Goal: Task Accomplishment & Management: Manage account settings

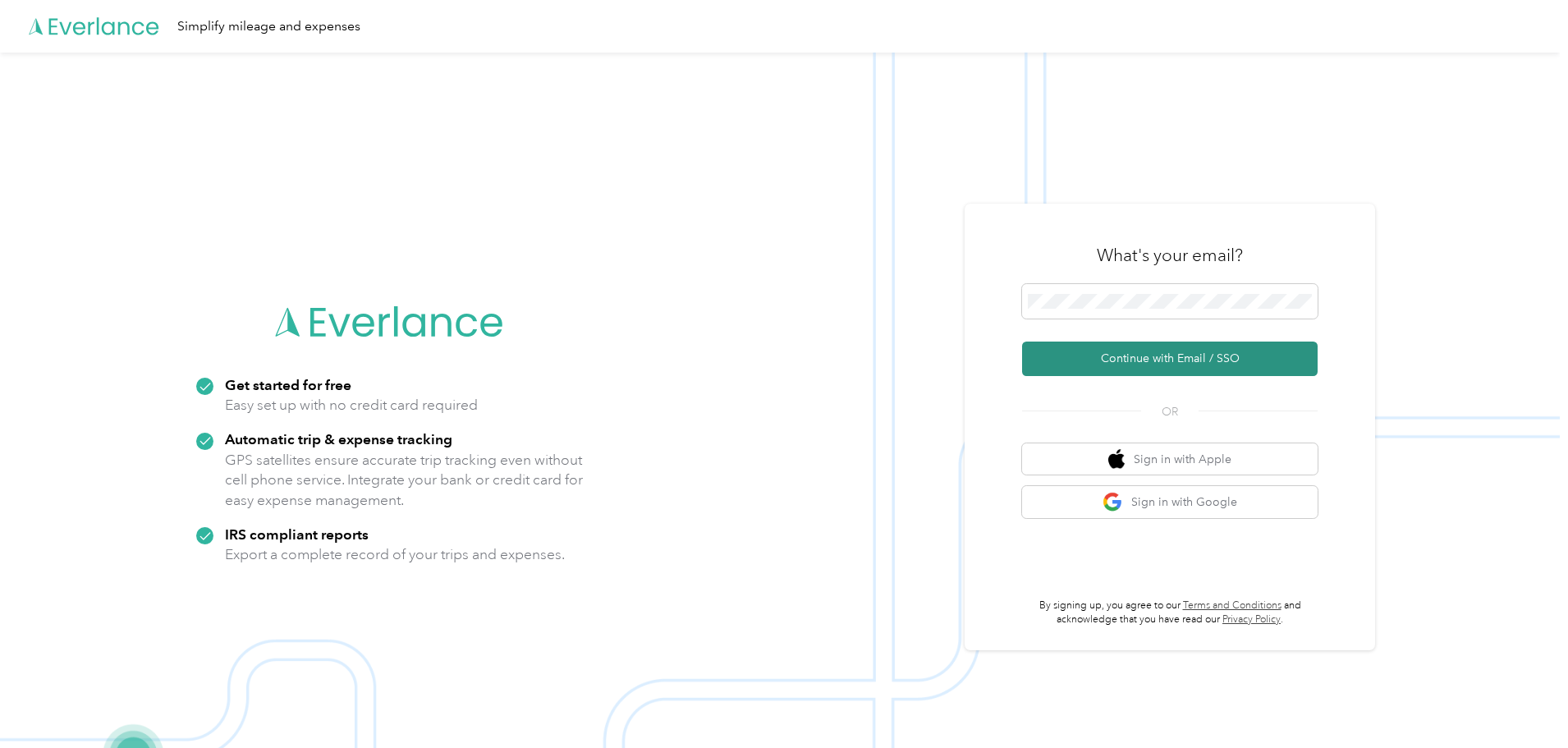
click at [1145, 352] on button "Continue with Email / SSO" at bounding box center [1170, 358] width 296 height 34
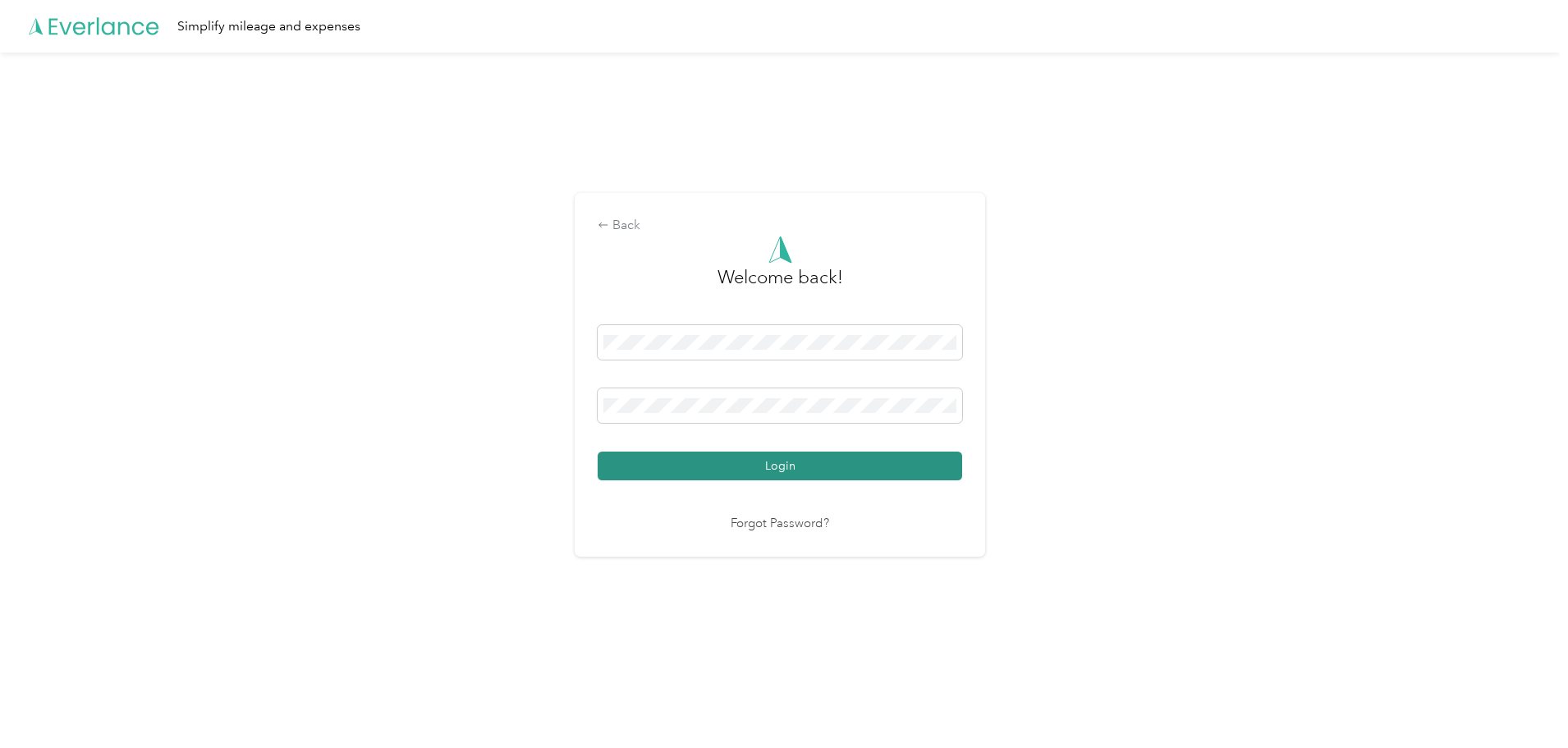
click at [731, 472] on button "Login" at bounding box center [779, 466] width 364 height 29
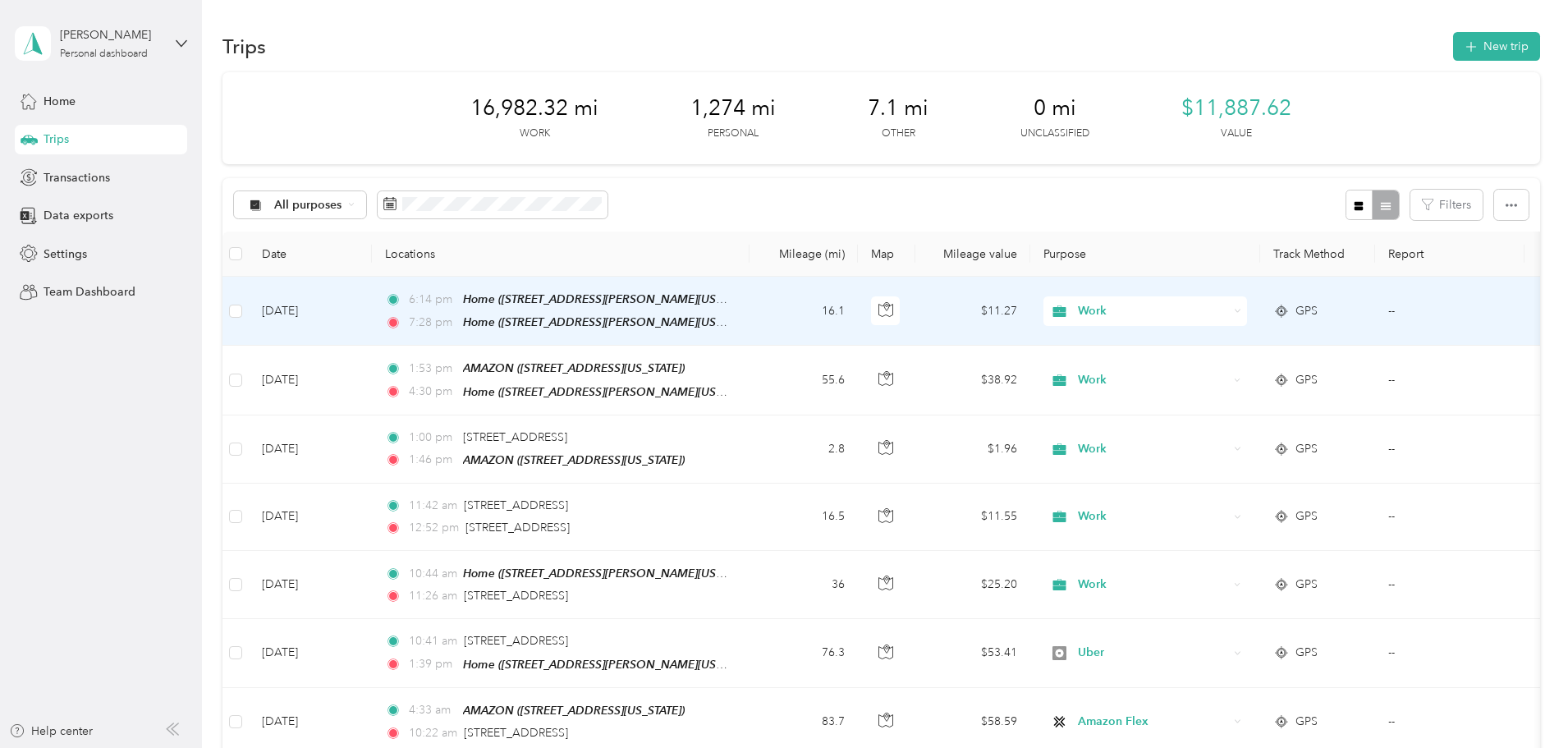
click at [858, 317] on td "16.1" at bounding box center [804, 311] width 109 height 69
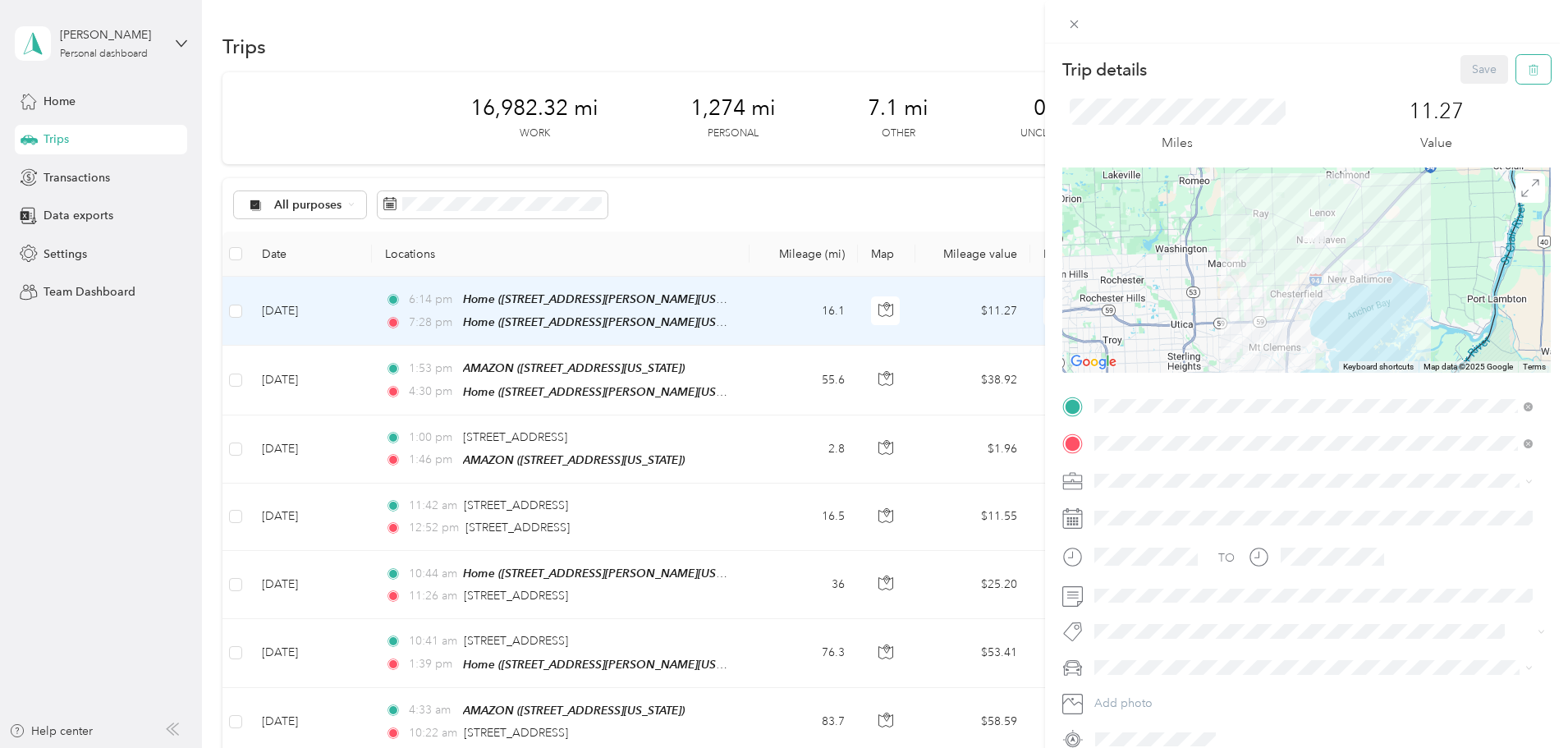
click at [1527, 75] on icon "button" at bounding box center [1533, 69] width 11 height 11
click at [1465, 92] on button "Yes" at bounding box center [1473, 89] width 32 height 26
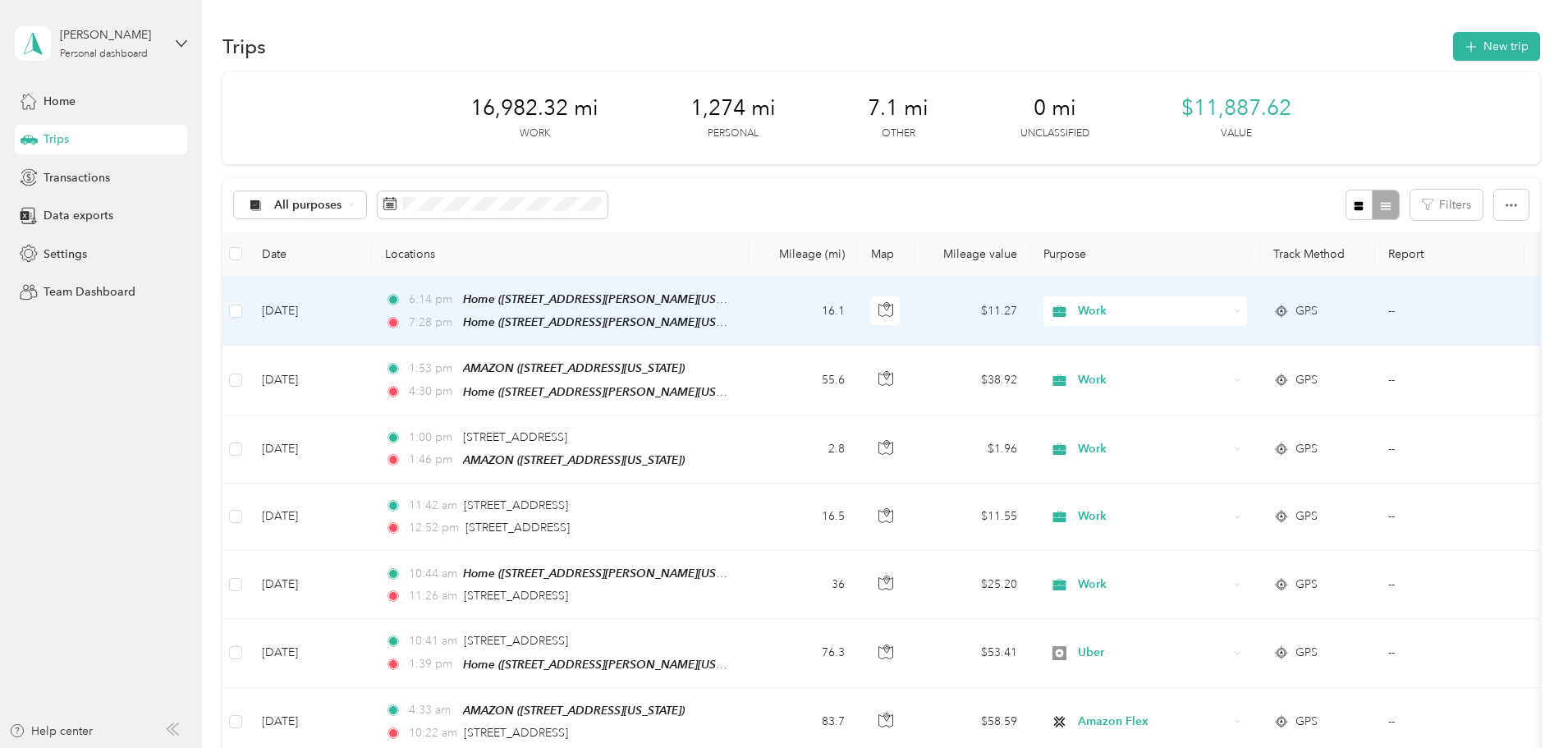
click at [858, 320] on td "16.1" at bounding box center [804, 311] width 109 height 69
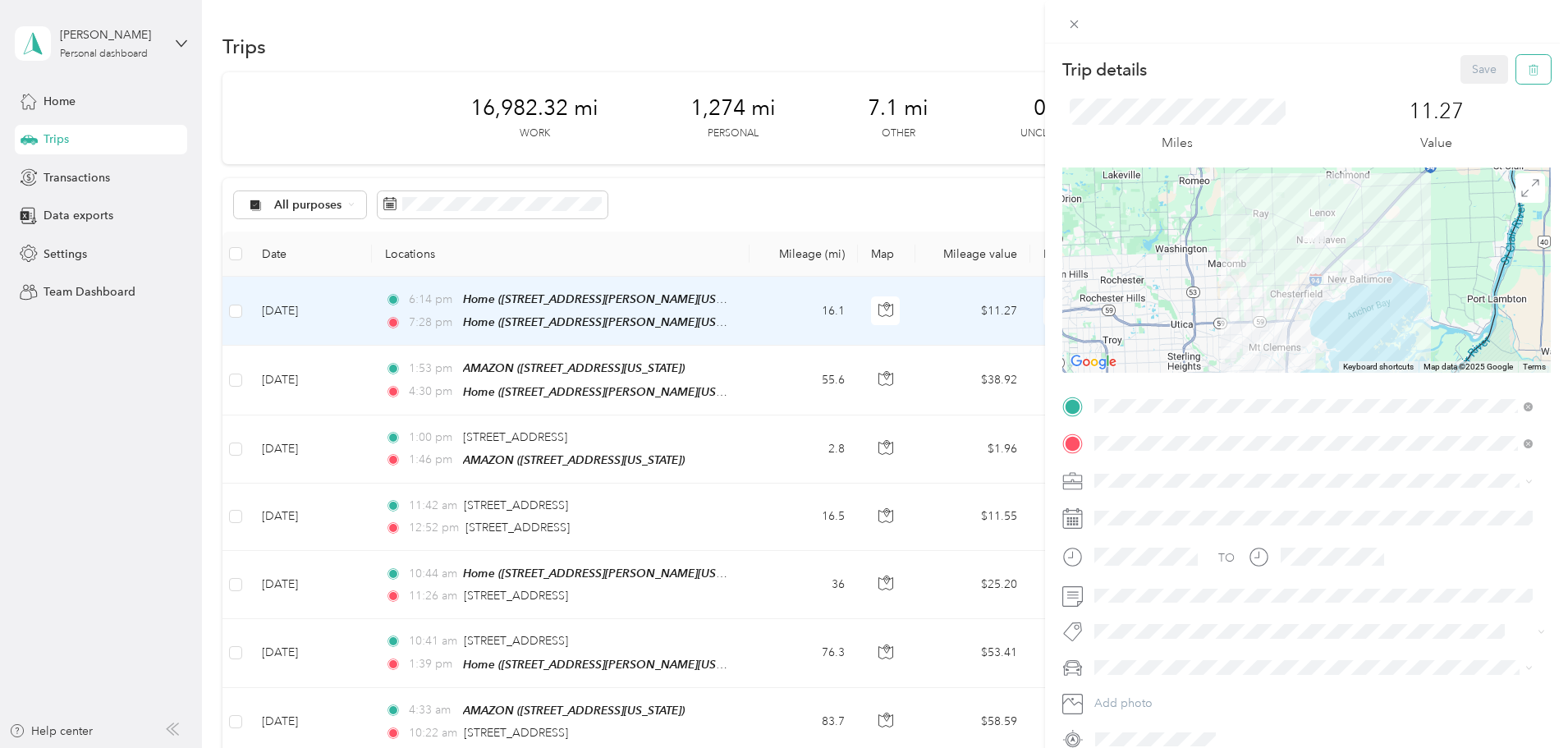
click at [1527, 69] on icon "button" at bounding box center [1533, 69] width 11 height 11
click at [1509, 101] on div "11.27 Value" at bounding box center [1435, 126] width 230 height 55
click at [901, 304] on div "Trip details Save This trip cannot be edited because it is either under review,…" at bounding box center [784, 374] width 1568 height 748
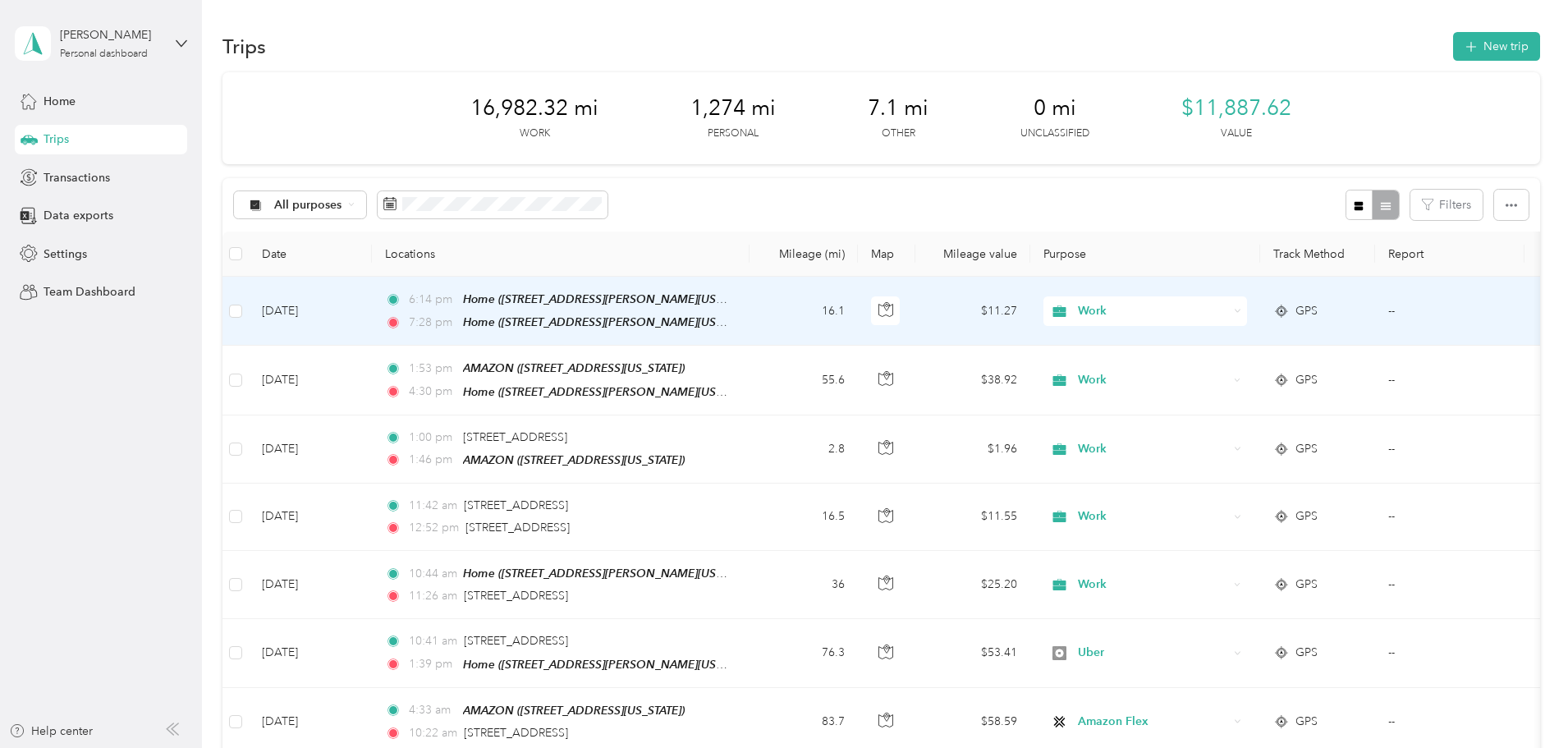
click at [1215, 312] on span "Work" at bounding box center [1152, 312] width 150 height 18
click at [1203, 370] on span "Personal" at bounding box center [1269, 370] width 152 height 18
click at [1215, 306] on span "Work" at bounding box center [1152, 312] width 150 height 18
click at [1207, 363] on span "Personal" at bounding box center [1269, 370] width 152 height 18
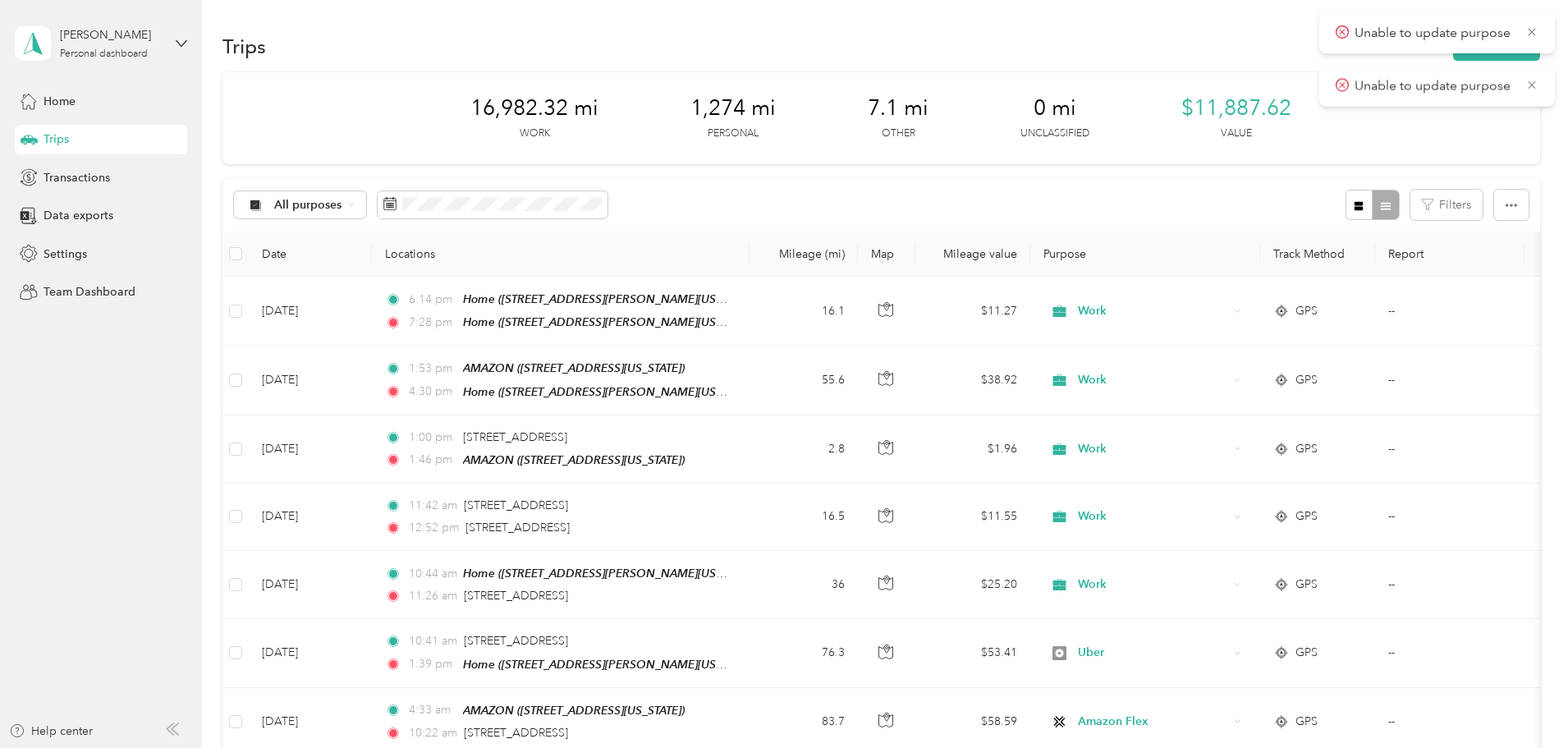
click at [1532, 85] on icon at bounding box center [1532, 85] width 13 height 15
click at [1537, 33] on icon at bounding box center [1532, 32] width 13 height 15
click at [94, 97] on div "Home" at bounding box center [100, 101] width 172 height 30
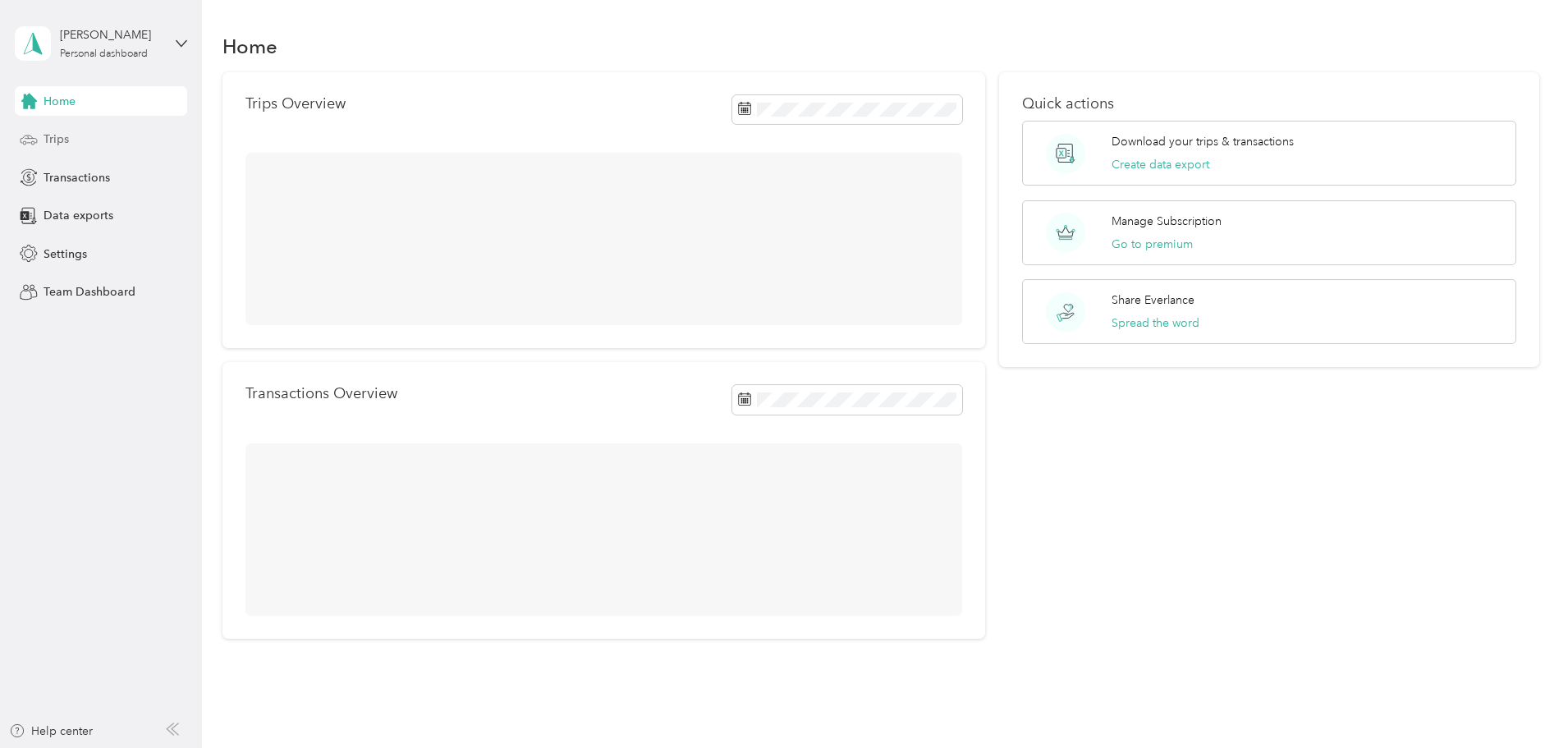
click at [87, 137] on div "Trips" at bounding box center [100, 139] width 172 height 30
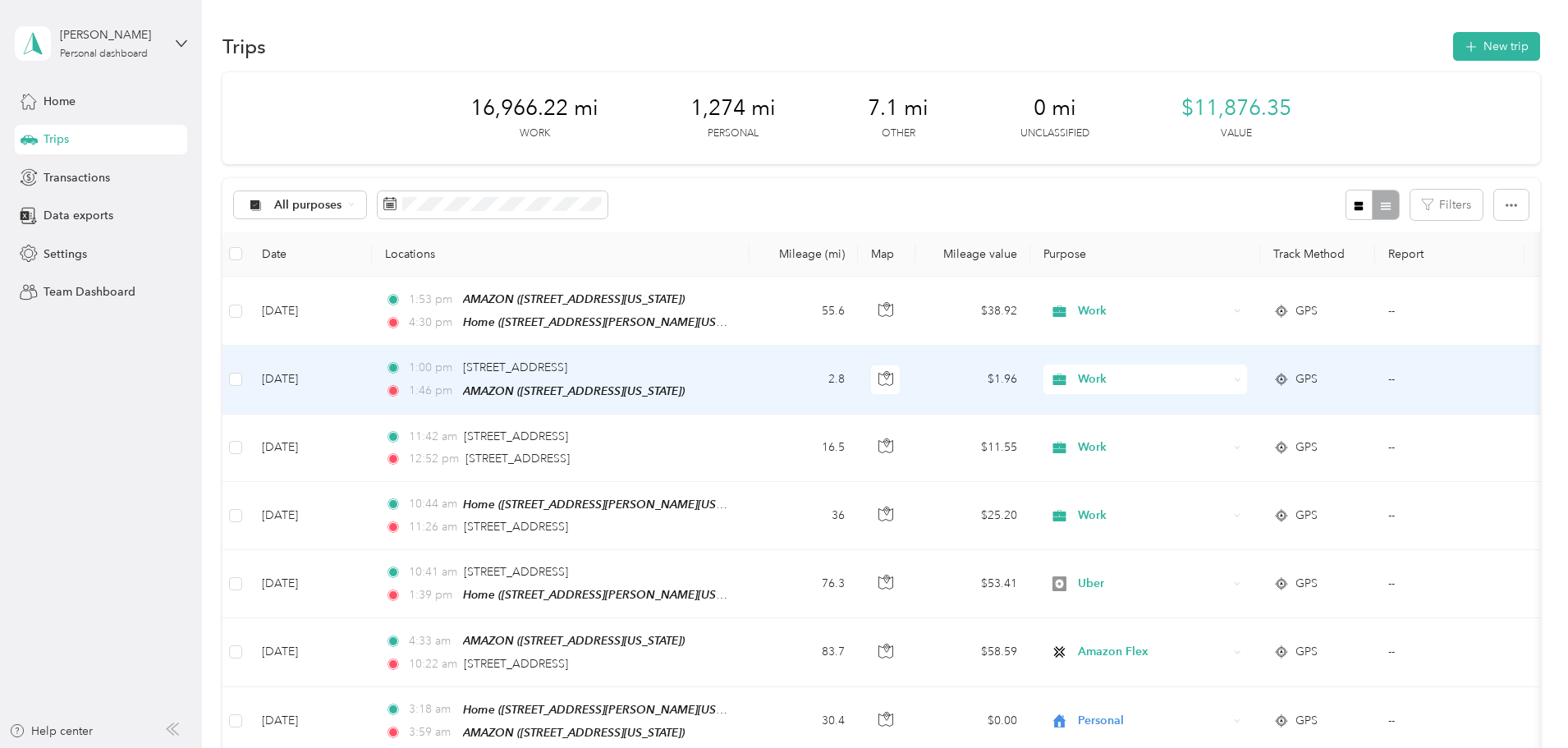
click at [749, 385] on td "1:00 pm [STREET_ADDRESS] 1:46 pm AMAZON ([STREET_ADDRESS], [GEOGRAPHIC_DATA], […" at bounding box center [560, 380] width 378 height 68
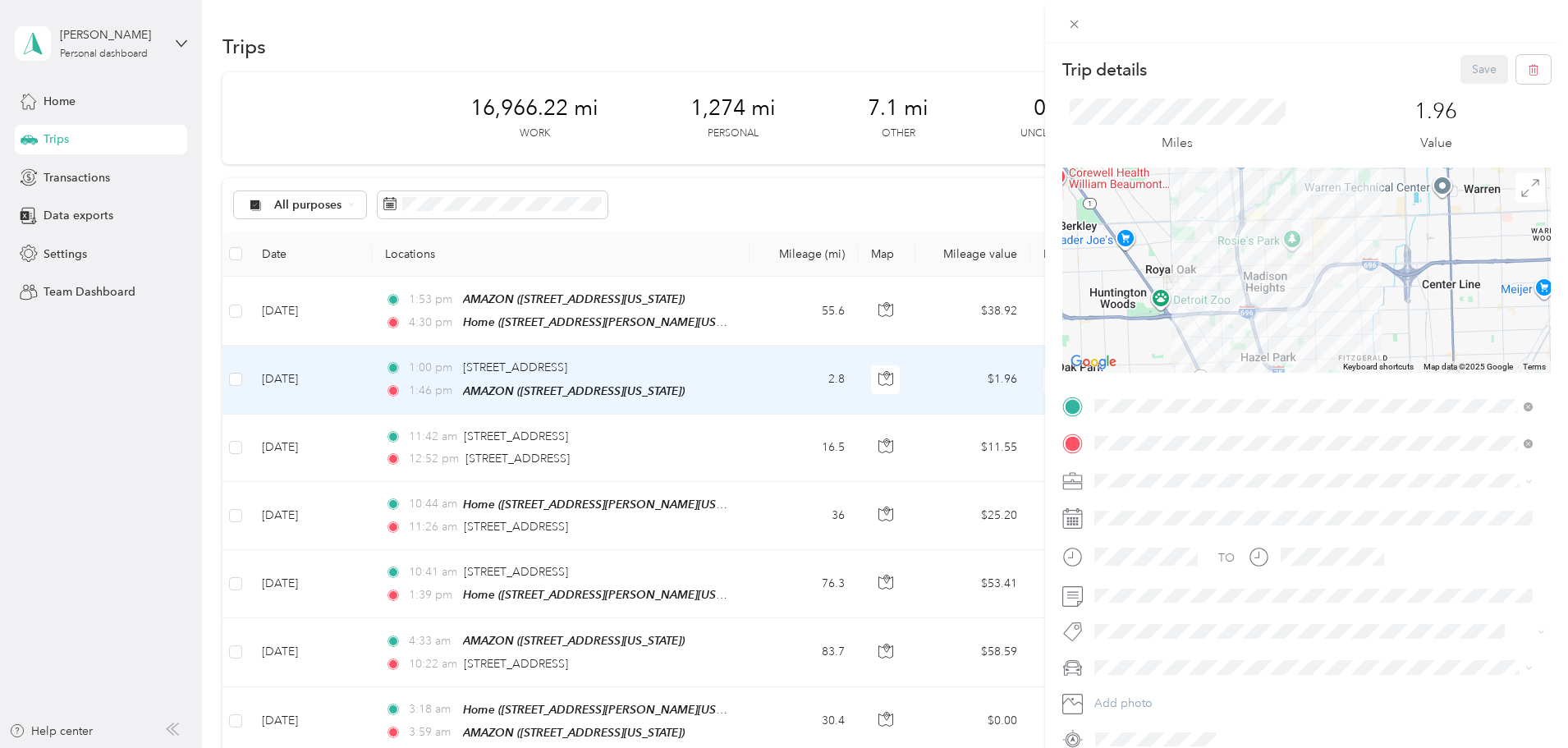
click at [812, 51] on div "Trip details Save This trip cannot be edited because it is either under review,…" at bounding box center [784, 374] width 1568 height 748
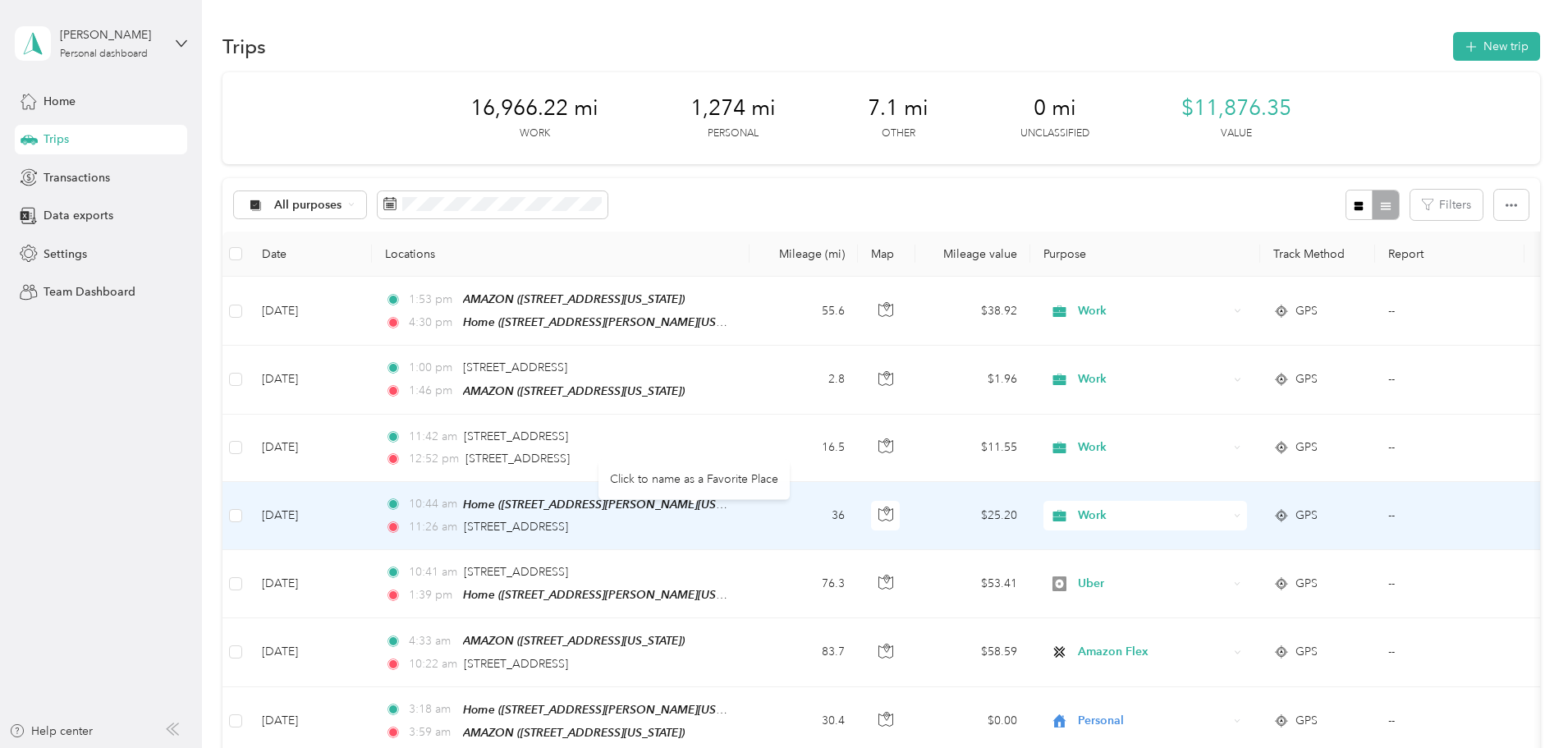
click at [749, 521] on td "10:44 am Home ([STREET_ADDRESS][PERSON_NAME][US_STATE]) 11:26 am [STREET_ADDRES…" at bounding box center [560, 516] width 378 height 68
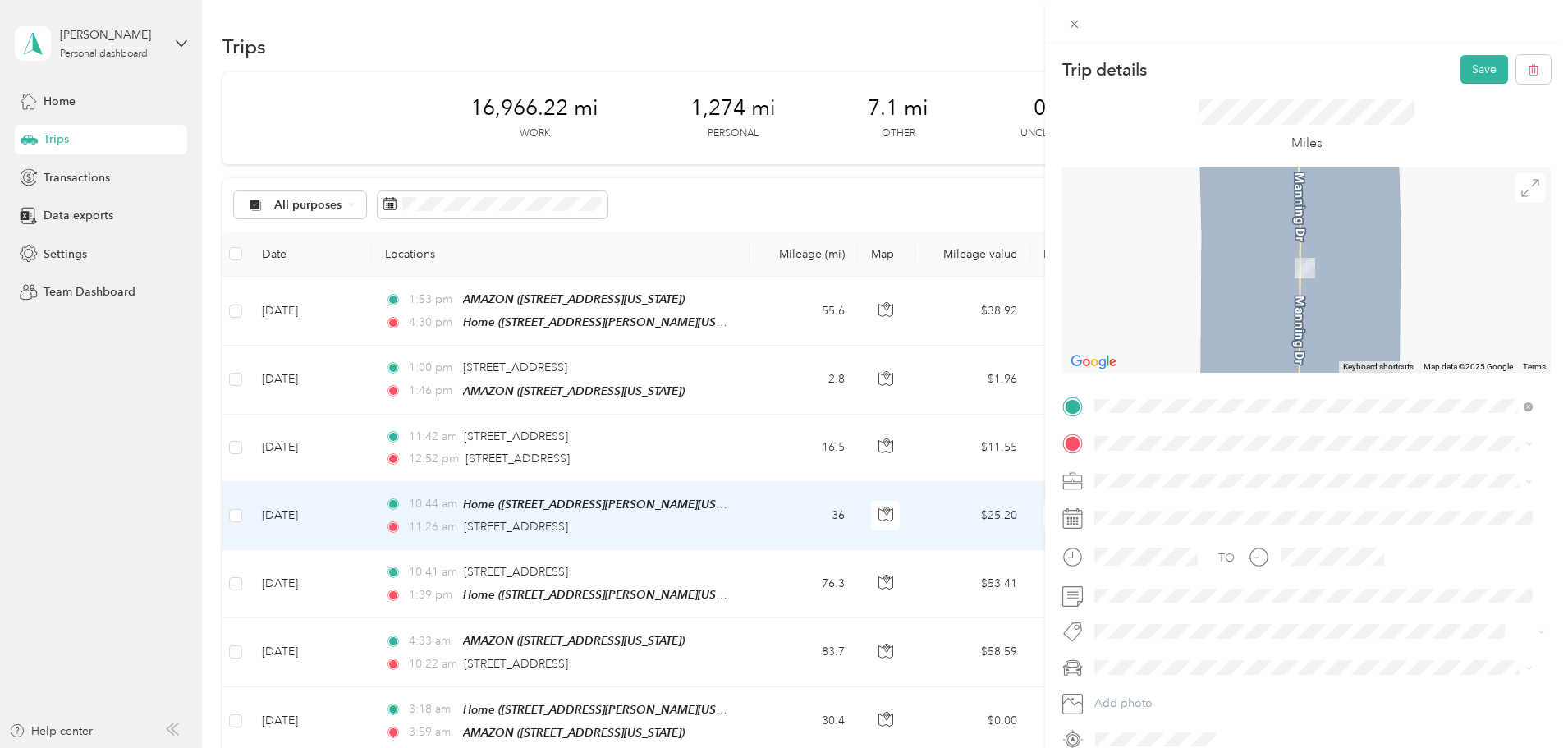
click at [1149, 501] on span "[STREET_ADDRESS][US_STATE]" at bounding box center [1208, 498] width 164 height 15
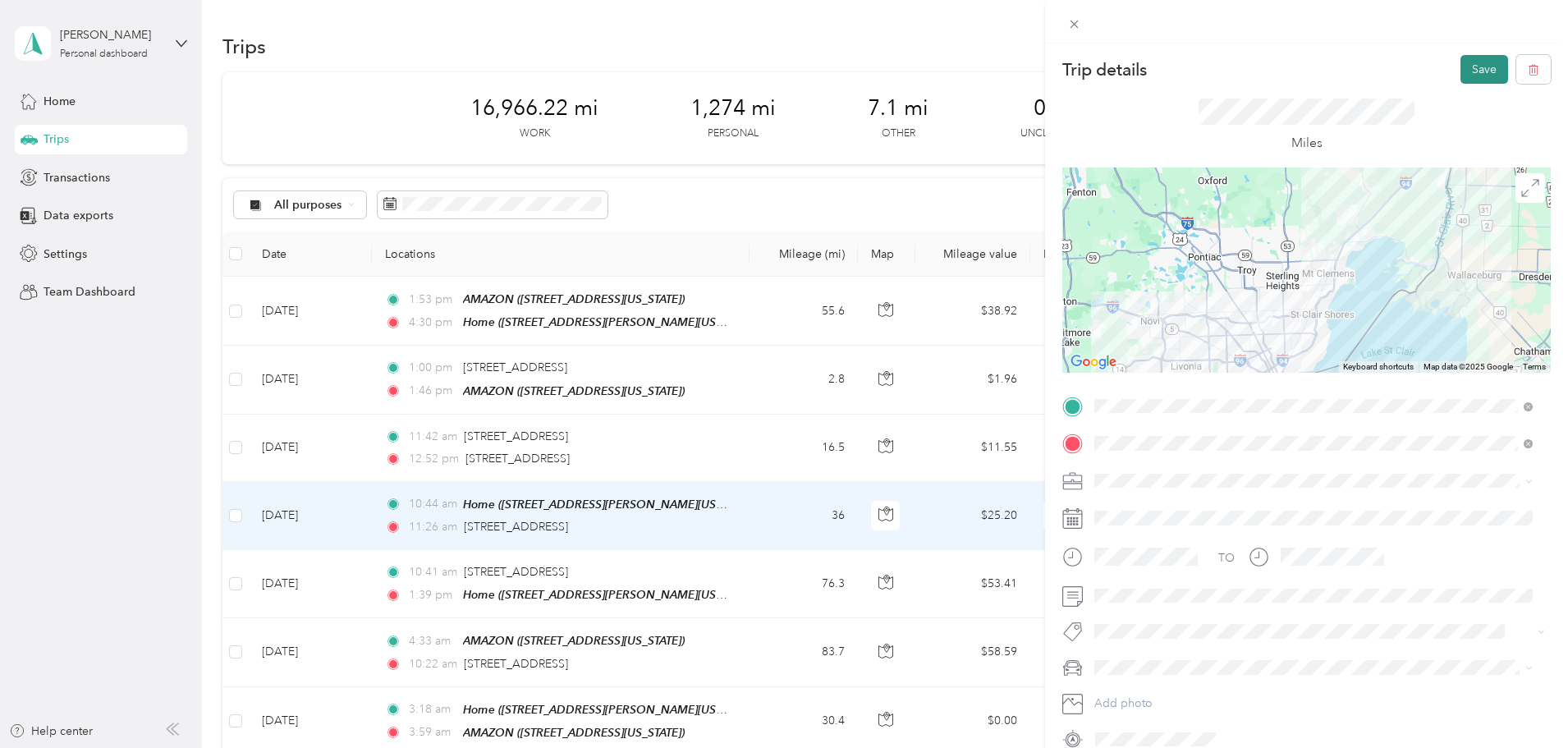
click at [1460, 66] on button "Save" at bounding box center [1484, 69] width 48 height 29
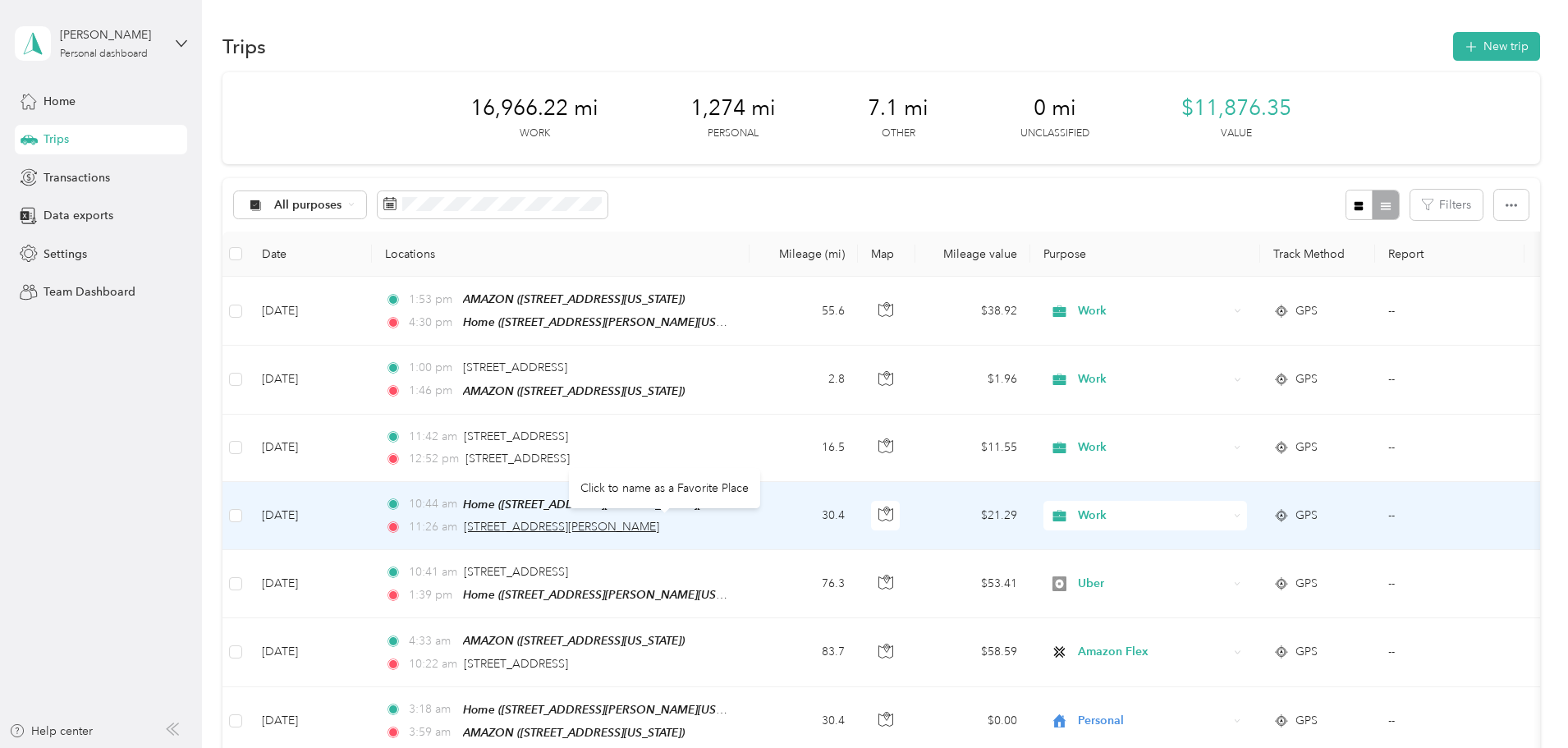
click at [650, 522] on span "[STREET_ADDRESS][PERSON_NAME]" at bounding box center [561, 527] width 195 height 14
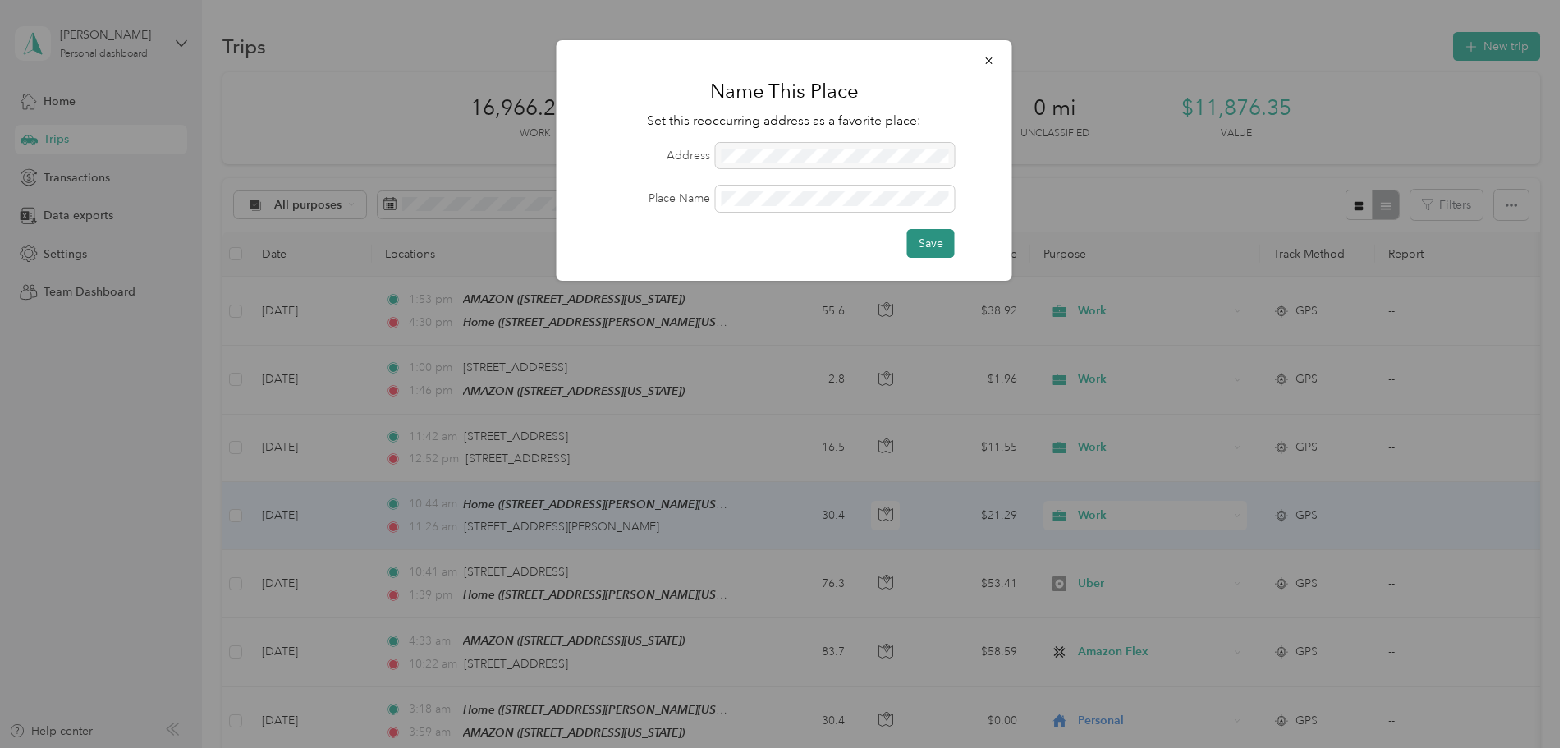
click at [931, 243] on button "Save" at bounding box center [931, 243] width 48 height 29
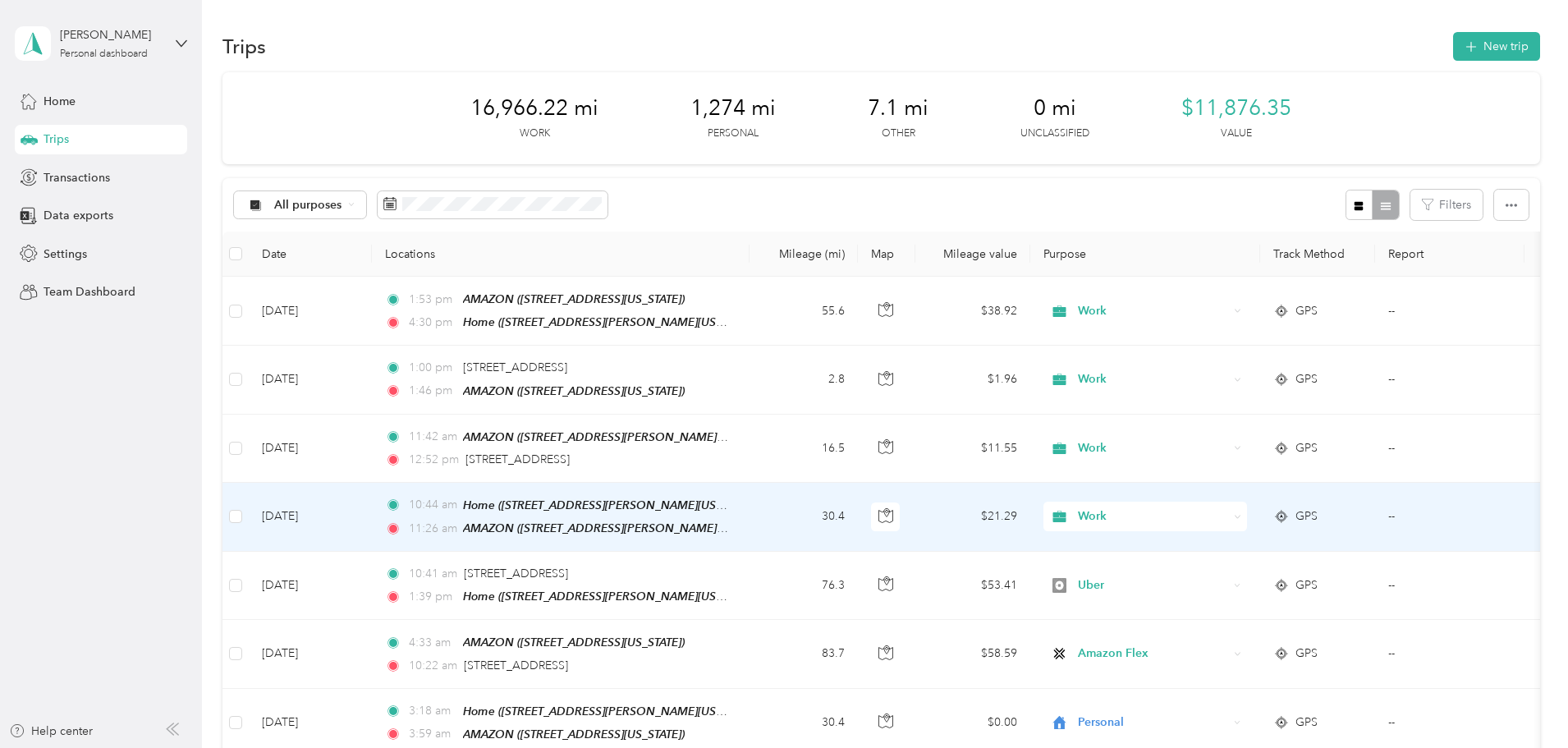
click at [1193, 507] on span "Work" at bounding box center [1152, 516] width 150 height 18
click at [1226, 312] on li "Personal" at bounding box center [1254, 309] width 204 height 29
click at [1228, 514] on span "Work" at bounding box center [1152, 516] width 150 height 18
click at [858, 507] on td "36" at bounding box center [804, 517] width 109 height 69
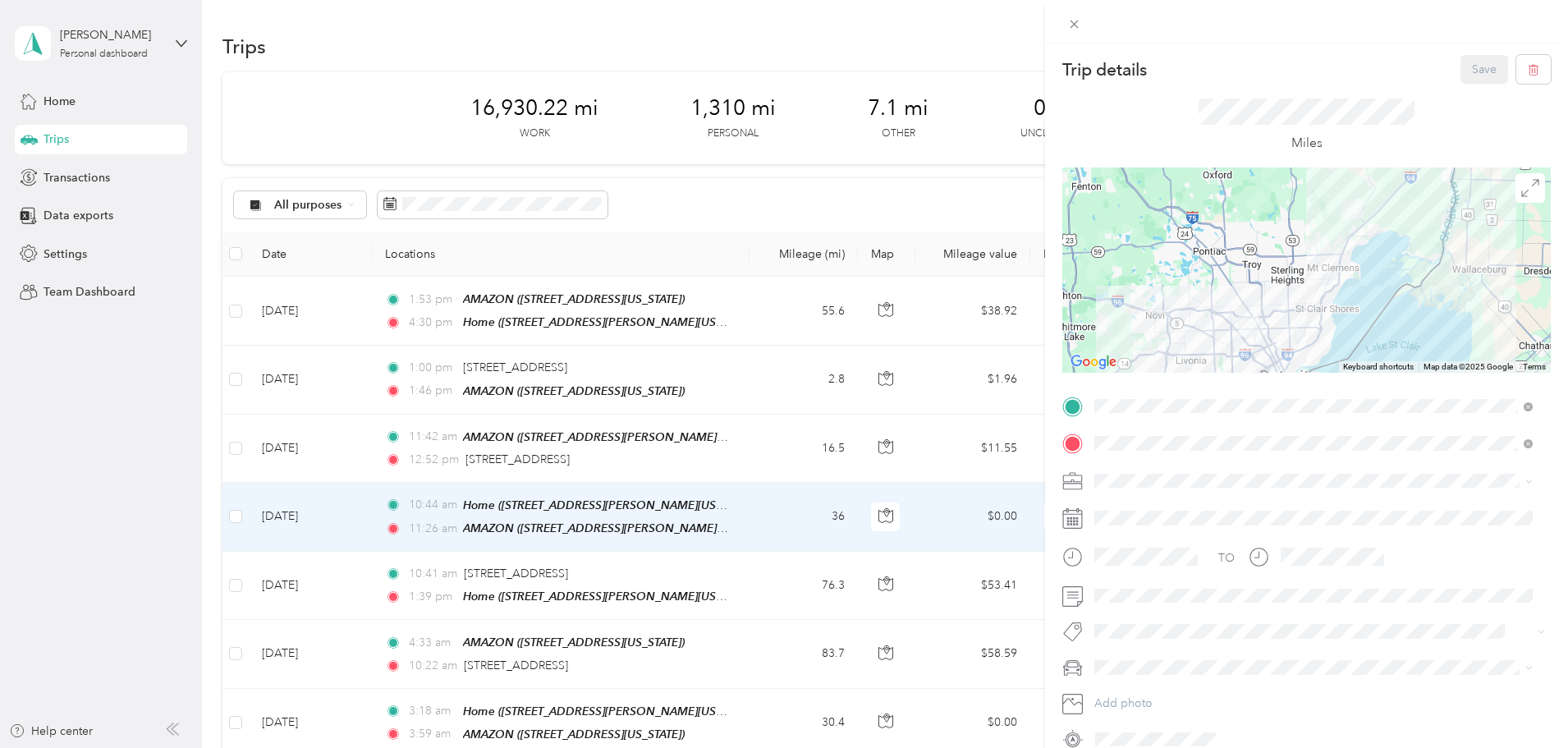
click at [895, 459] on div "Trip details Save This trip cannot be edited because it is either under review,…" at bounding box center [784, 374] width 1568 height 748
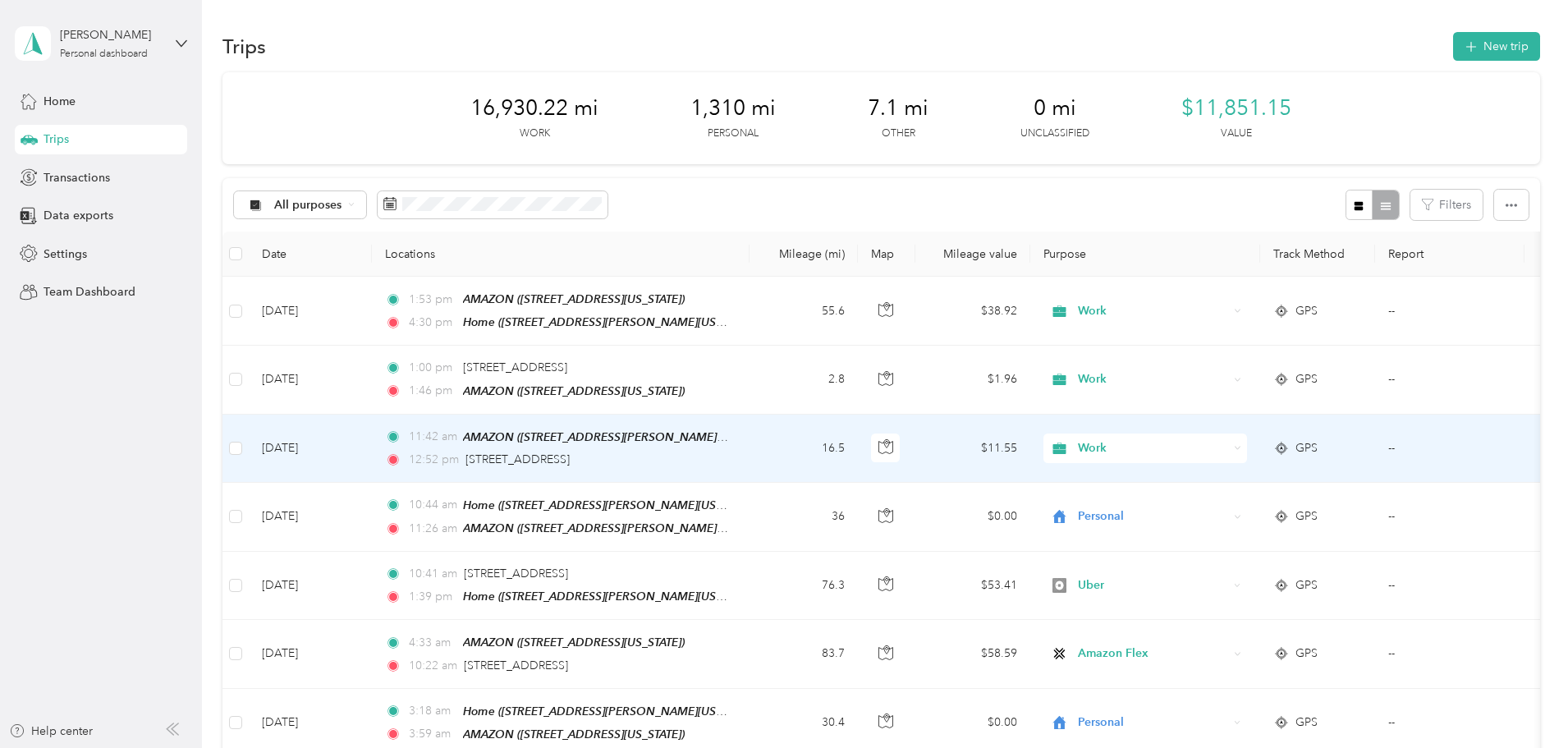
click at [858, 453] on td "16.5" at bounding box center [804, 449] width 109 height 68
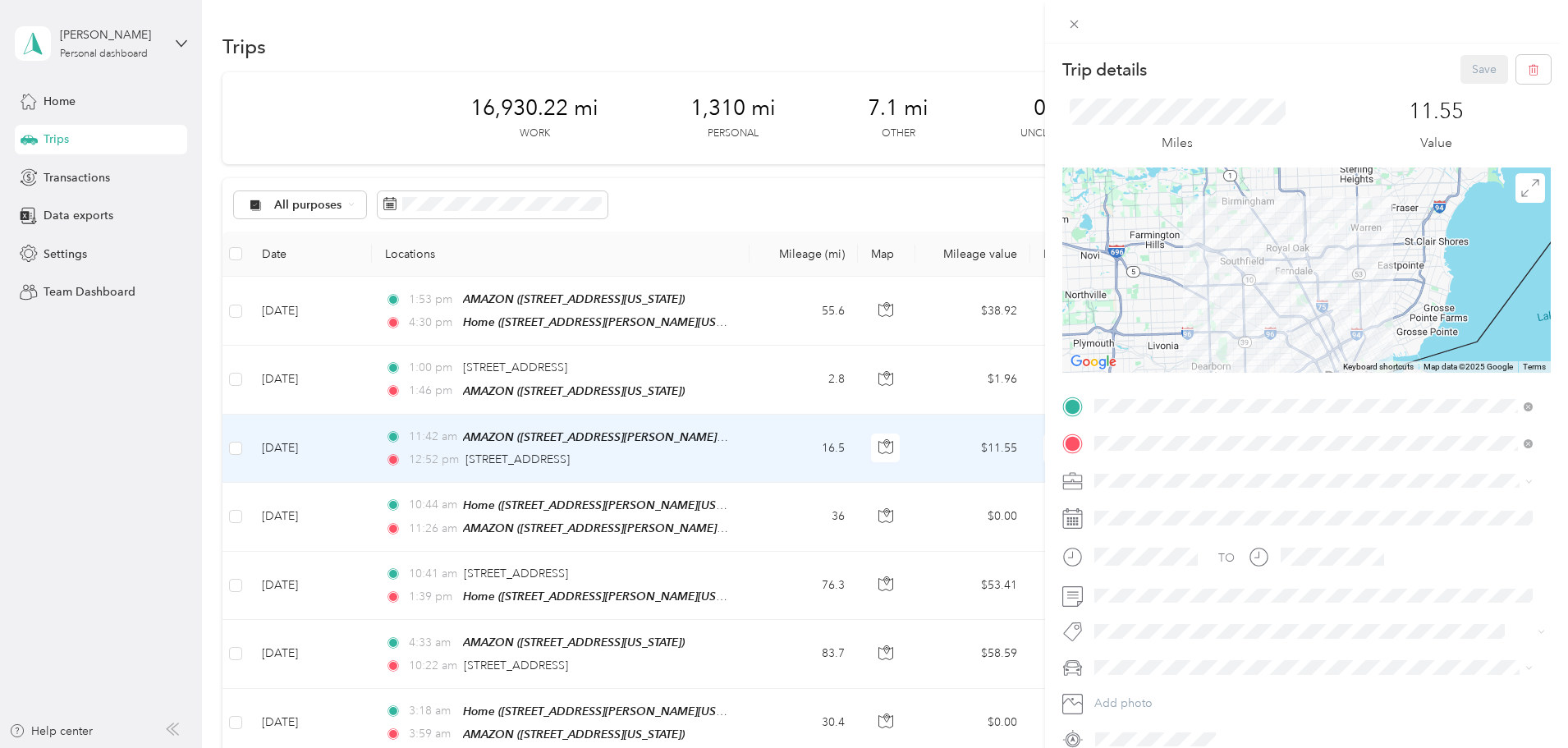
click at [877, 453] on div "Trip details Save This trip cannot be edited because it is either under review,…" at bounding box center [784, 374] width 1568 height 748
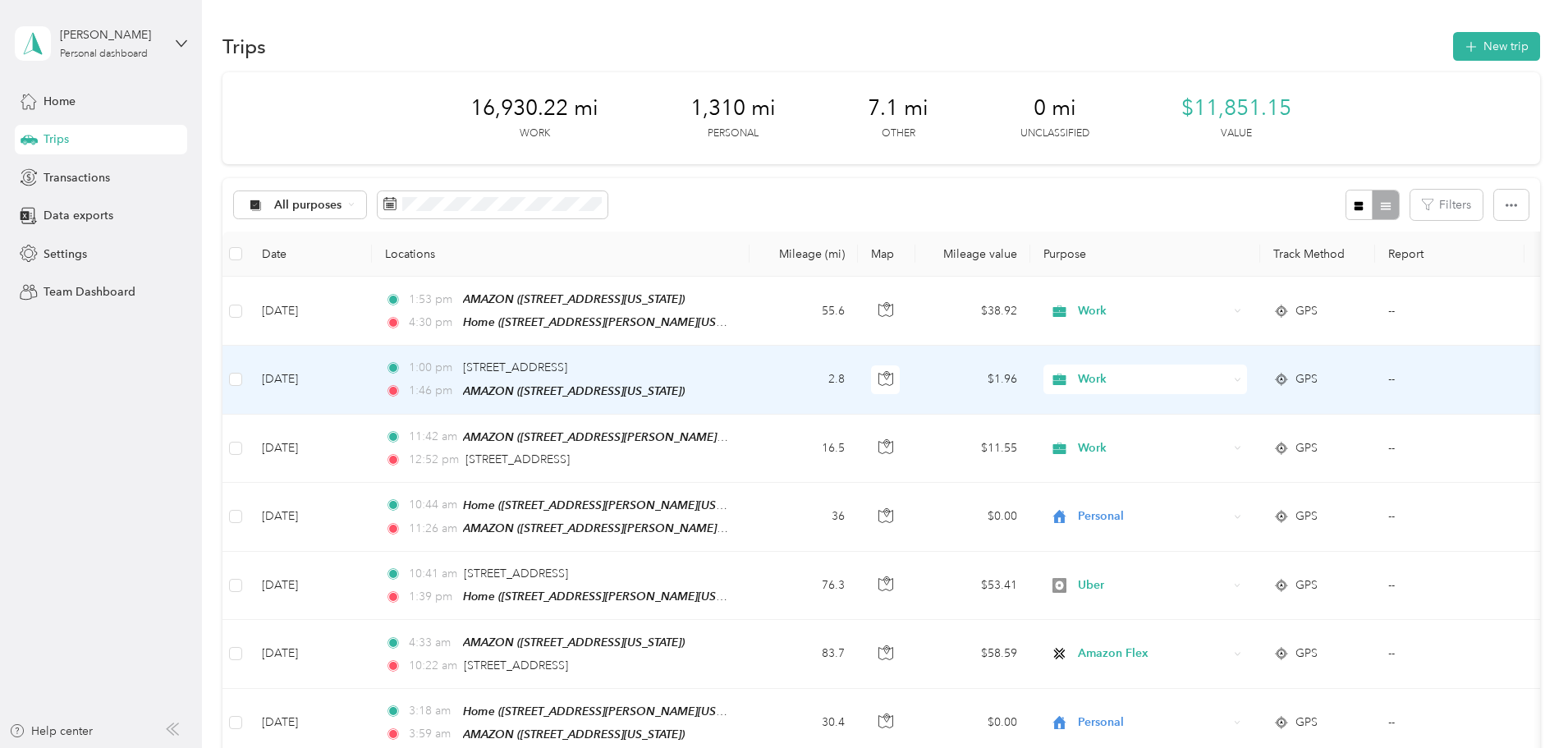
click at [858, 391] on td "2.8" at bounding box center [804, 380] width 109 height 68
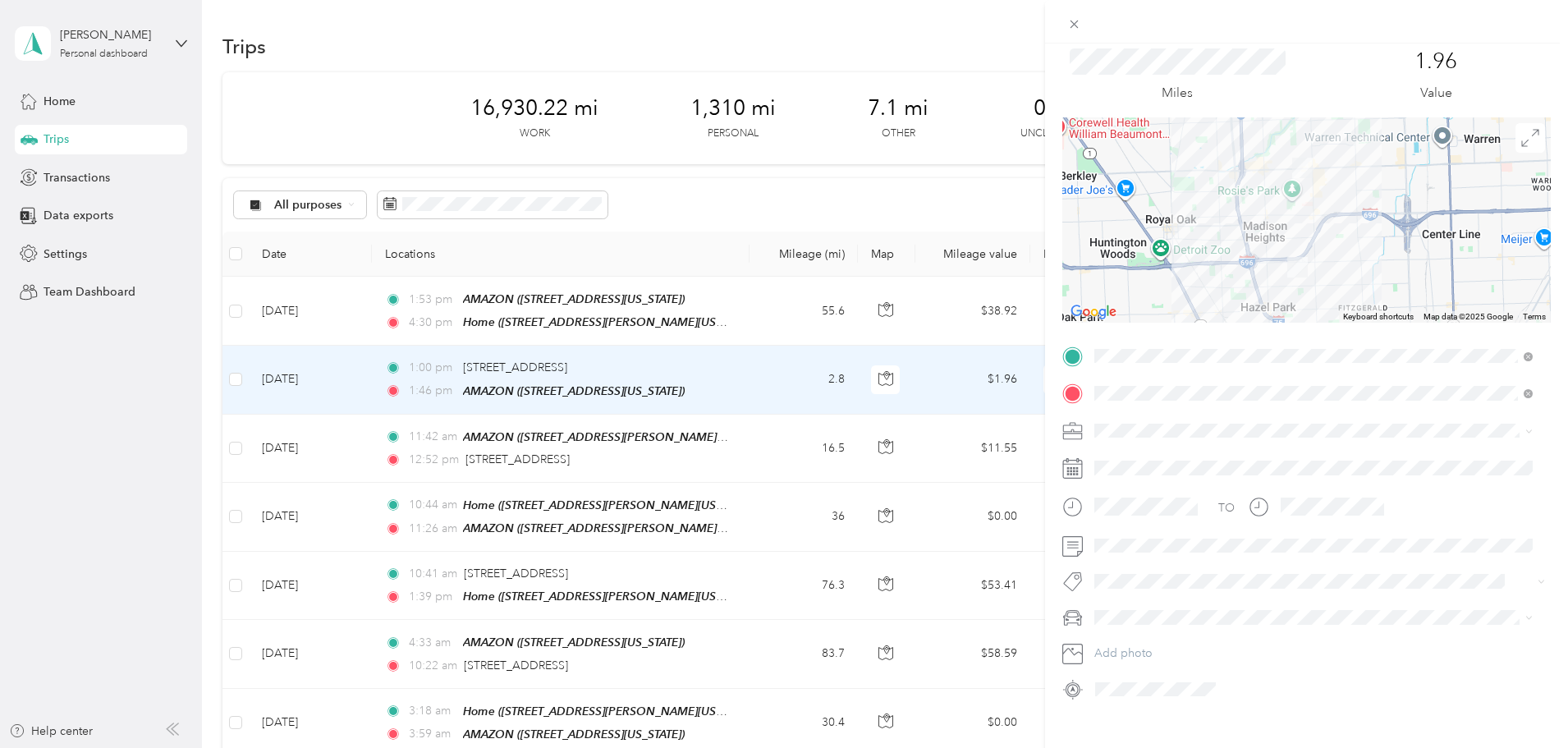
scroll to position [77, 0]
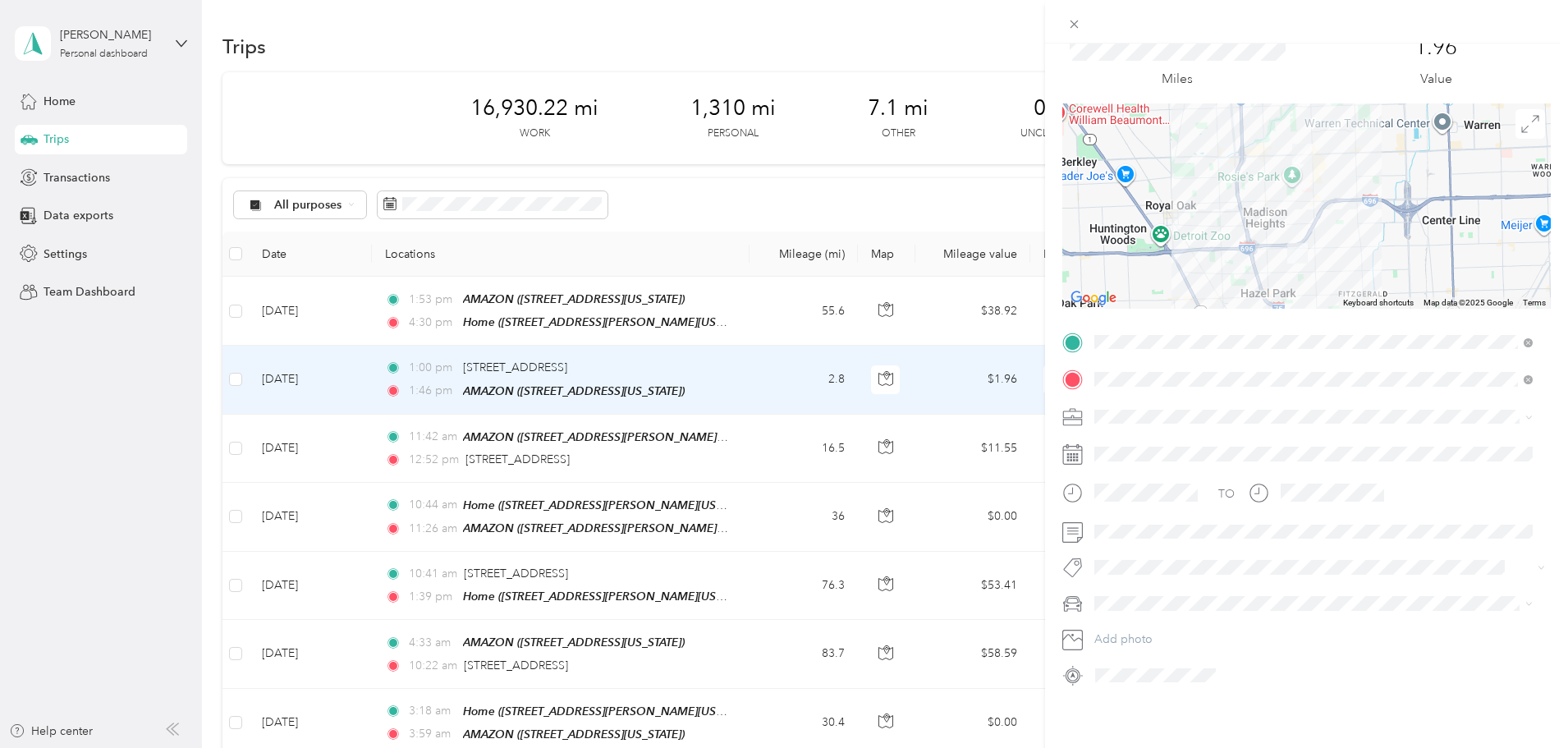
click at [1518, 76] on div "1.96 Value" at bounding box center [1435, 62] width 230 height 55
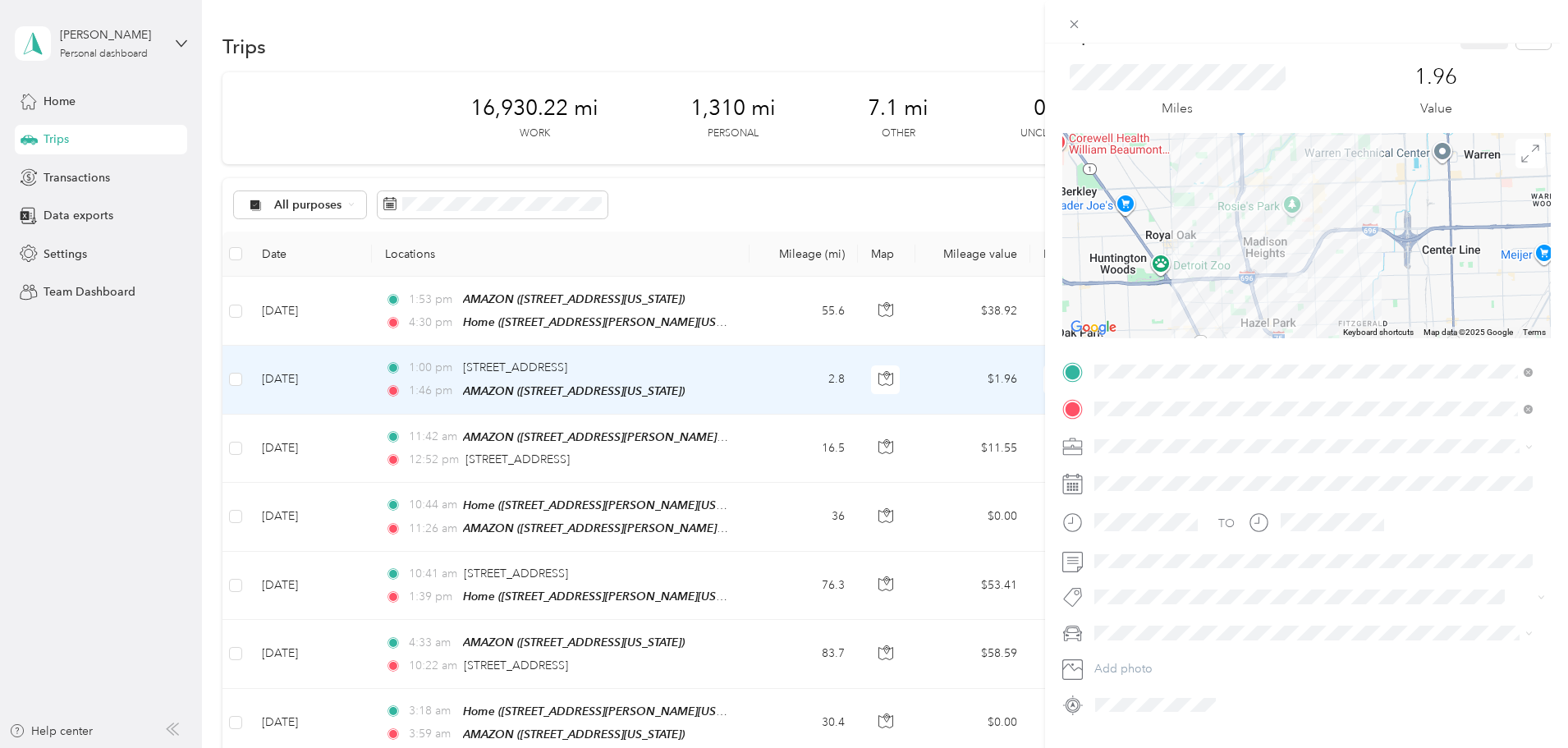
scroll to position [0, 0]
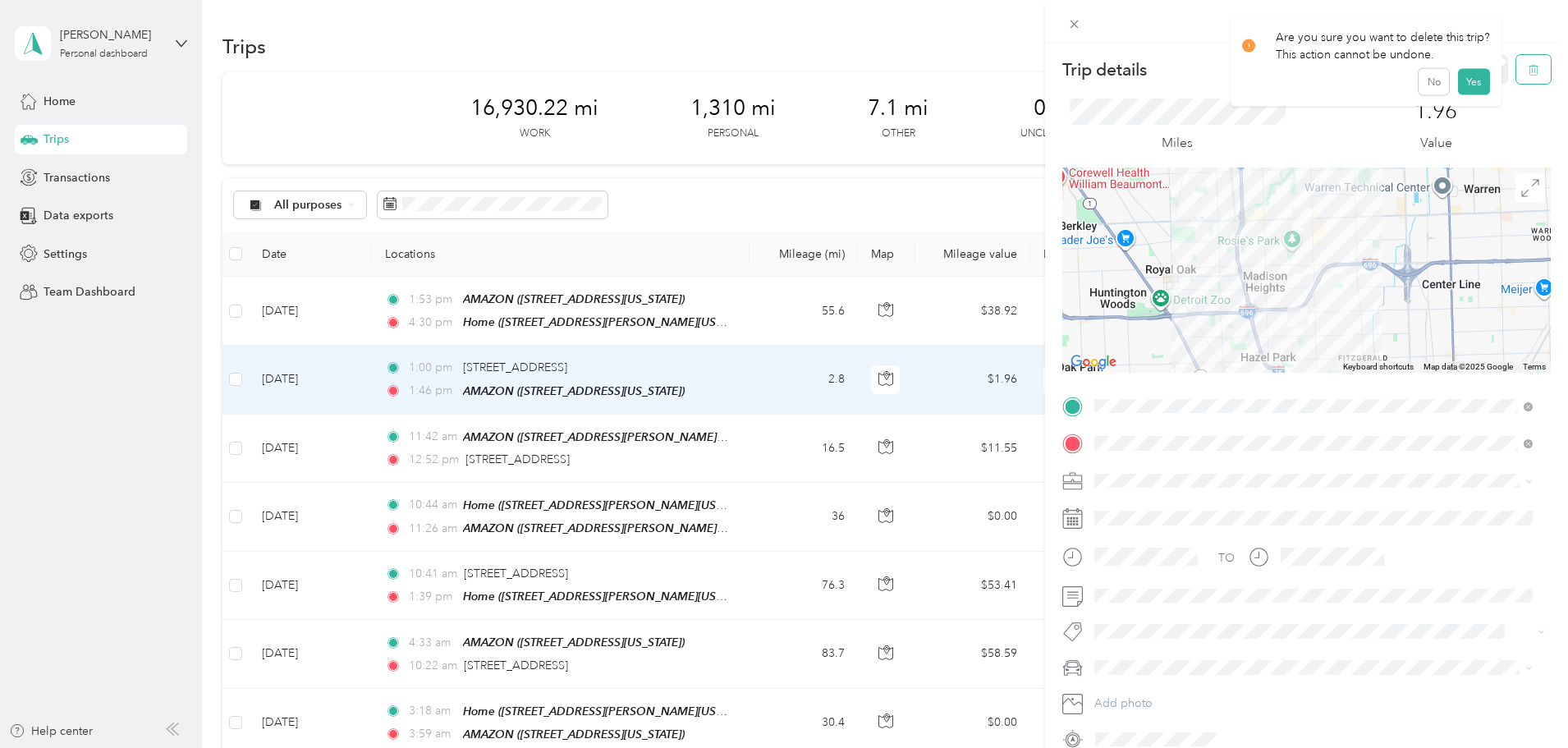
click at [1527, 64] on icon "button" at bounding box center [1533, 69] width 11 height 11
click at [1470, 89] on button "Yes" at bounding box center [1473, 89] width 32 height 26
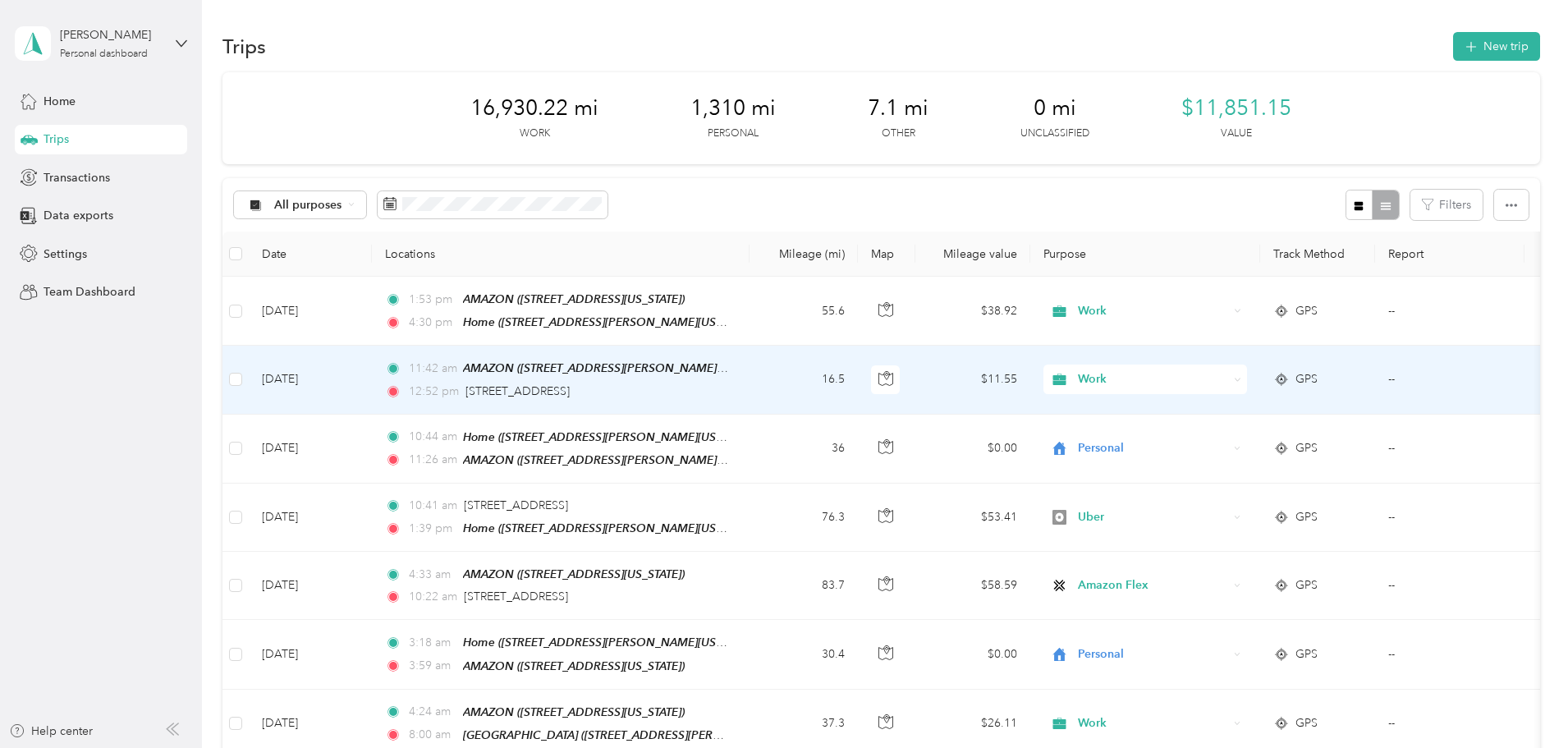
click at [1218, 380] on span "Work" at bounding box center [1152, 380] width 150 height 18
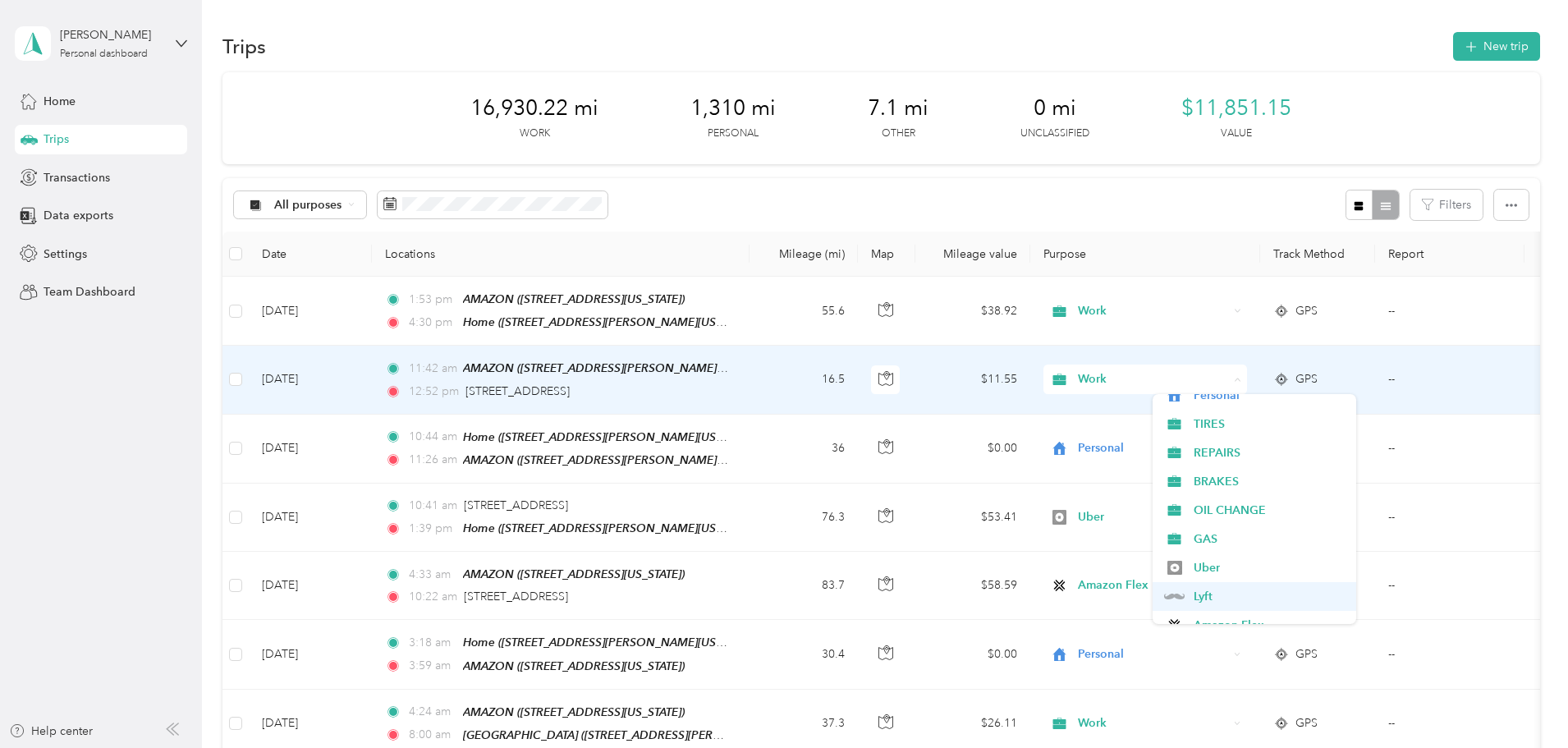
scroll to position [82, 0]
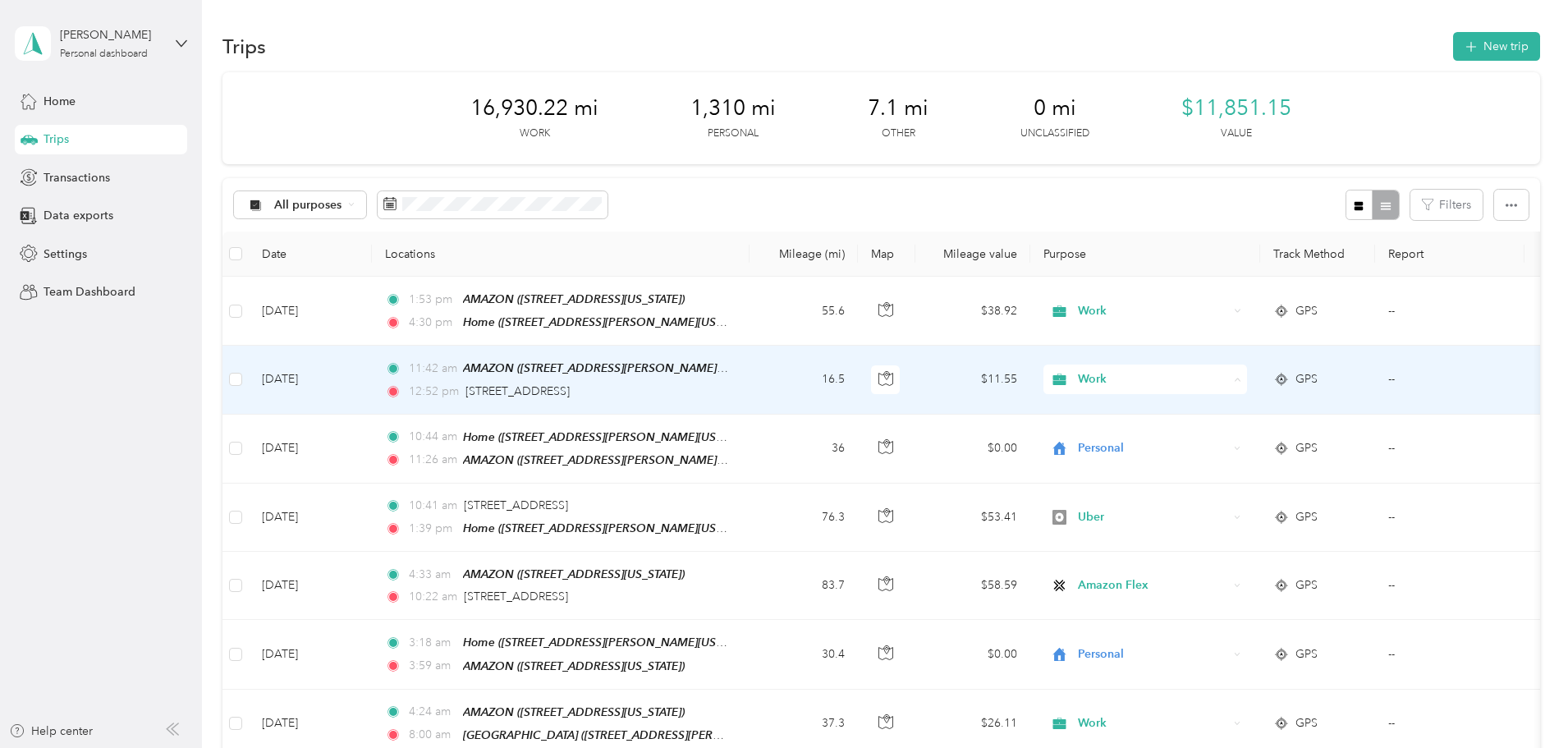
click at [1235, 579] on span "Amazon Flex" at bounding box center [1269, 585] width 152 height 18
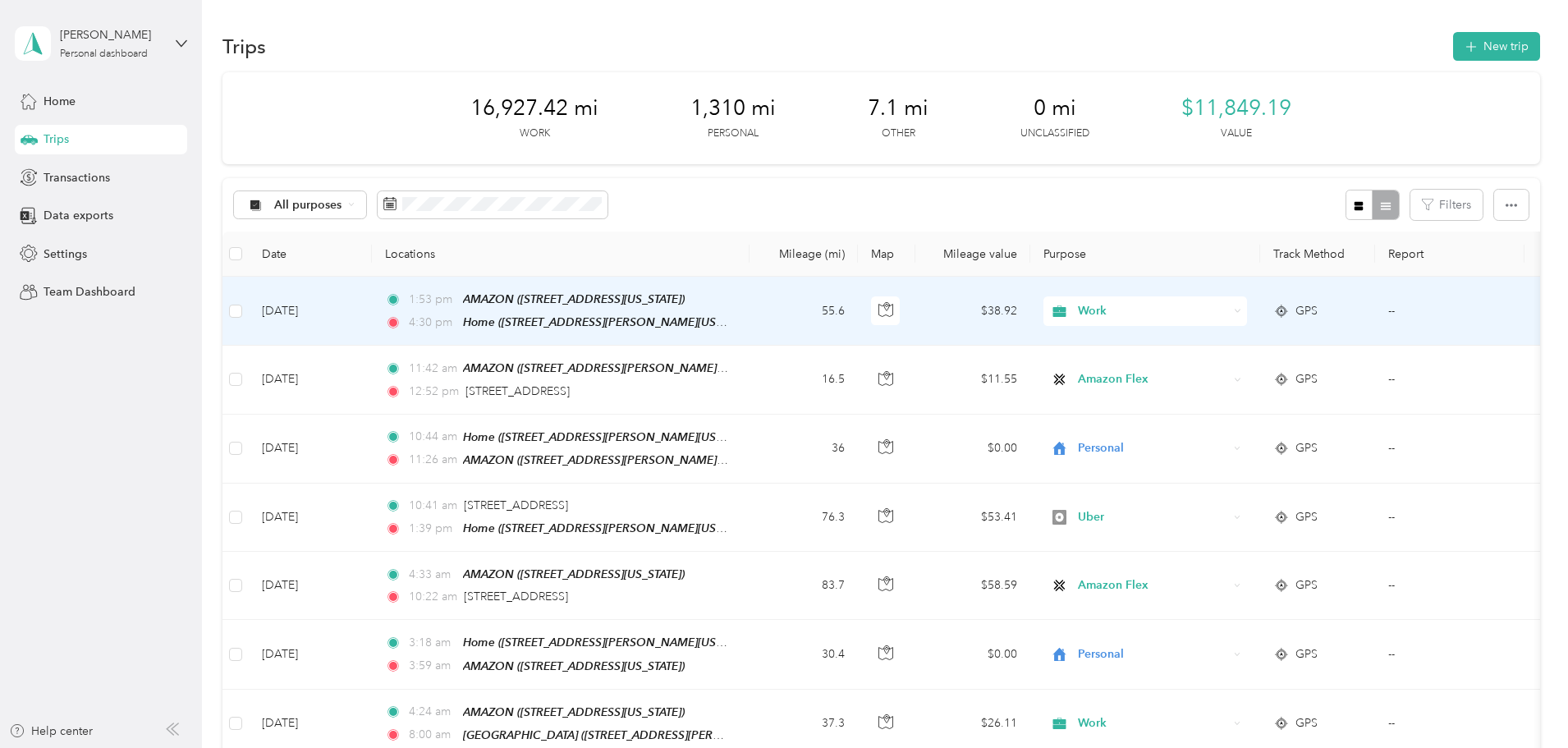
click at [1228, 305] on span "Work" at bounding box center [1152, 312] width 150 height 18
click at [1228, 519] on span "Amazon Flex" at bounding box center [1269, 517] width 152 height 18
click at [858, 313] on td "55.6" at bounding box center [804, 311] width 109 height 69
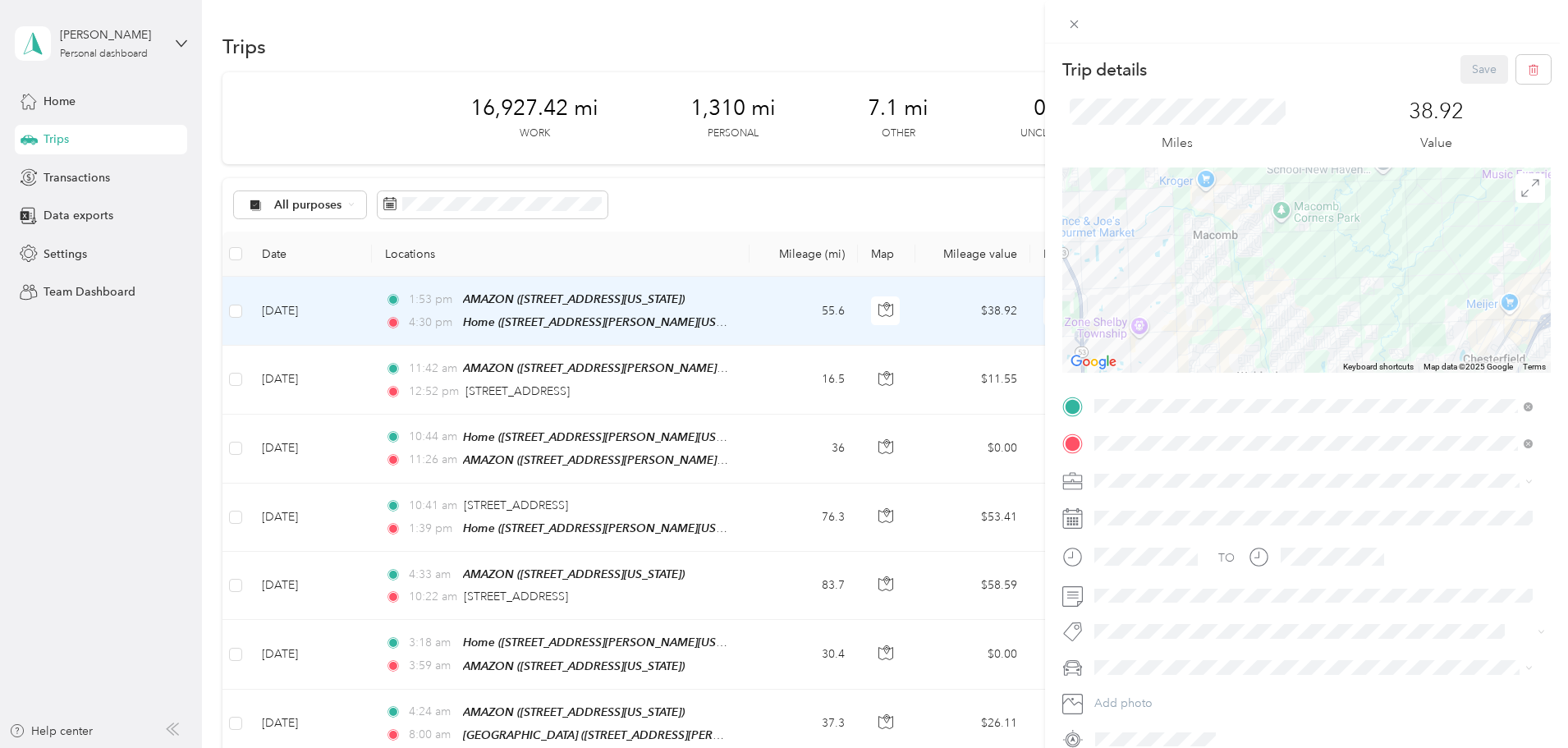
click at [1245, 184] on div at bounding box center [1306, 270] width 489 height 206
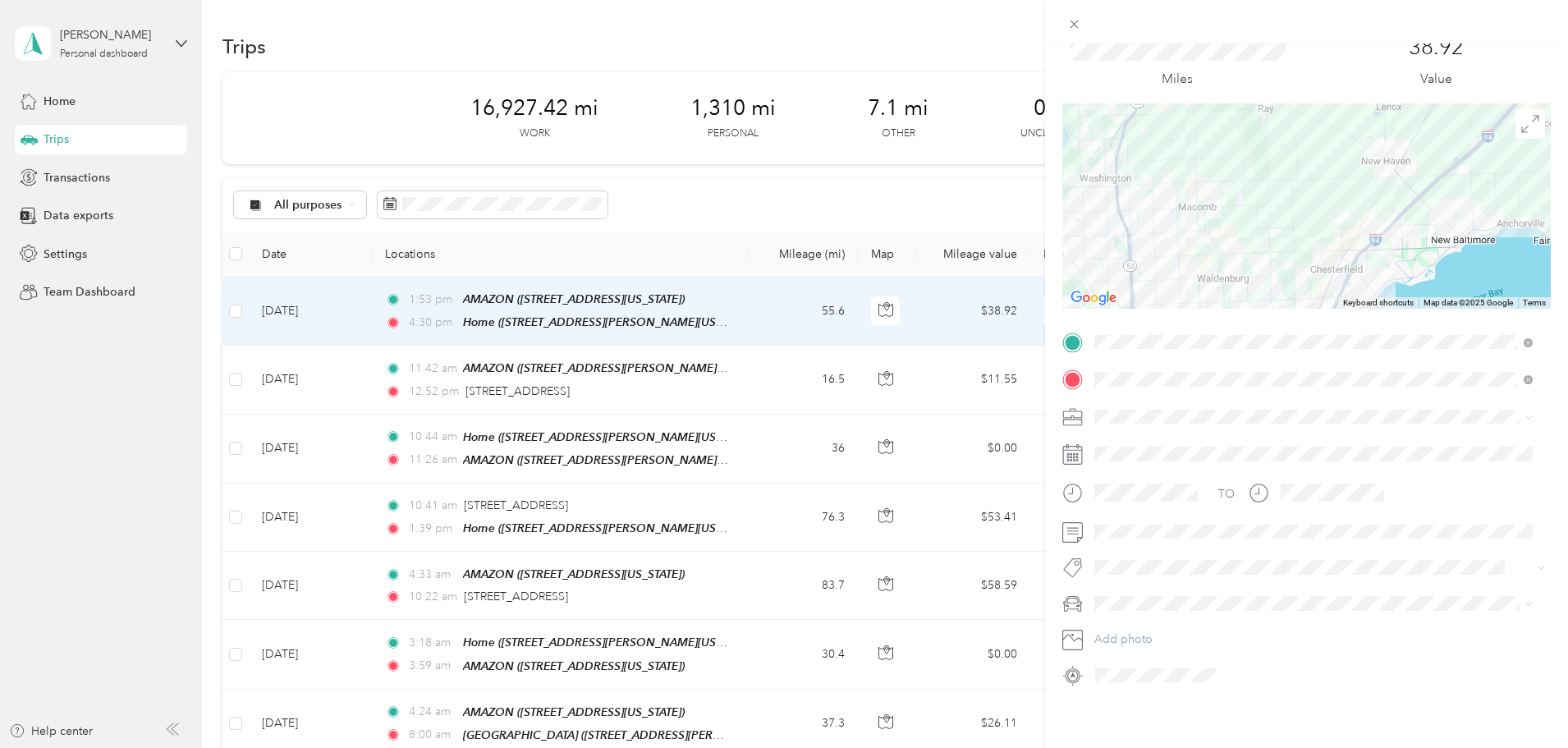
click at [1272, 170] on div at bounding box center [1306, 206] width 489 height 206
click at [903, 380] on div "Trip details Save This trip cannot be edited because it is either under review,…" at bounding box center [784, 374] width 1568 height 748
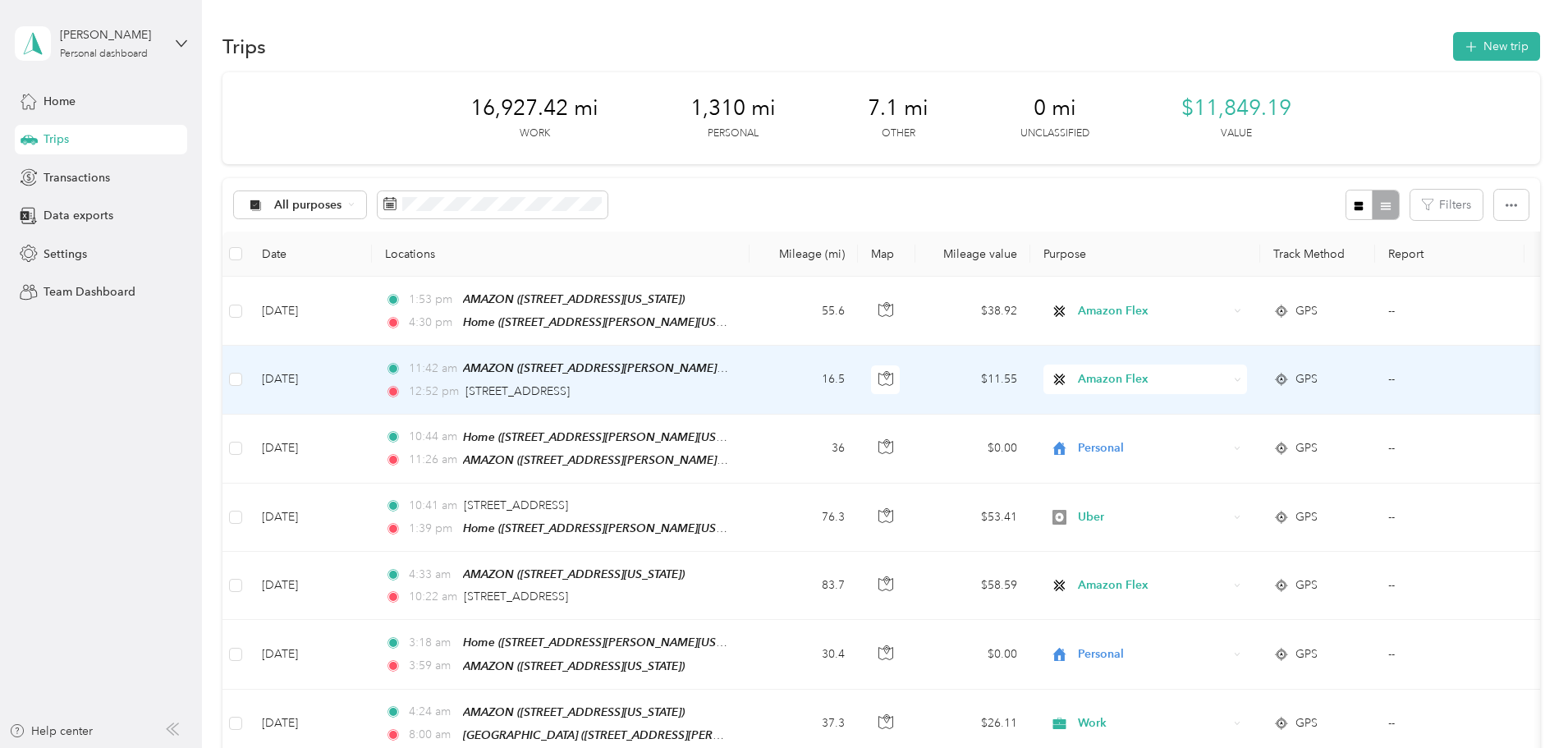
click at [858, 380] on td "16.5" at bounding box center [804, 380] width 109 height 68
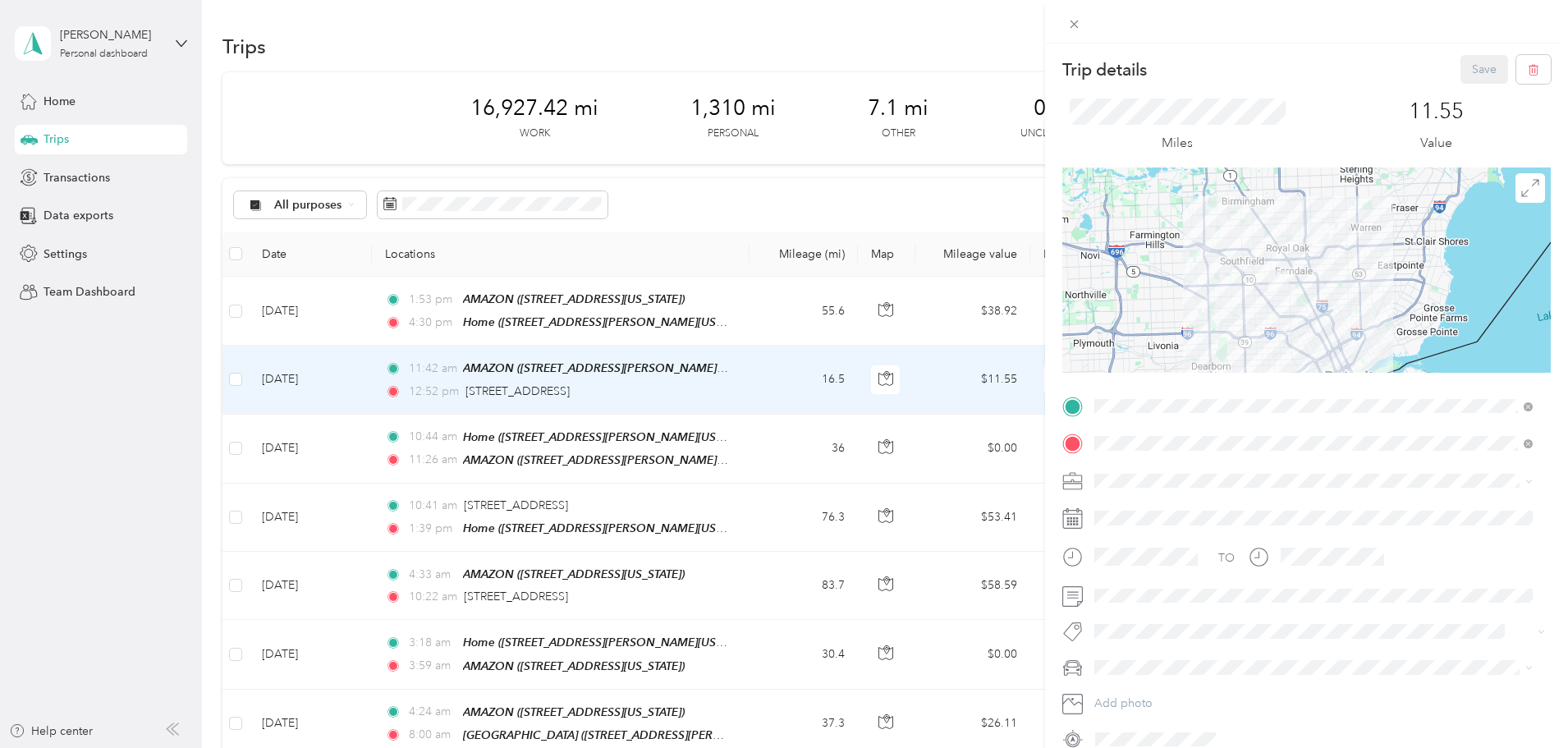
drag, startPoint x: 903, startPoint y: 380, endPoint x: 896, endPoint y: 392, distance: 13.9
click at [898, 389] on div "Trip details Save This trip cannot be edited because it is either under review,…" at bounding box center [784, 374] width 1568 height 748
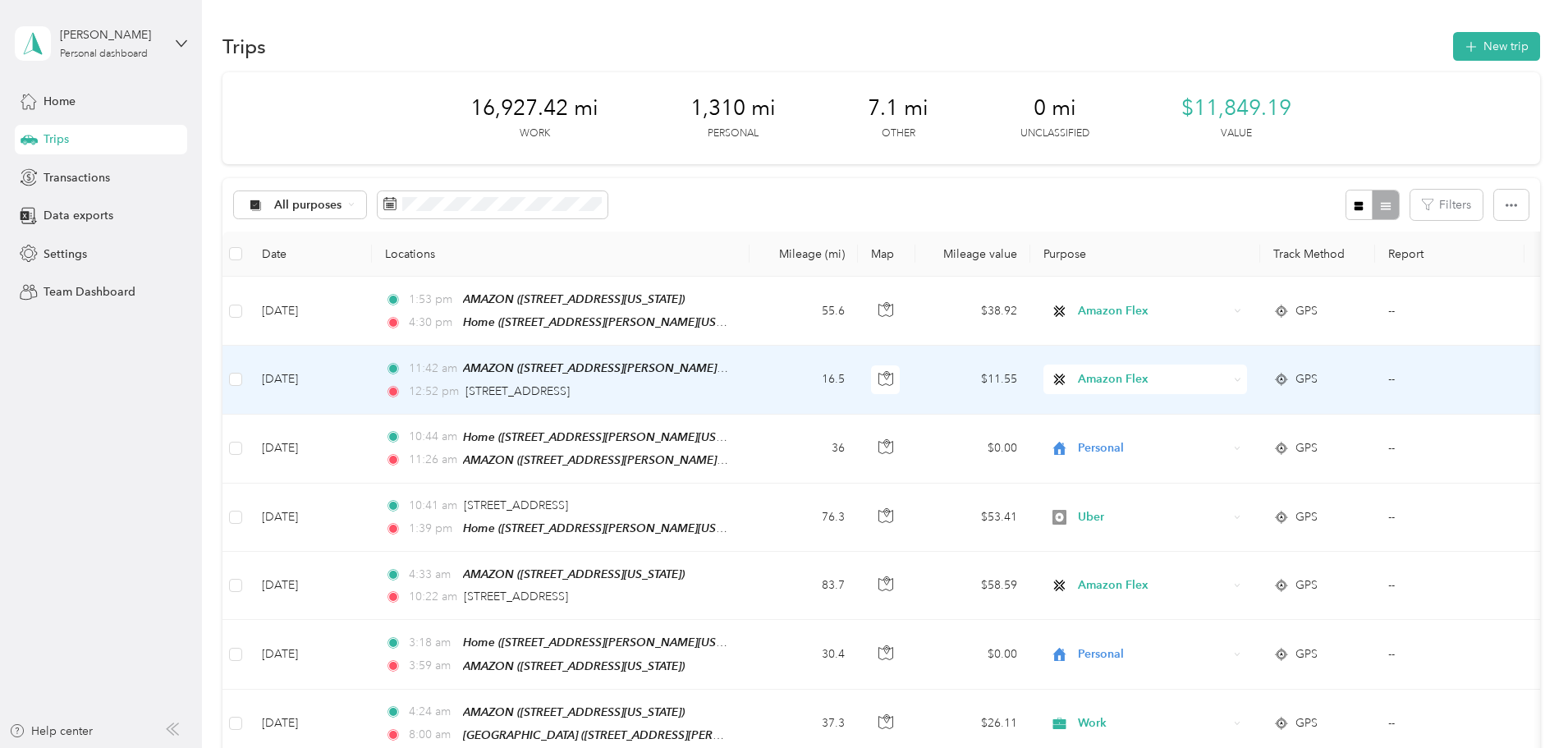
click at [858, 389] on td "16.5" at bounding box center [804, 380] width 109 height 68
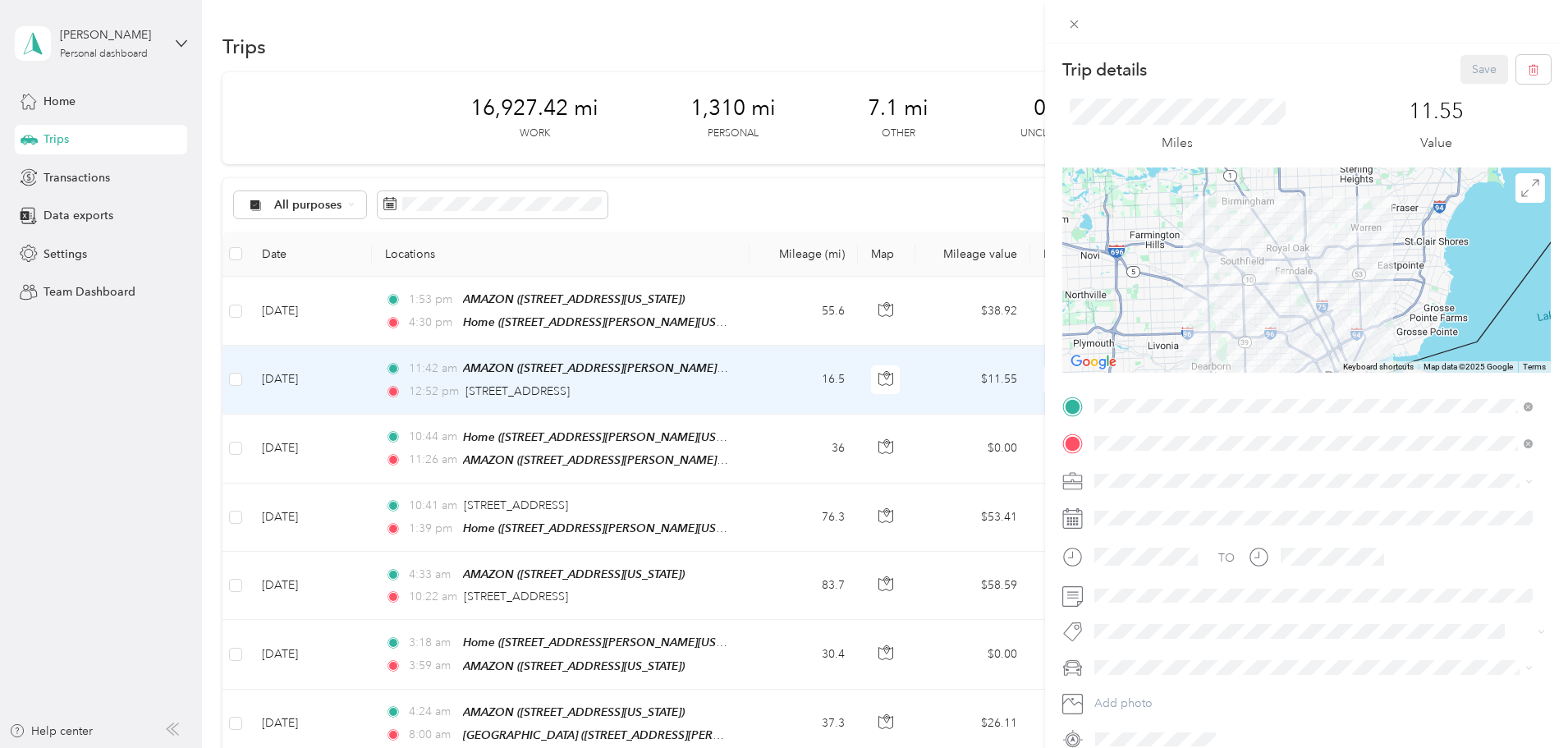
click at [881, 386] on div "Trip details Save This trip cannot be edited because it is either under review,…" at bounding box center [784, 374] width 1568 height 748
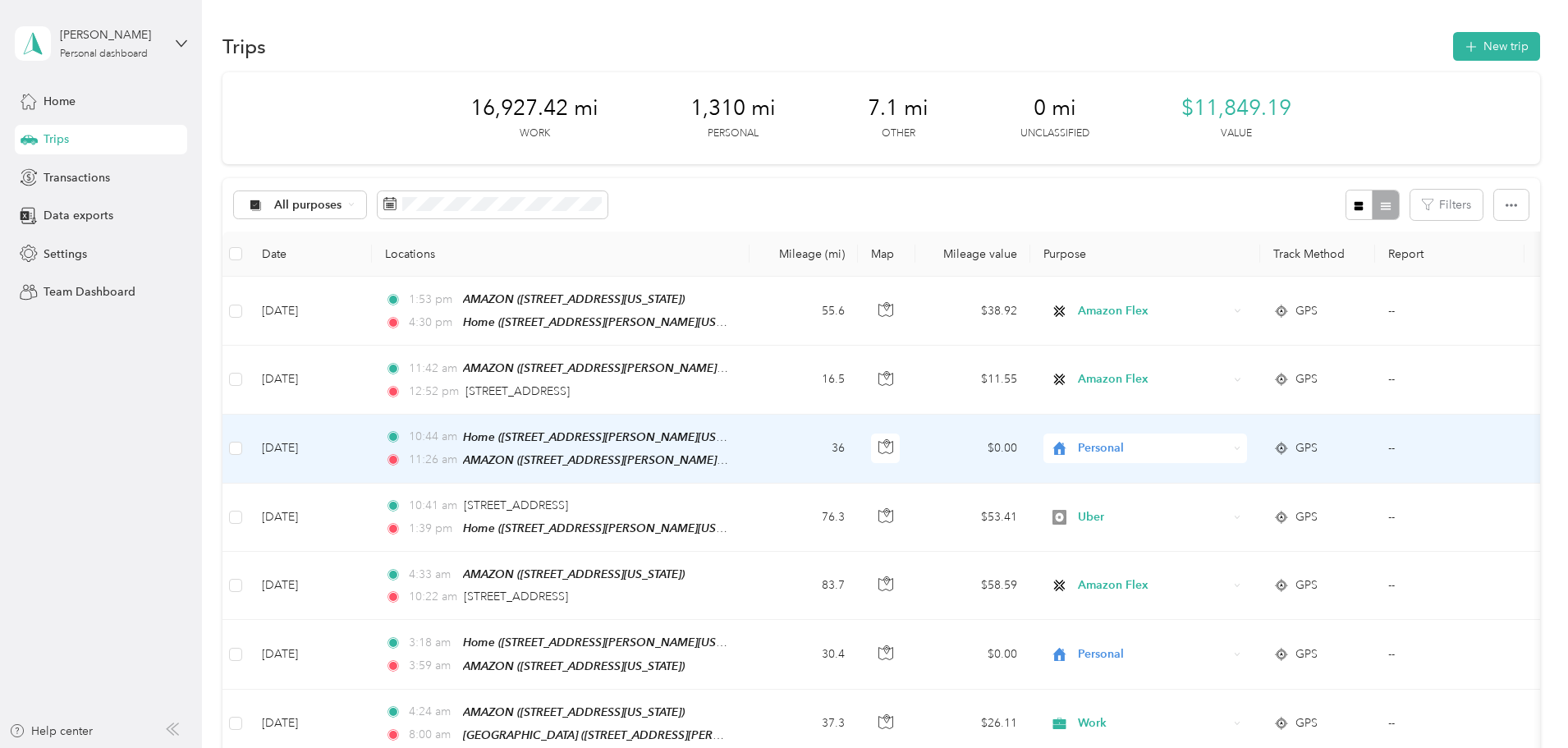
click at [858, 440] on td "36" at bounding box center [804, 449] width 109 height 69
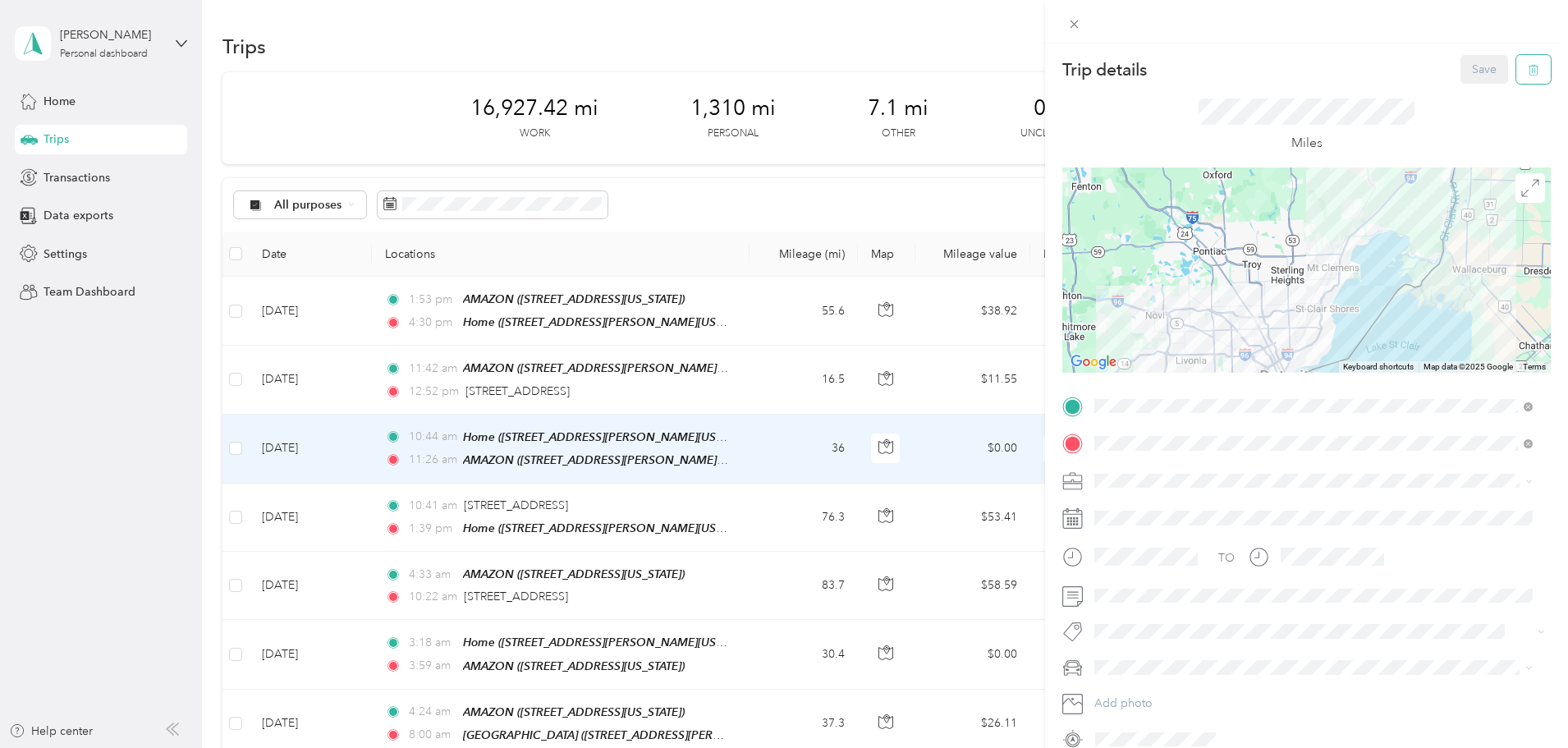
click at [1531, 66] on button "button" at bounding box center [1533, 69] width 34 height 29
click at [1478, 89] on button "Yes" at bounding box center [1473, 89] width 32 height 26
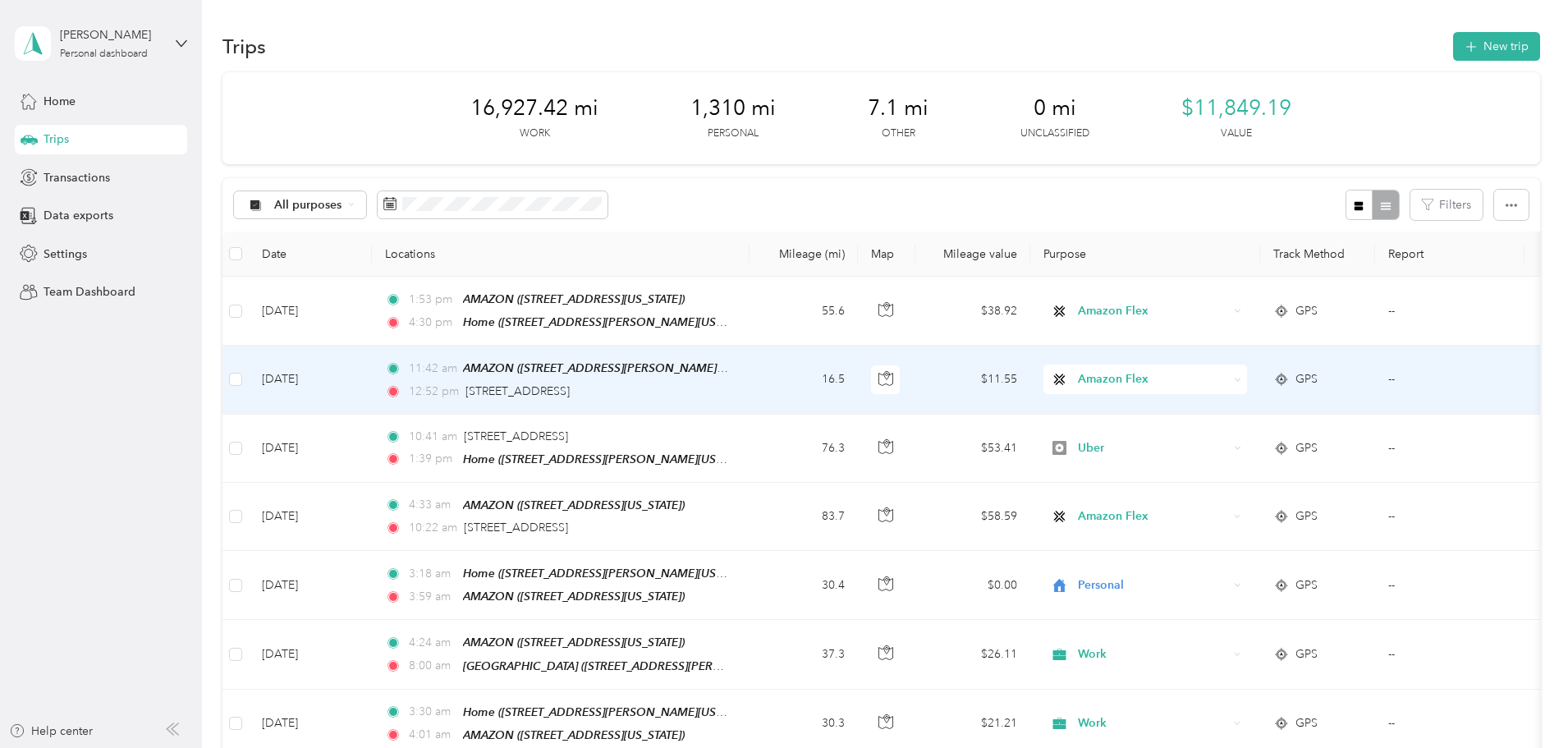
click at [858, 382] on td "16.5" at bounding box center [804, 380] width 109 height 68
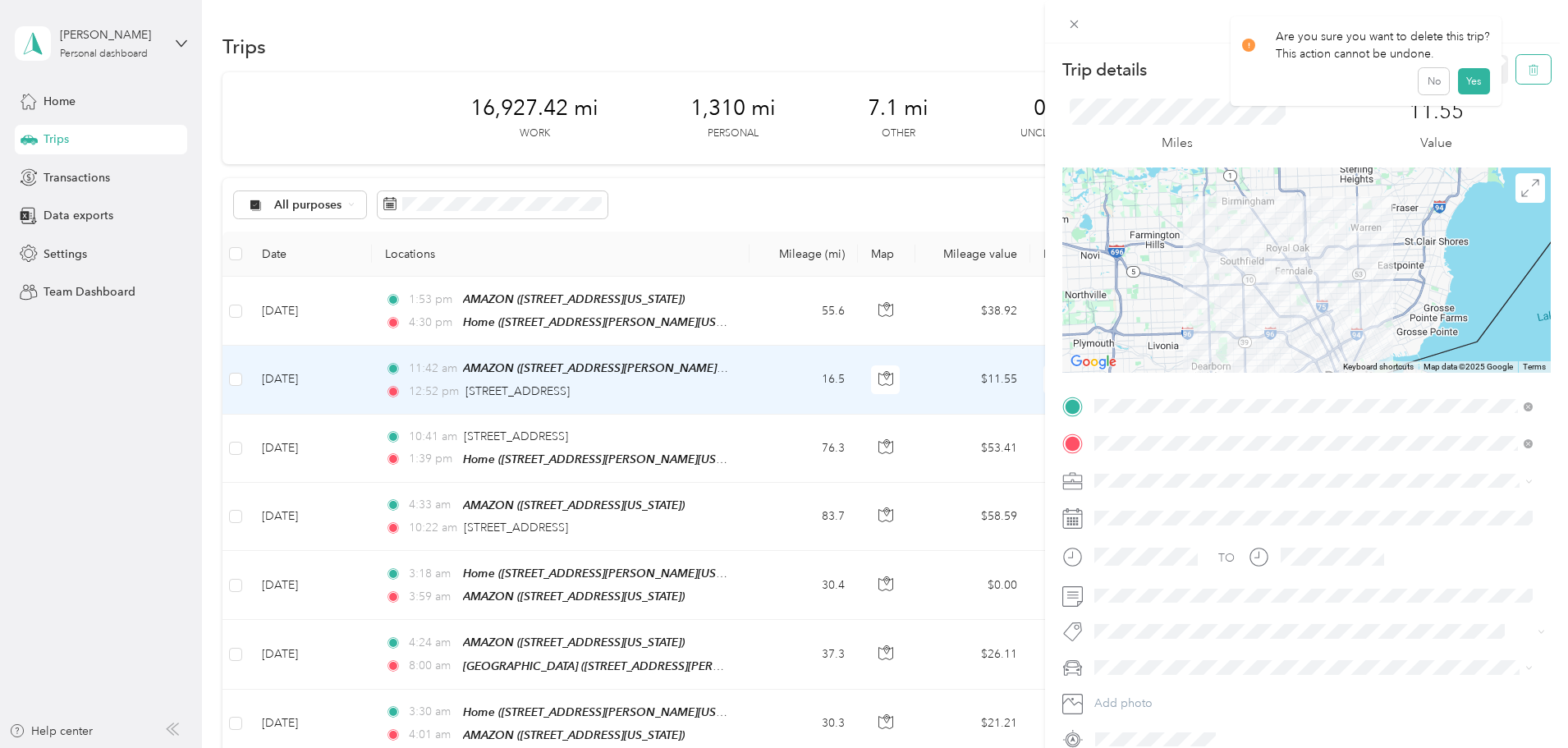
click at [1529, 65] on button "button" at bounding box center [1533, 69] width 34 height 29
click at [1480, 89] on button "Yes" at bounding box center [1473, 89] width 32 height 26
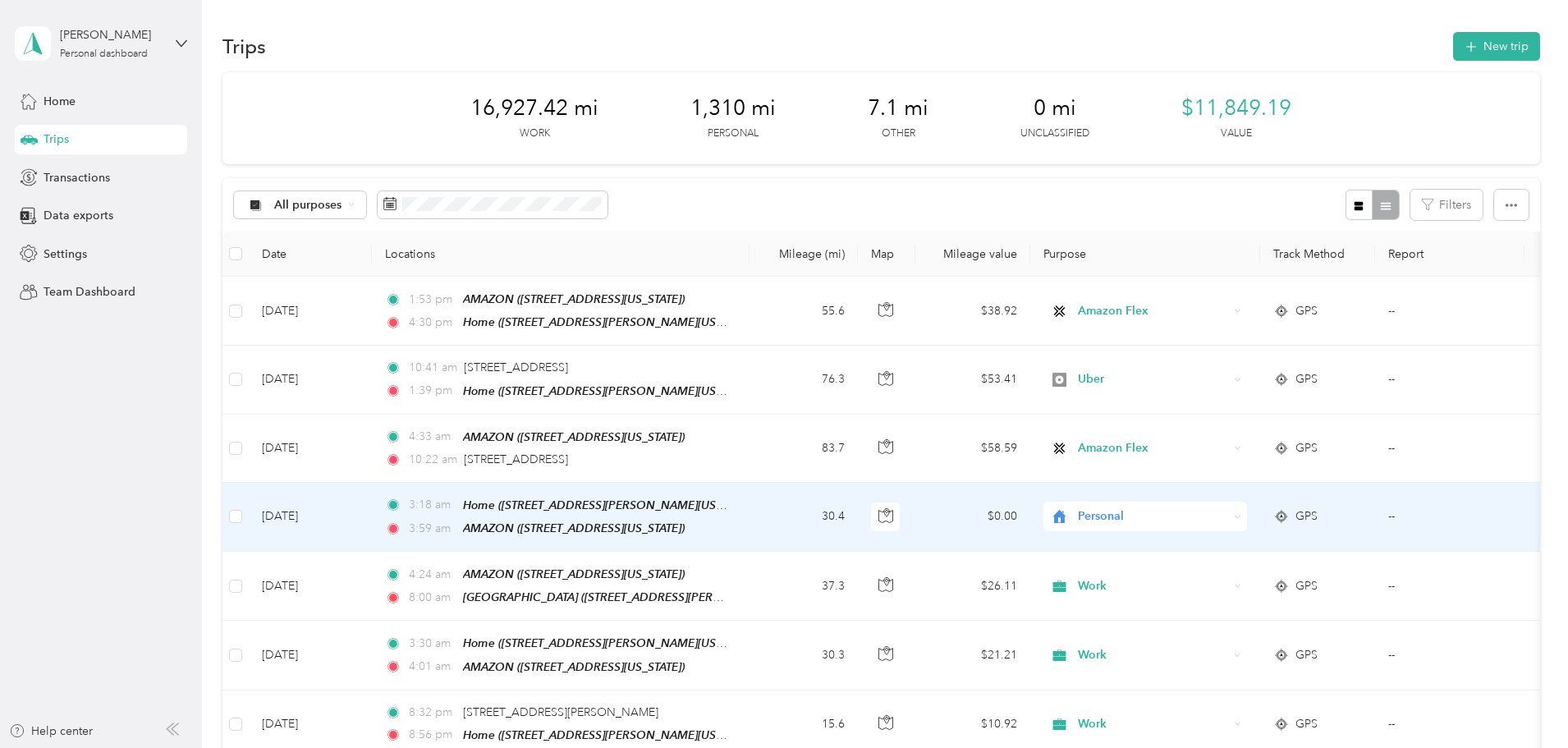
click at [858, 515] on td "30.4" at bounding box center [804, 517] width 109 height 69
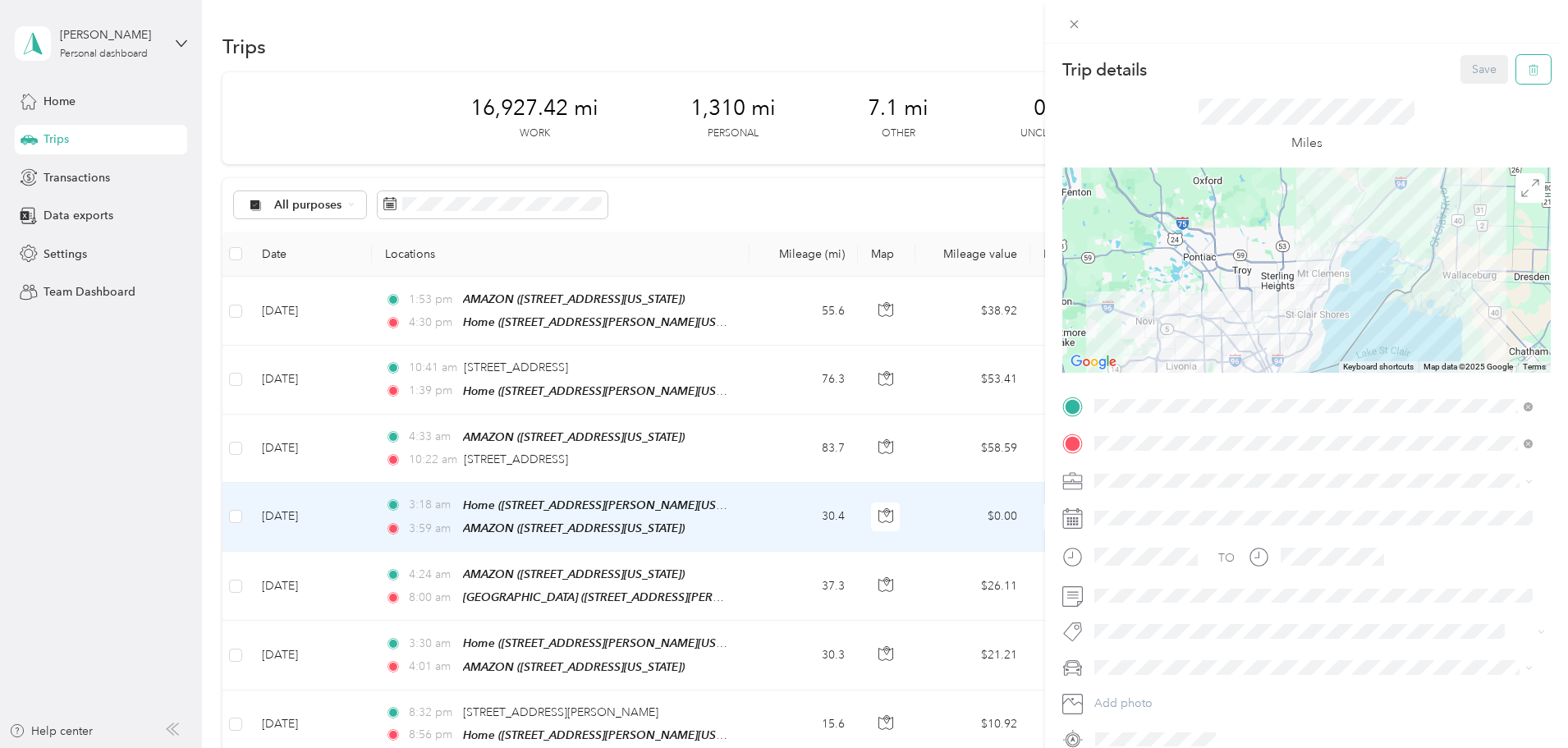
click at [1527, 64] on span "button" at bounding box center [1533, 69] width 11 height 14
click at [1471, 86] on button "Yes" at bounding box center [1473, 89] width 32 height 26
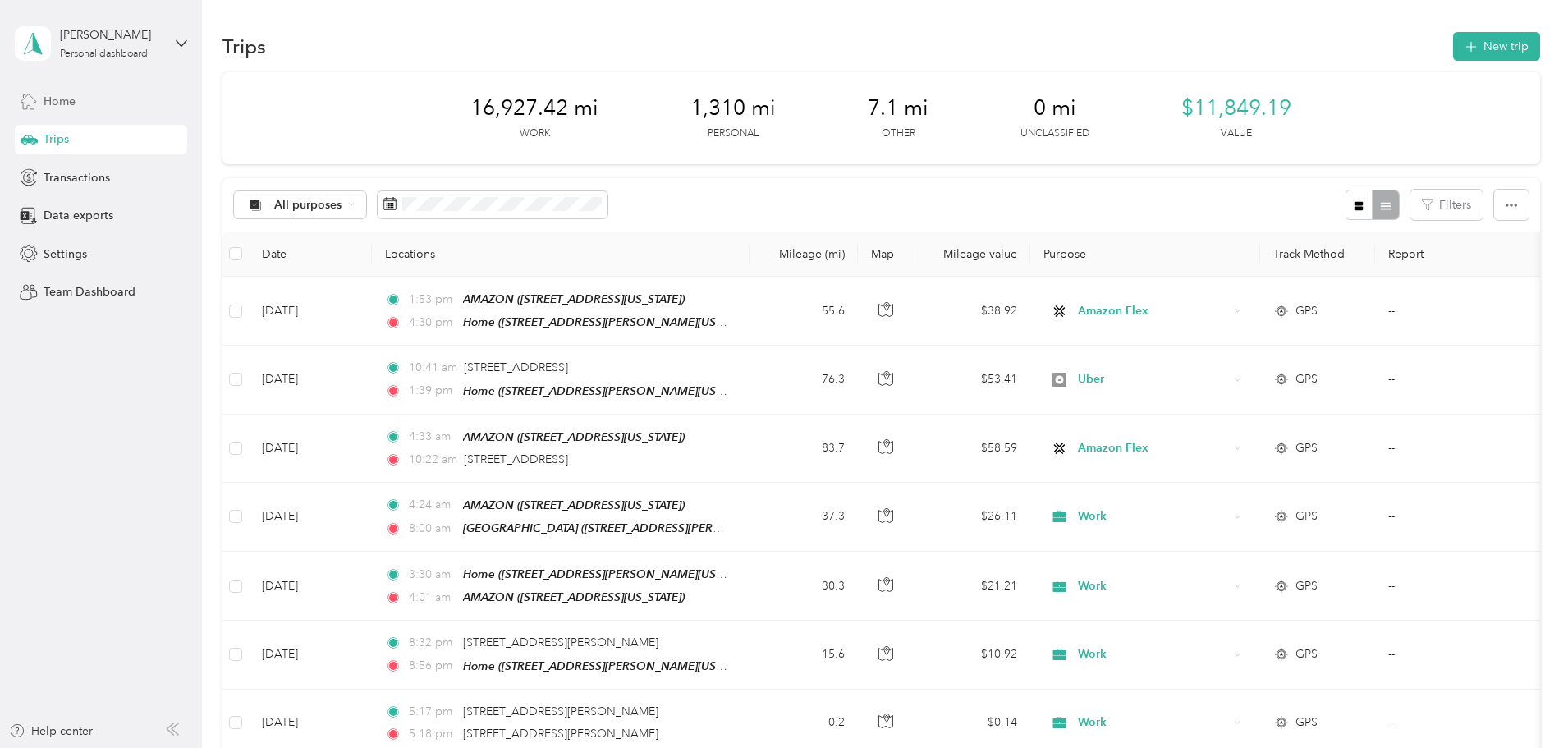
click at [87, 101] on div "Home" at bounding box center [100, 101] width 172 height 30
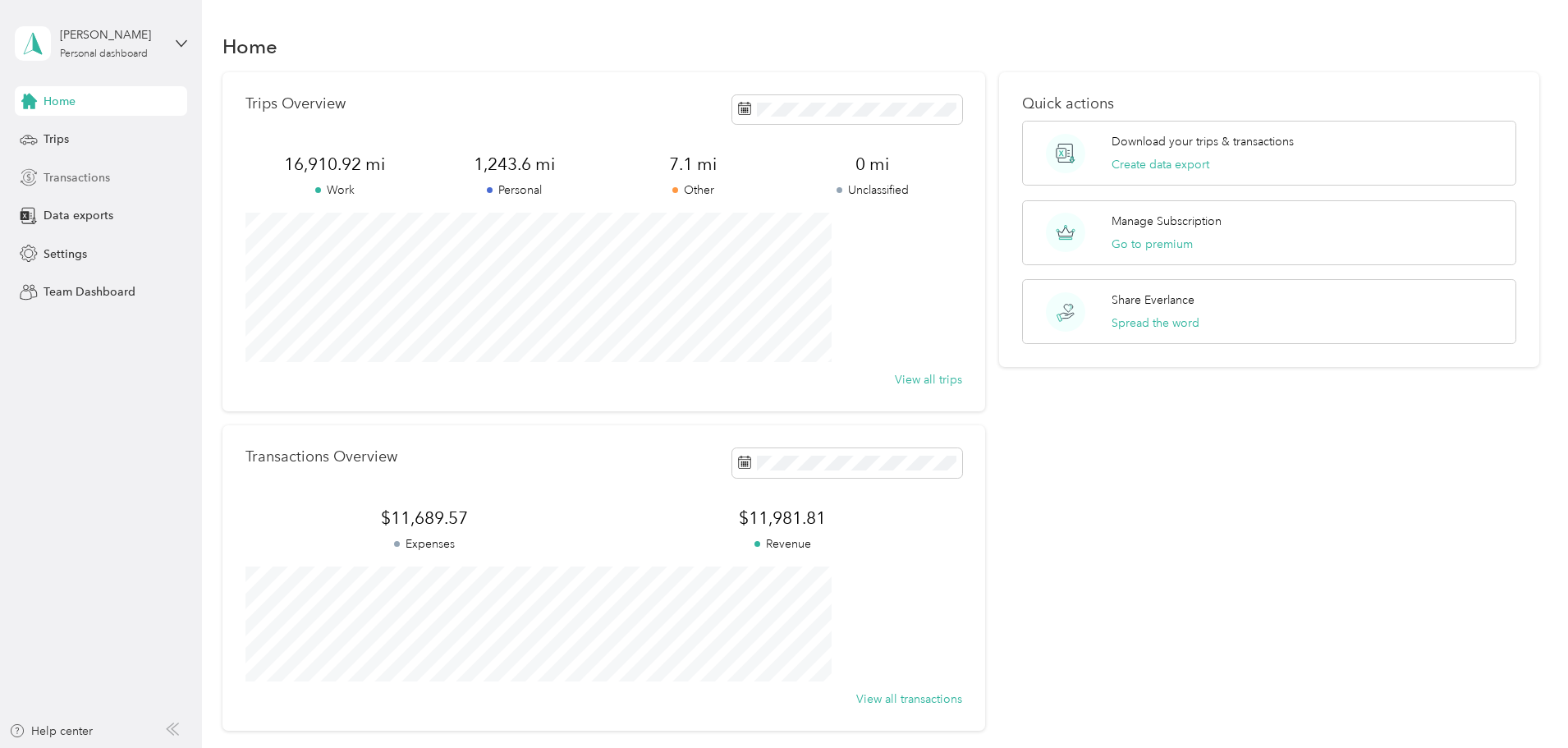
click at [82, 177] on span "Transactions" at bounding box center [77, 177] width 66 height 18
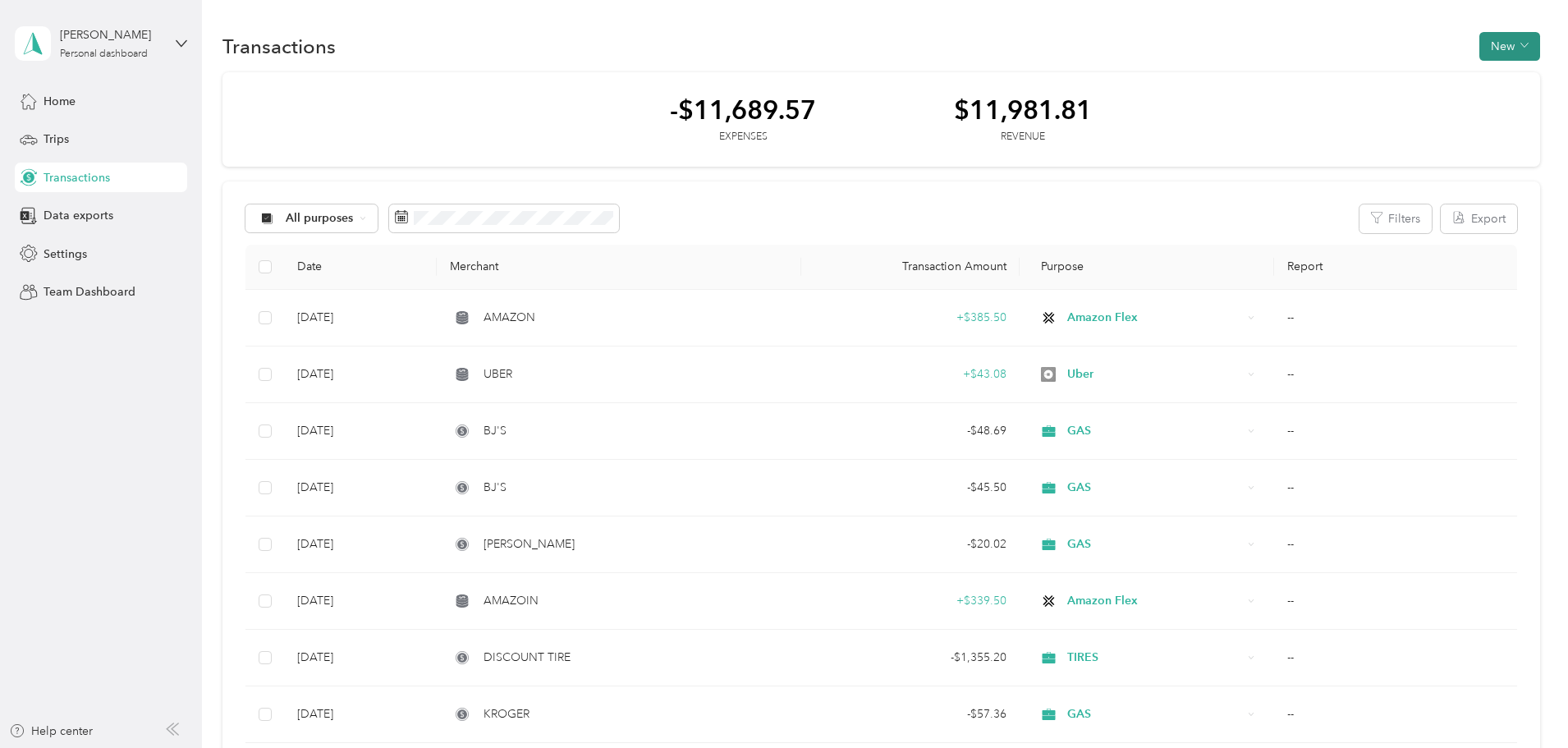
click at [1480, 41] on button "New" at bounding box center [1510, 46] width 61 height 29
click at [1393, 73] on span "Expense" at bounding box center [1391, 77] width 44 height 18
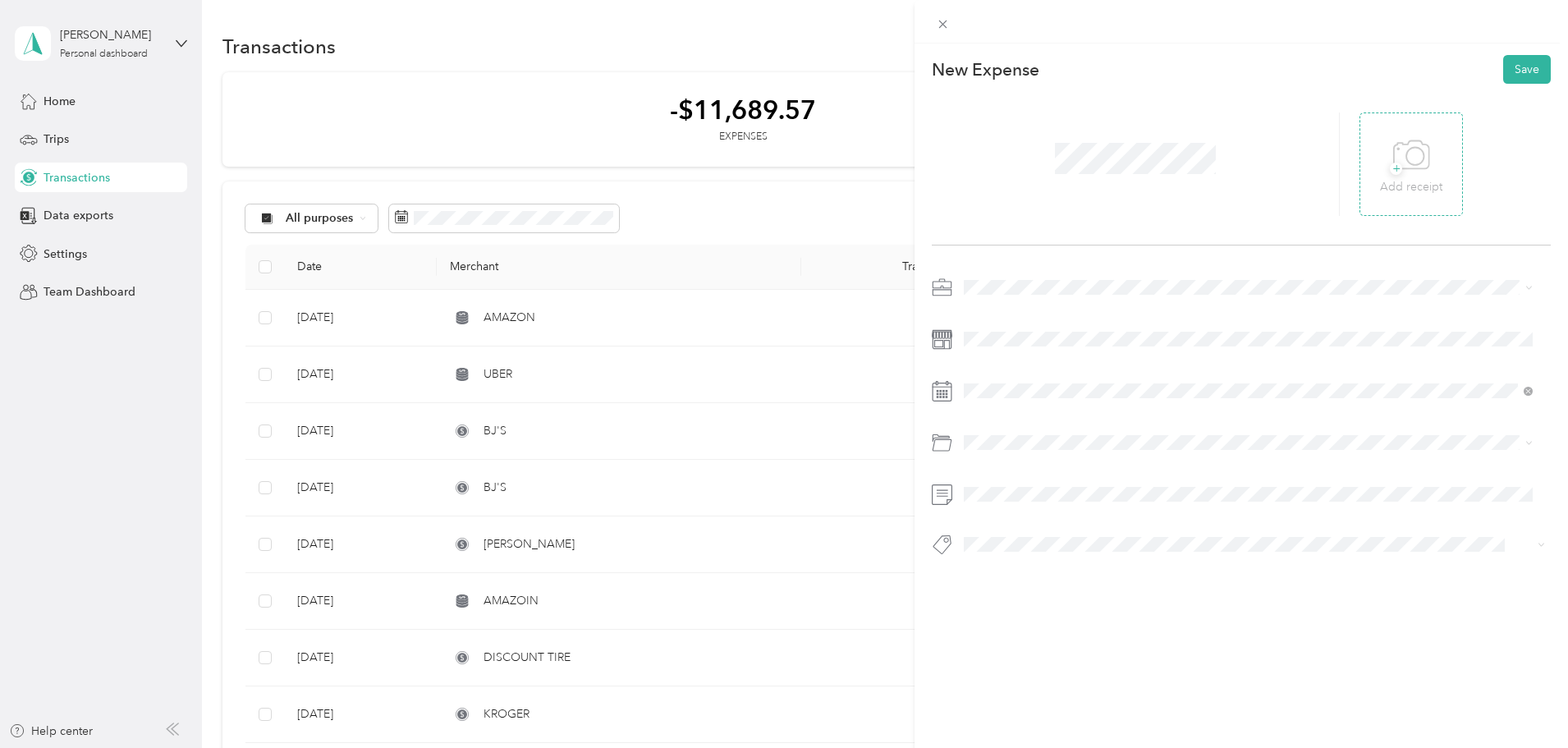
click at [1390, 165] on span "+" at bounding box center [1396, 168] width 12 height 12
click at [1385, 163] on icon at bounding box center [1387, 163] width 5 height 5
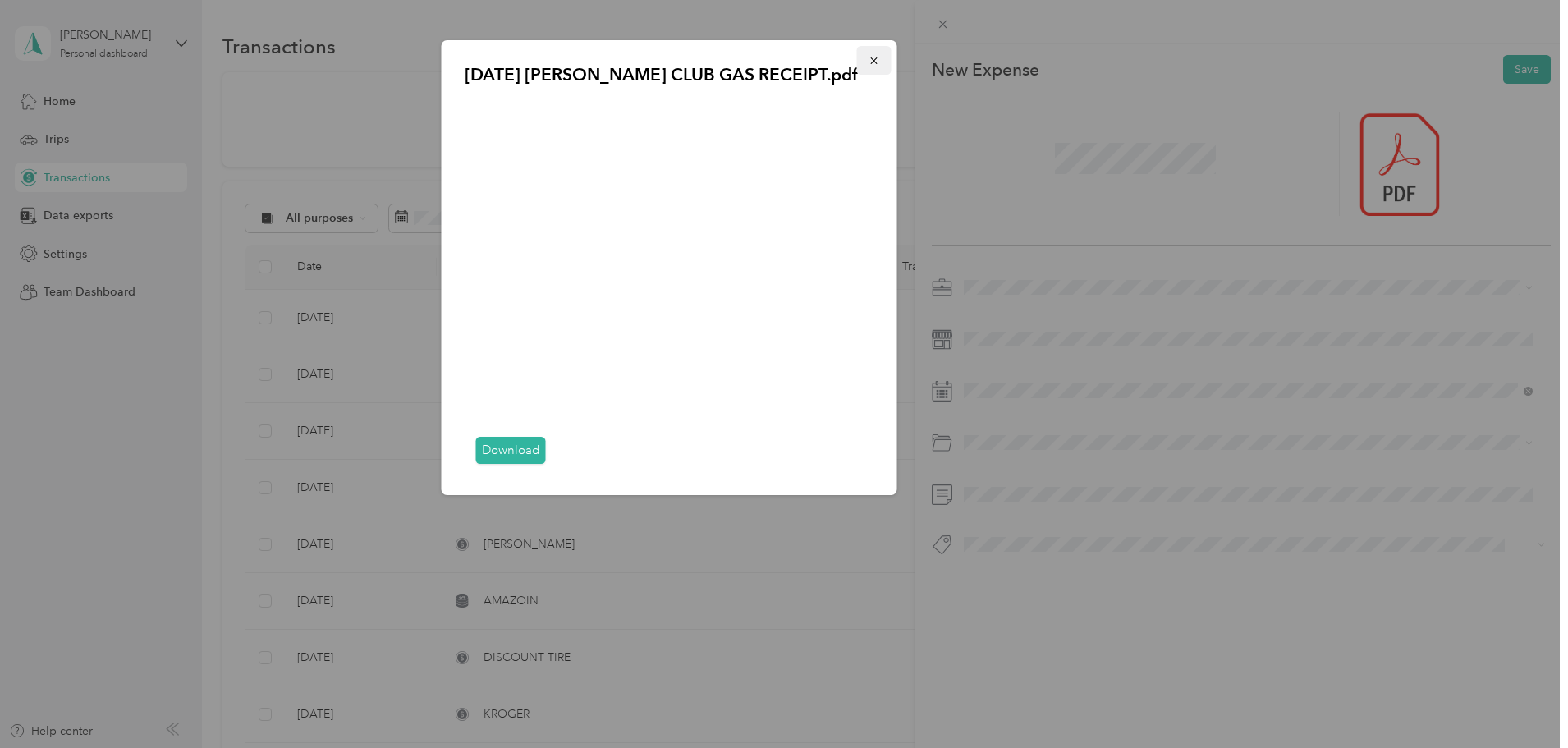
click at [872, 56] on icon "button" at bounding box center [874, 61] width 11 height 11
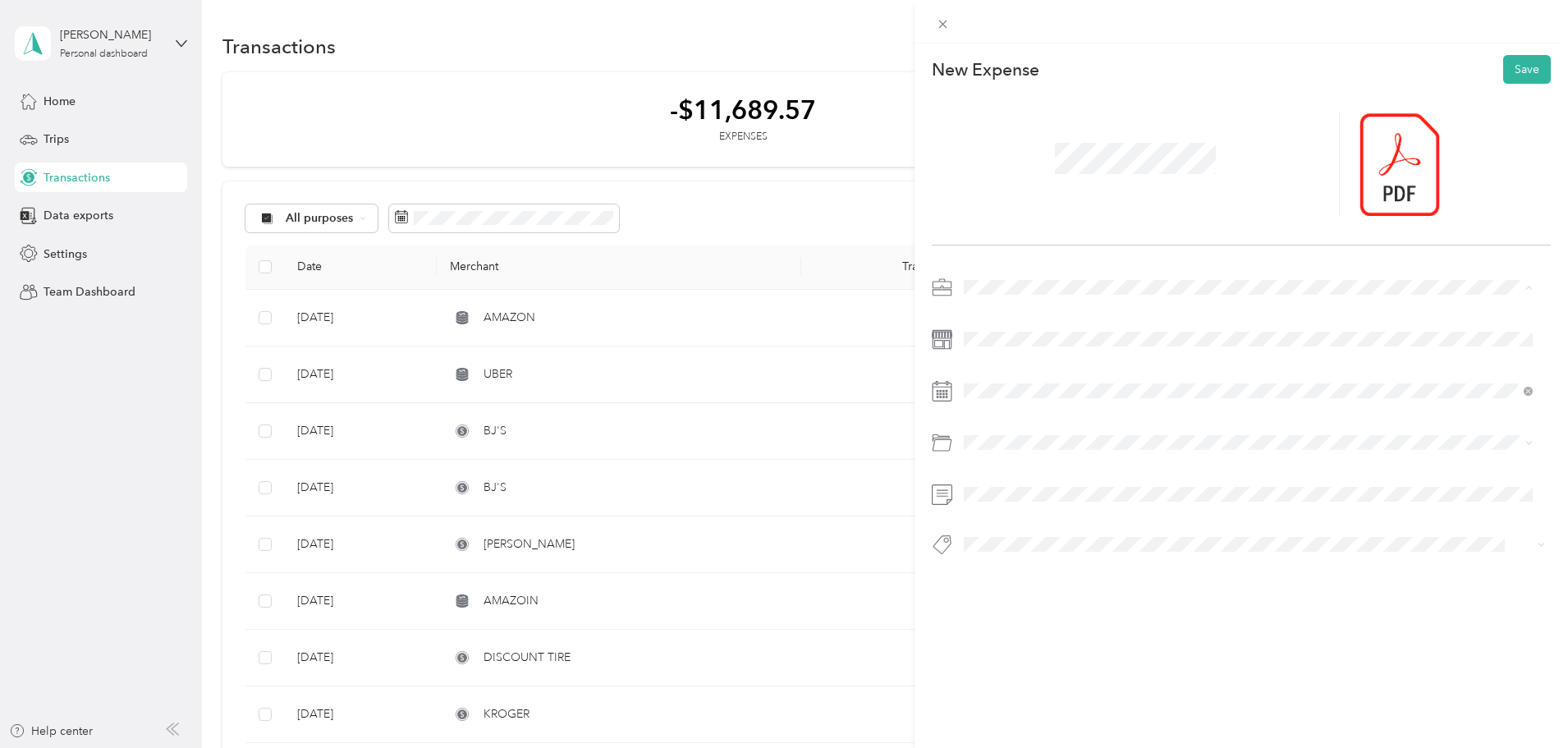
click at [994, 481] on div "GAS" at bounding box center [1248, 489] width 558 height 18
click at [1060, 643] on div "27" at bounding box center [1061, 644] width 21 height 20
click at [1016, 506] on div "Gasoline" at bounding box center [1248, 508] width 558 height 18
click at [1505, 60] on button "Save" at bounding box center [1527, 69] width 48 height 29
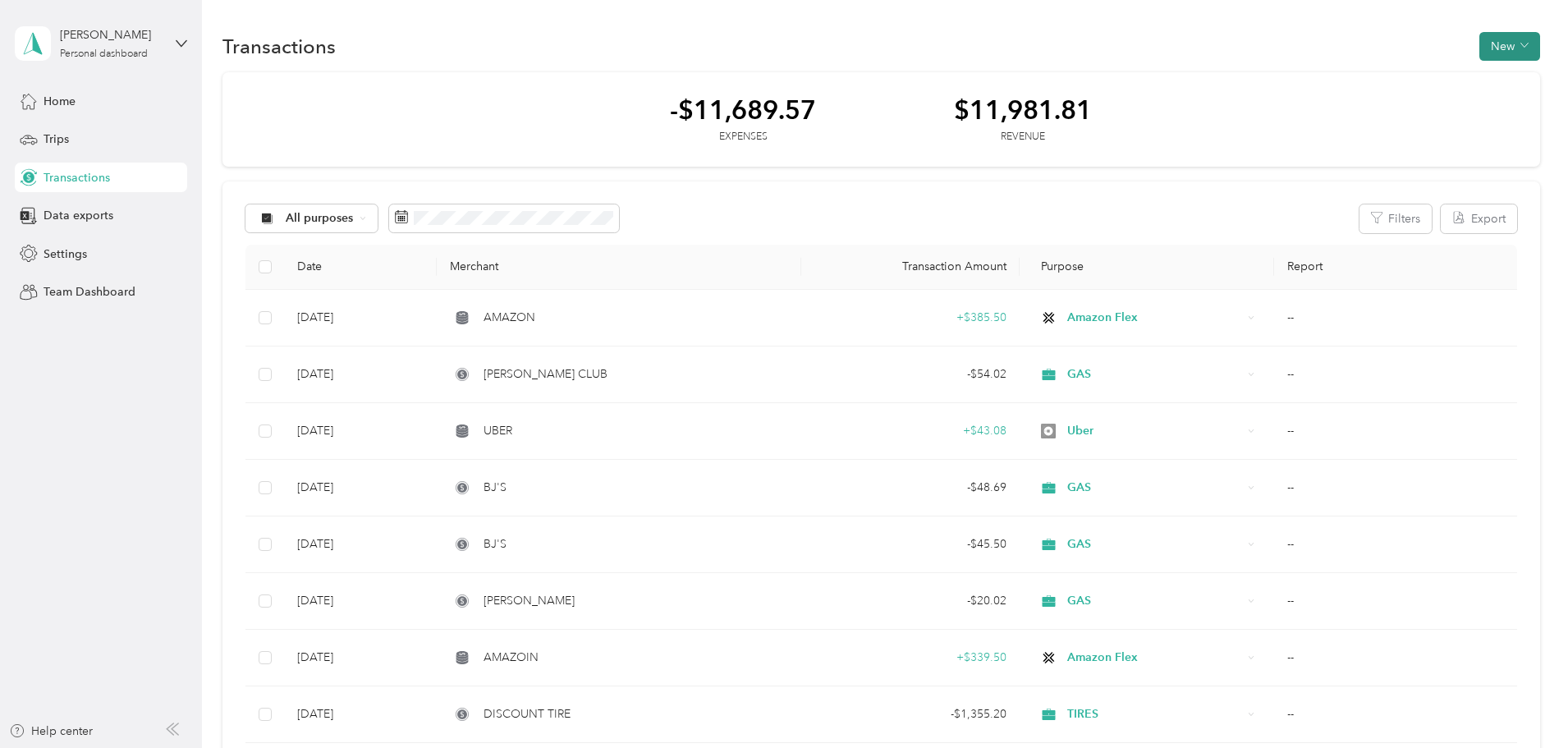
click at [1520, 42] on icon "button" at bounding box center [1524, 45] width 8 height 8
click at [1397, 73] on span "Expense" at bounding box center [1391, 77] width 44 height 18
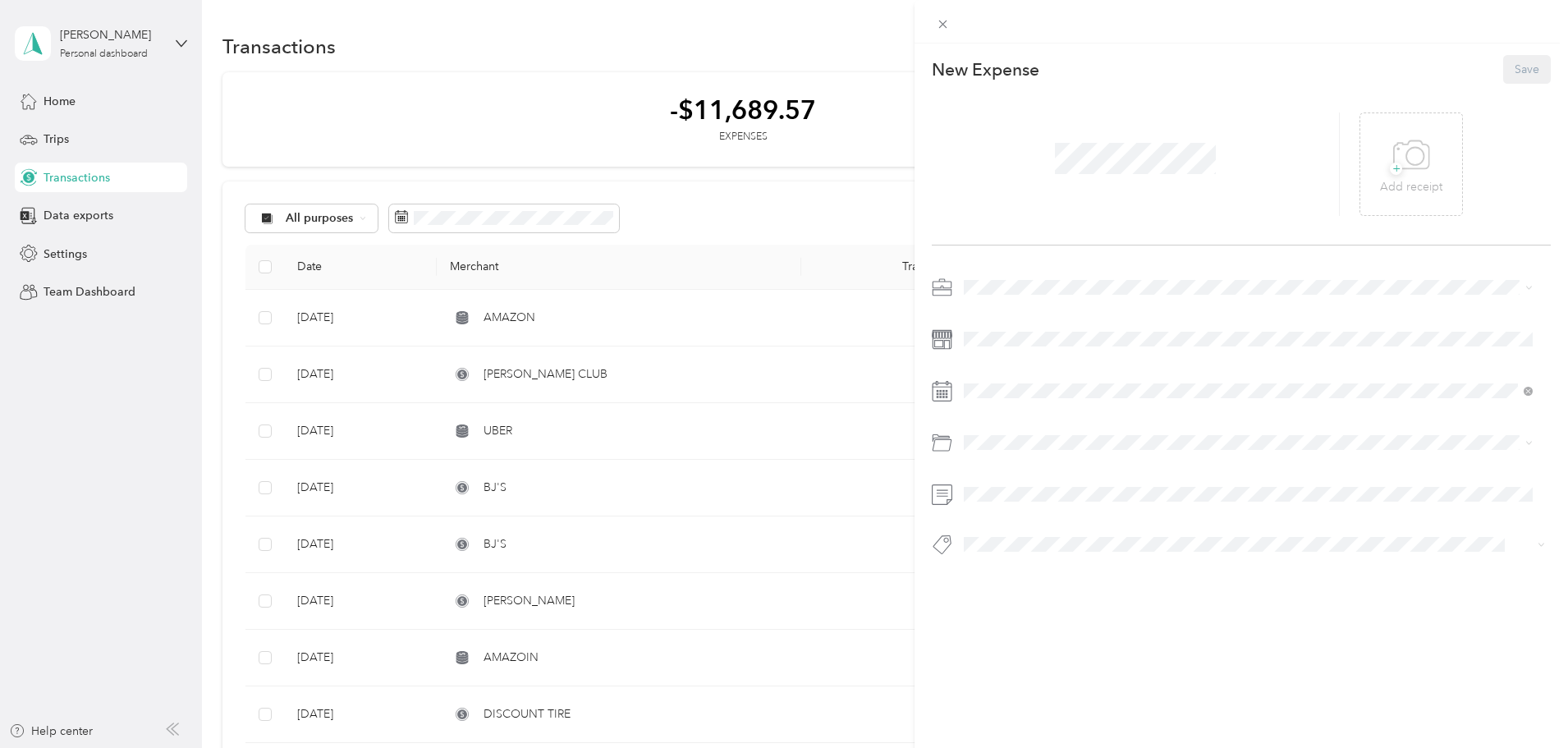
click at [1185, 176] on span at bounding box center [1135, 159] width 172 height 42
click at [1390, 171] on span "+" at bounding box center [1396, 168] width 12 height 12
click at [1385, 163] on icon at bounding box center [1387, 163] width 5 height 5
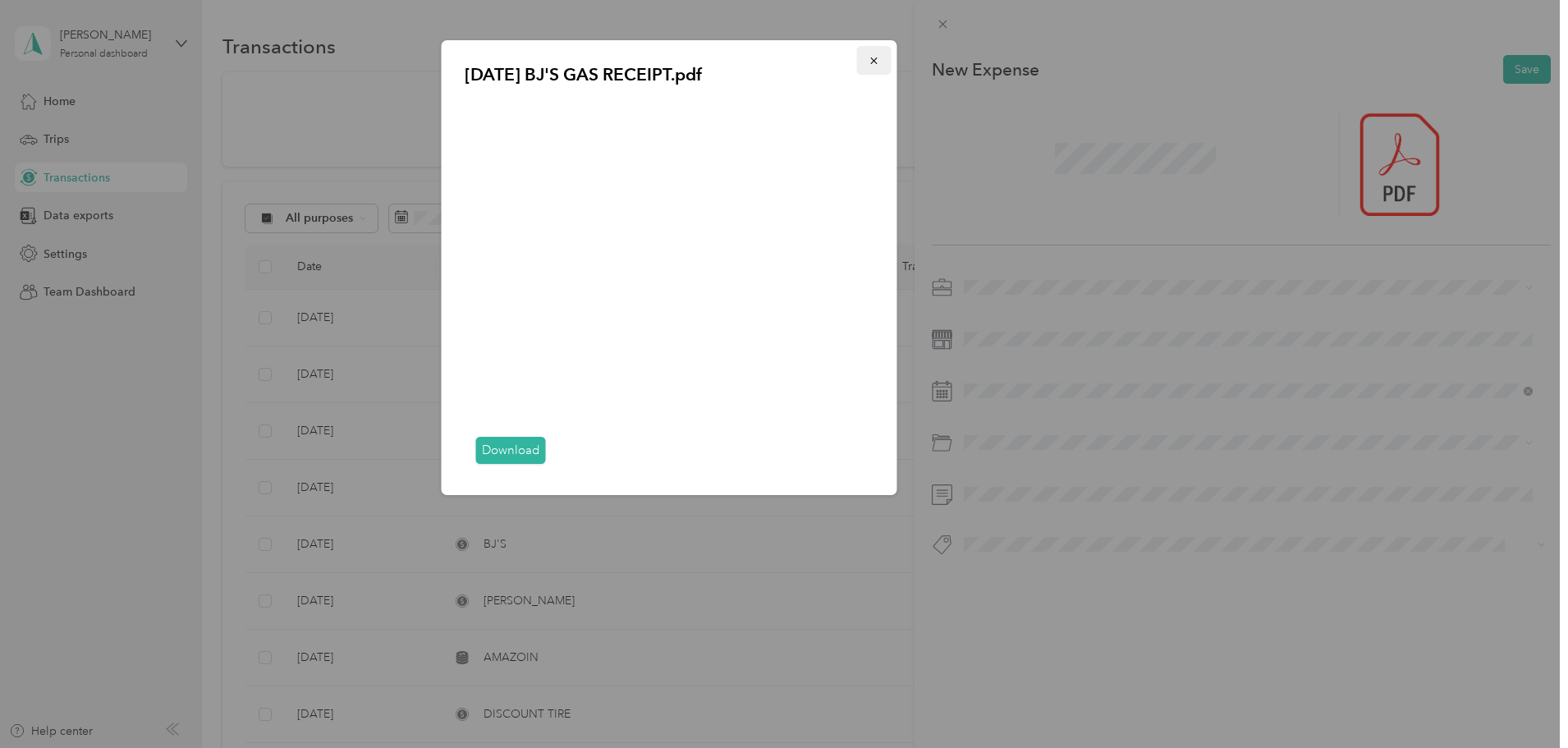
click at [872, 49] on button "button" at bounding box center [874, 60] width 34 height 29
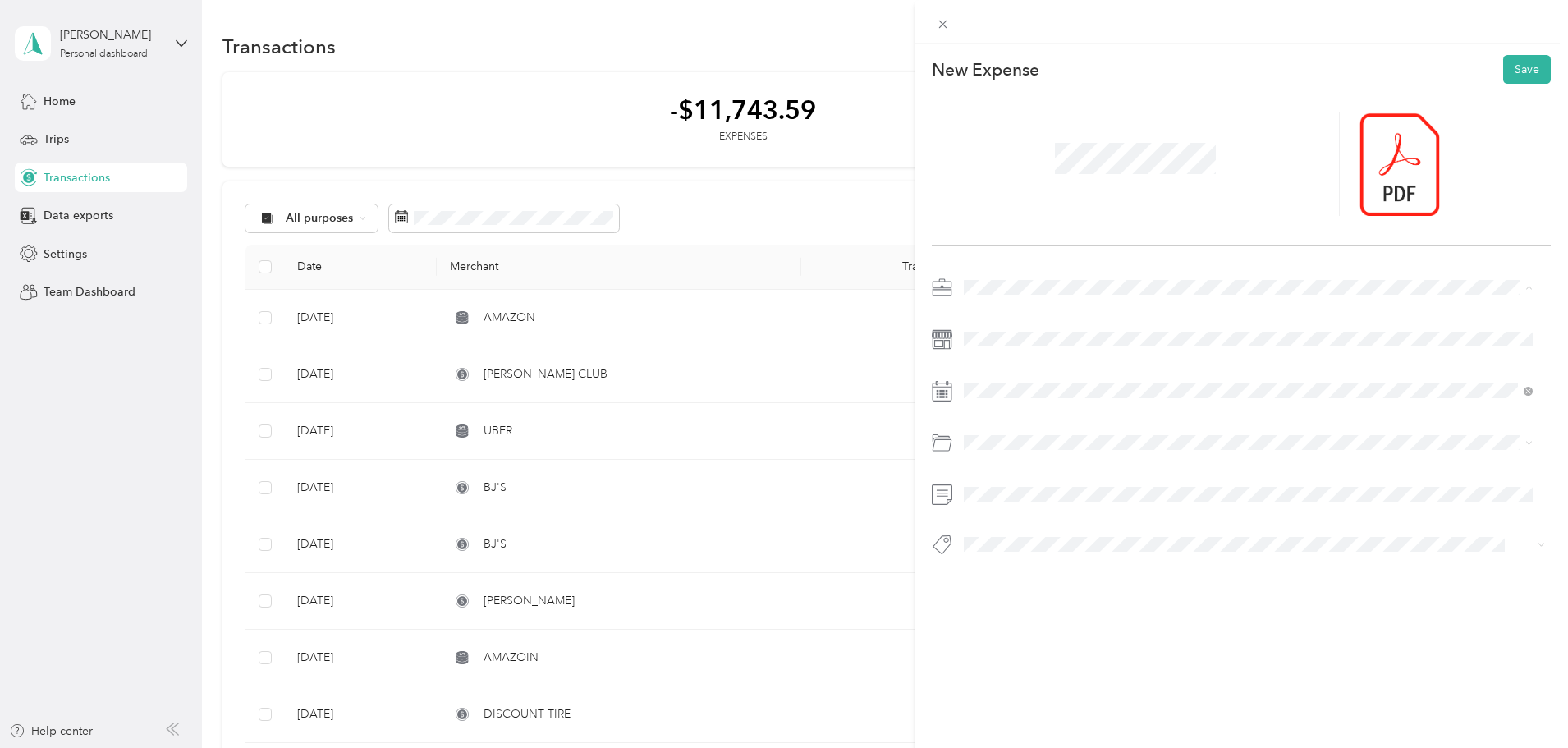
click at [991, 482] on span "GAS" at bounding box center [982, 489] width 24 height 14
click at [959, 337] on span at bounding box center [1254, 339] width 593 height 26
click at [1083, 641] on div "28" at bounding box center [1082, 644] width 21 height 20
click at [1022, 510] on div "Gasoline" at bounding box center [1248, 508] width 558 height 18
click at [1506, 62] on button "Save" at bounding box center [1527, 69] width 48 height 29
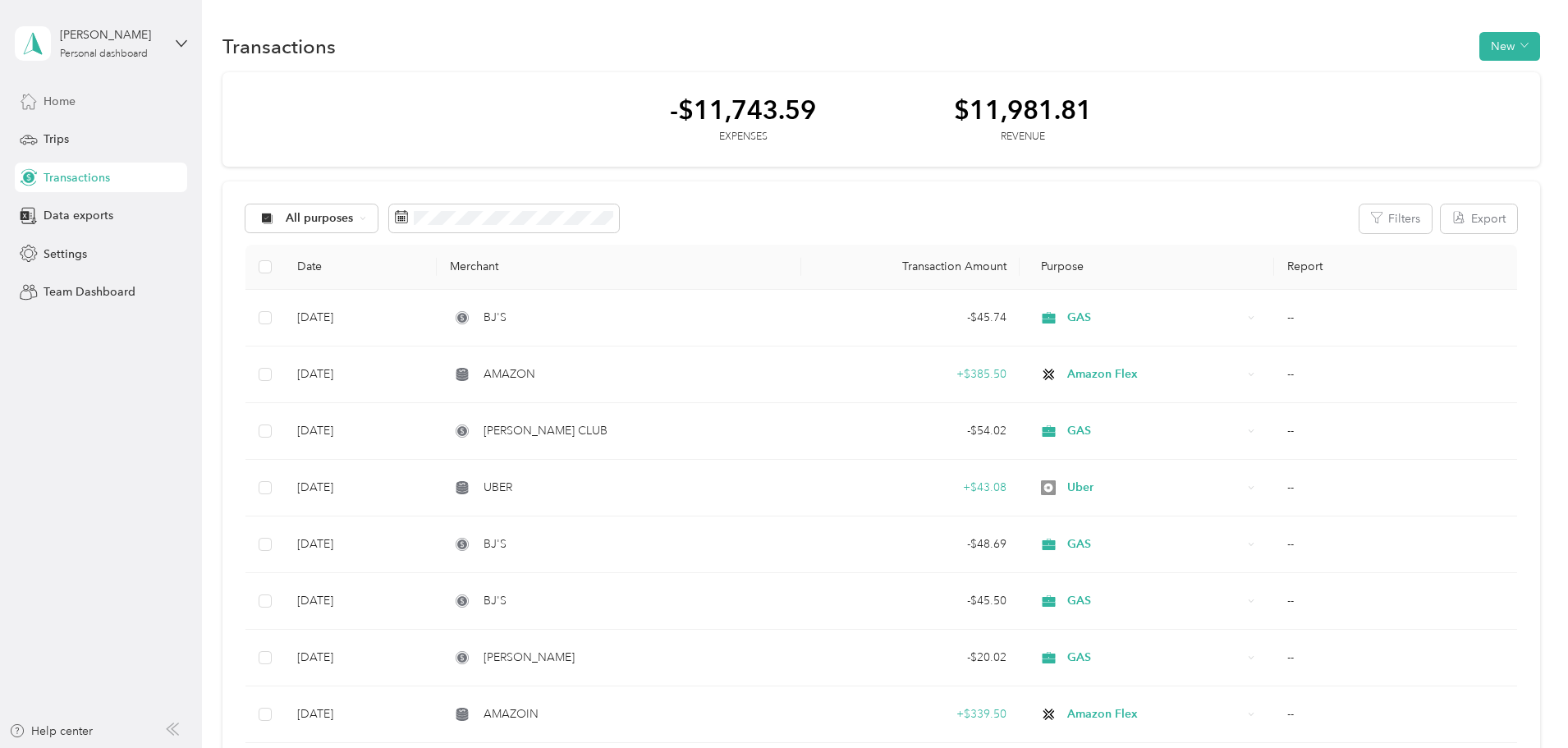
click at [72, 101] on span "Home" at bounding box center [59, 101] width 32 height 18
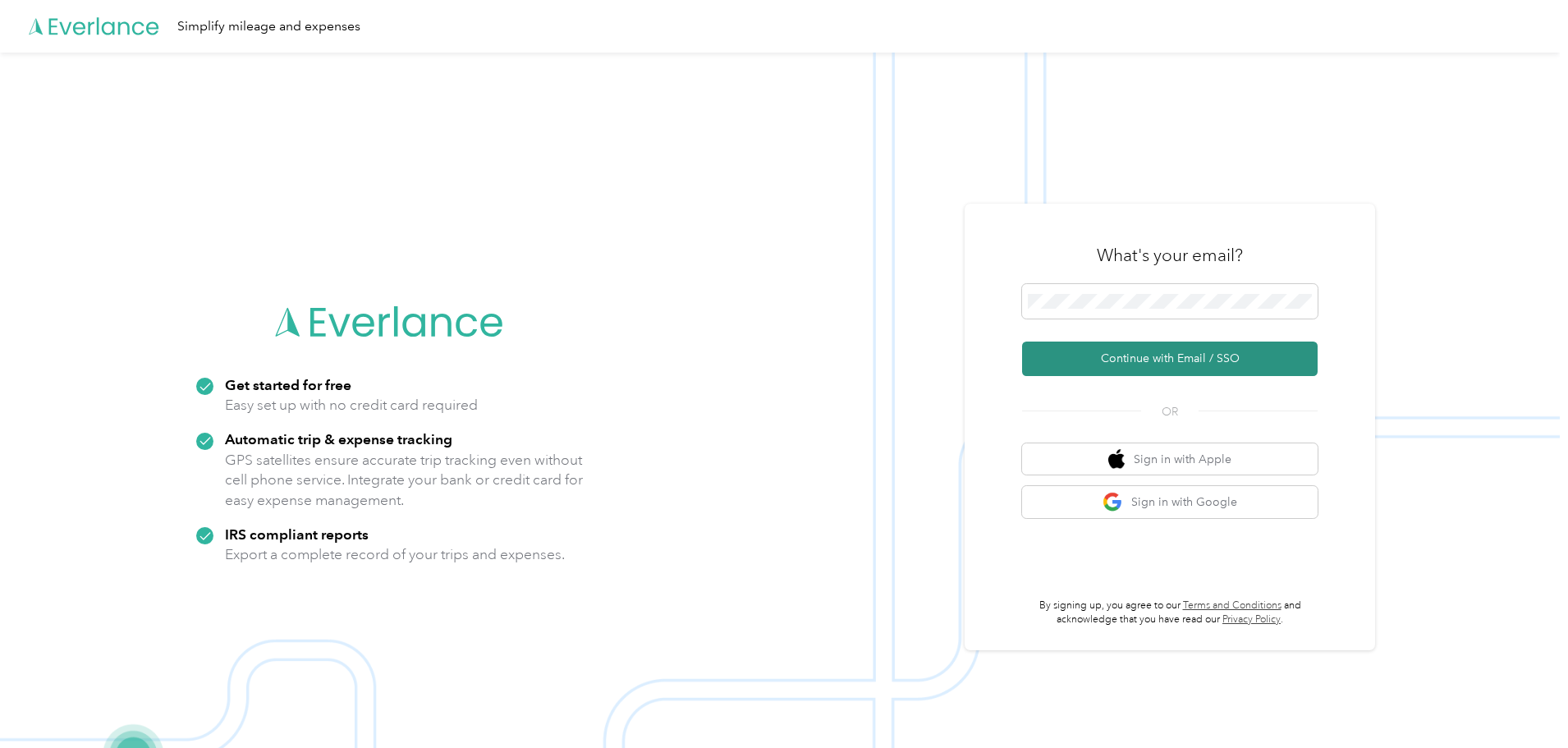
click at [1154, 359] on button "Continue with Email / SSO" at bounding box center [1170, 358] width 296 height 34
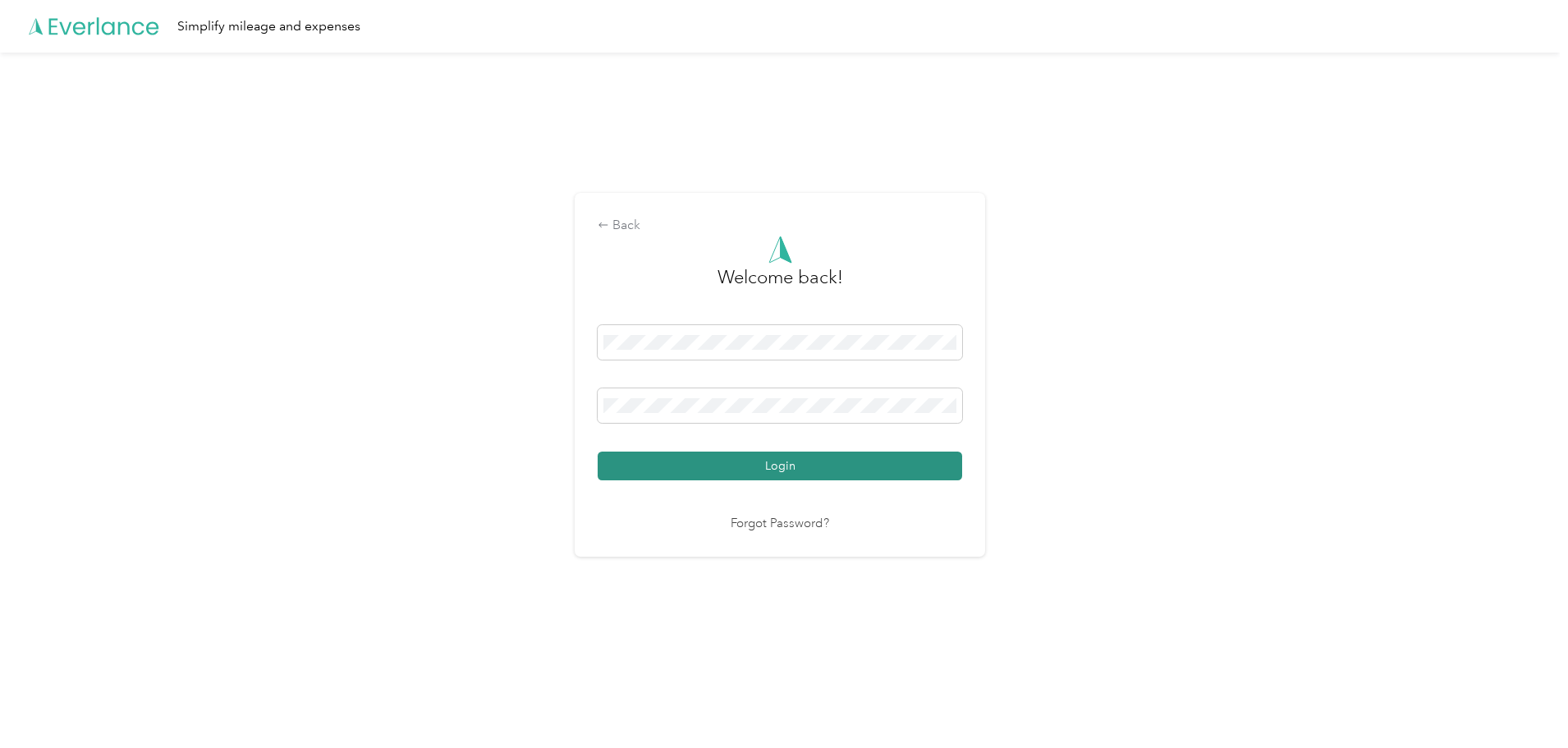
click at [726, 456] on button "Login" at bounding box center [779, 466] width 364 height 29
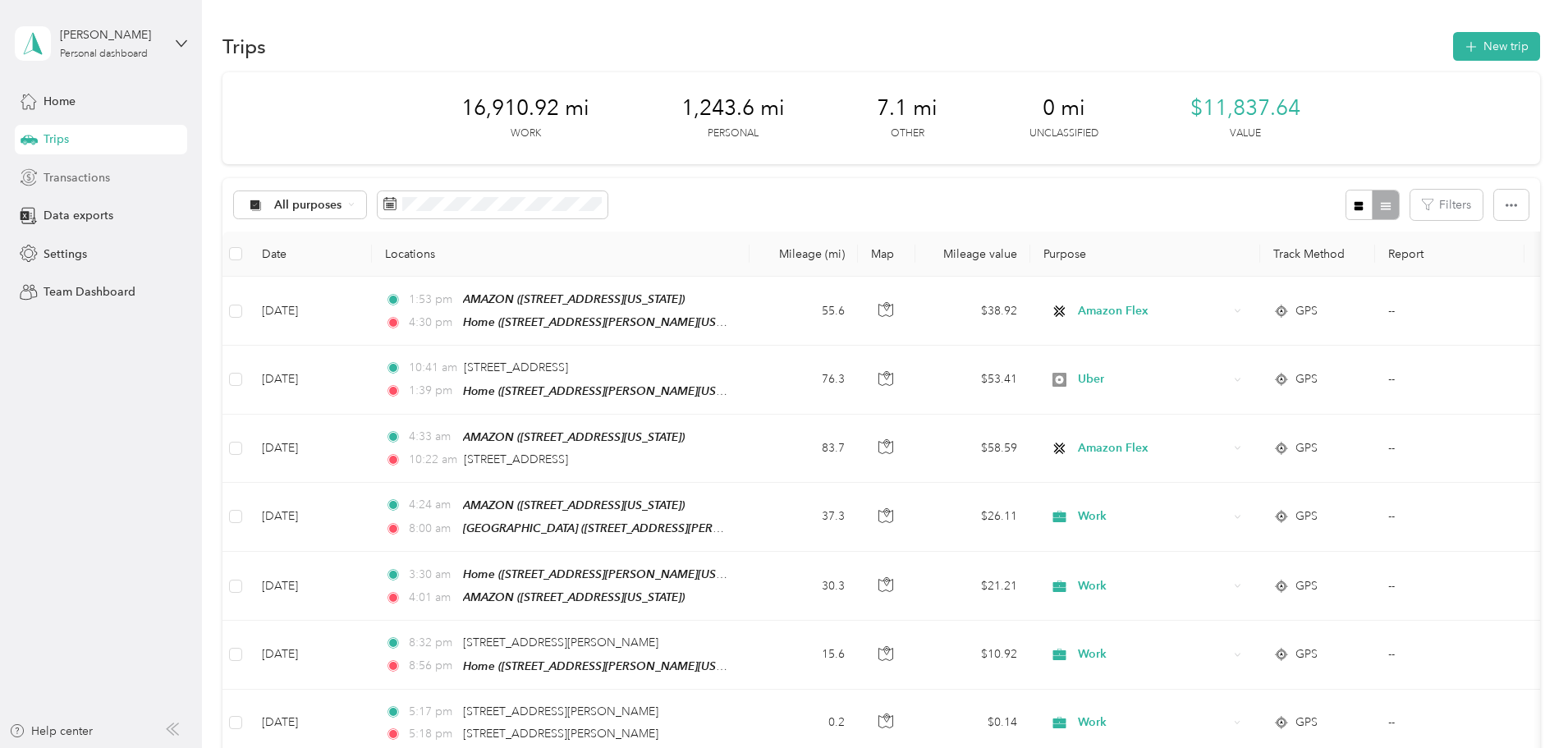
click at [86, 176] on span "Transactions" at bounding box center [77, 177] width 66 height 18
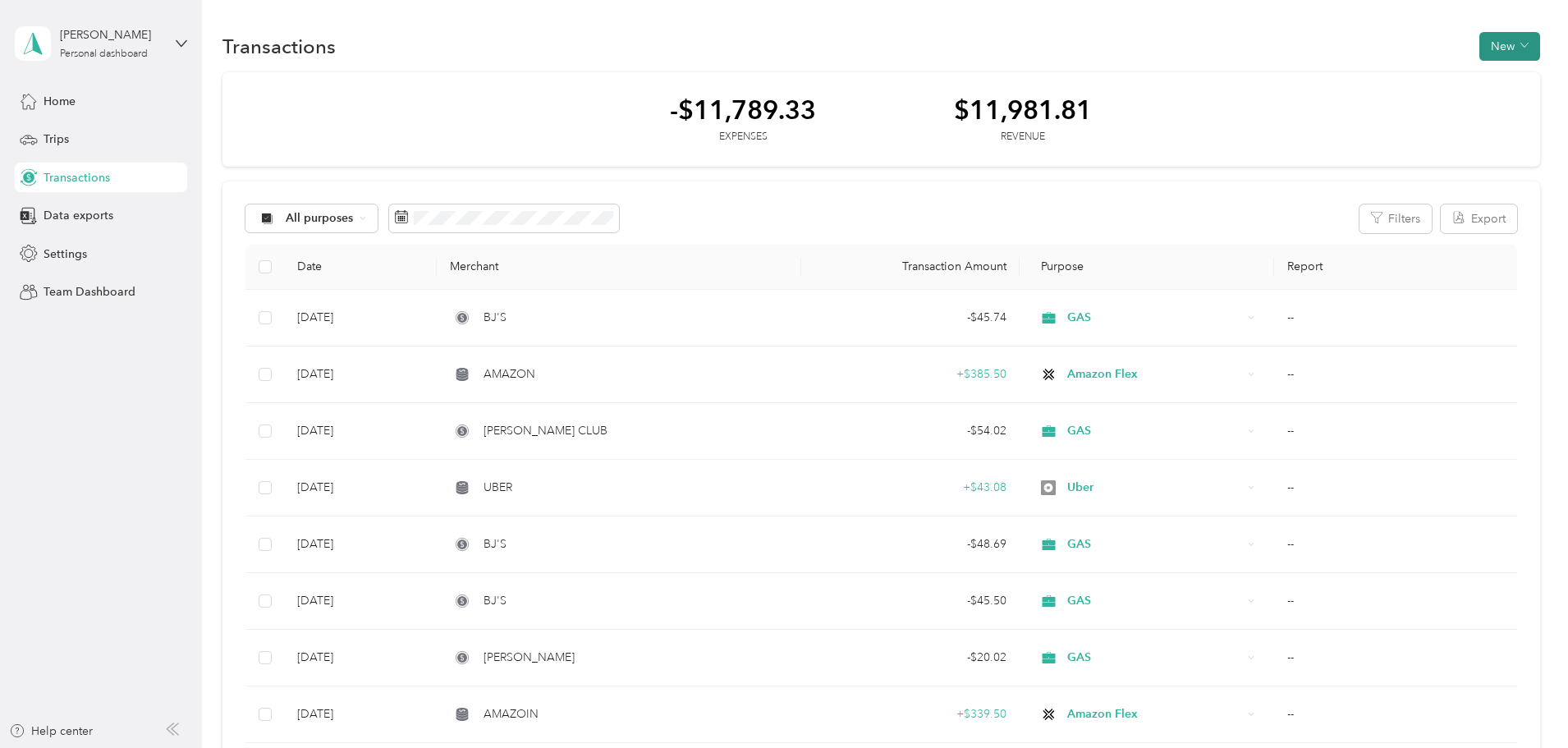
click at [1480, 47] on button "New" at bounding box center [1510, 46] width 61 height 29
click at [1398, 78] on span "Expense" at bounding box center [1391, 77] width 44 height 18
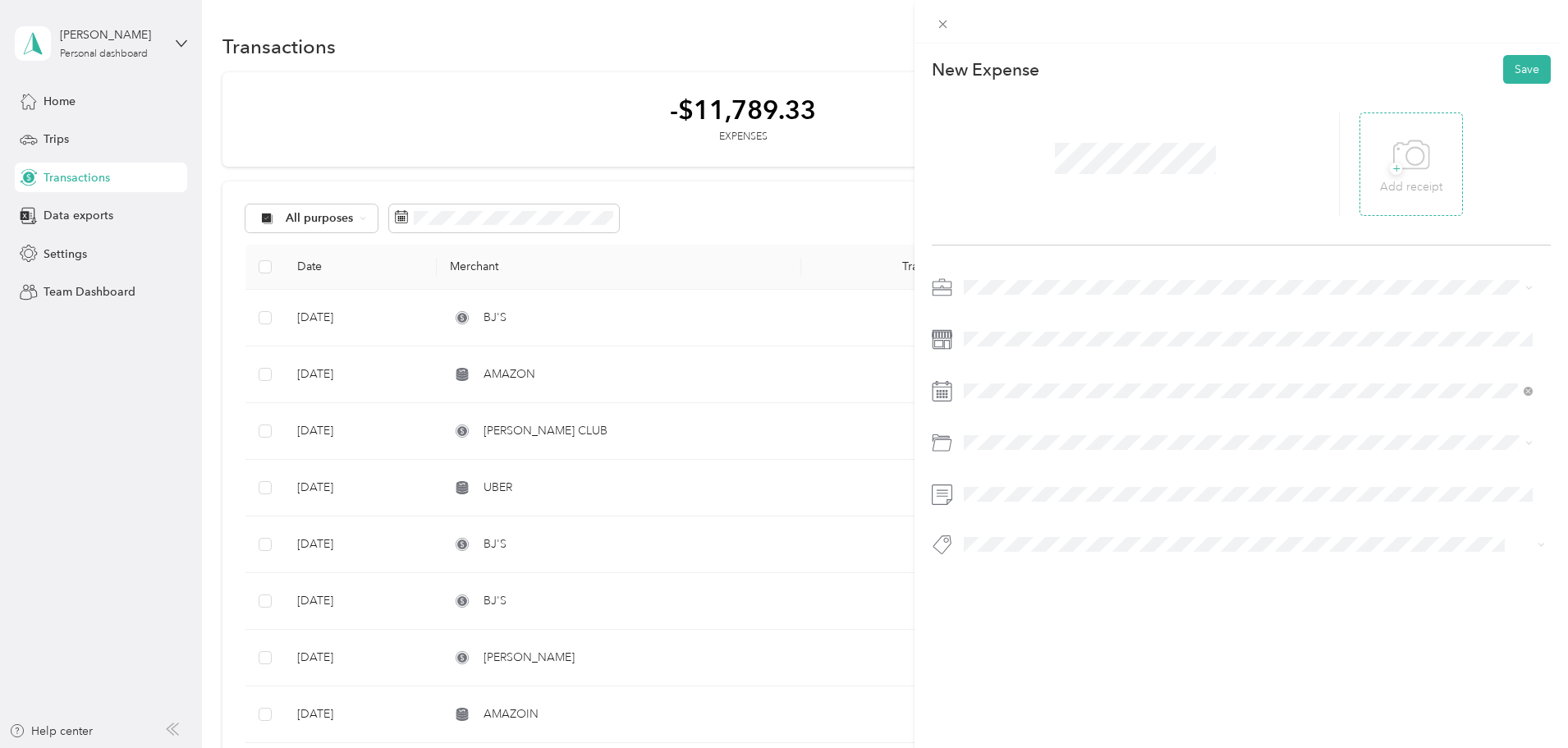
click at [1396, 165] on icon at bounding box center [1411, 155] width 37 height 45
click at [1385, 163] on icon at bounding box center [1387, 163] width 5 height 5
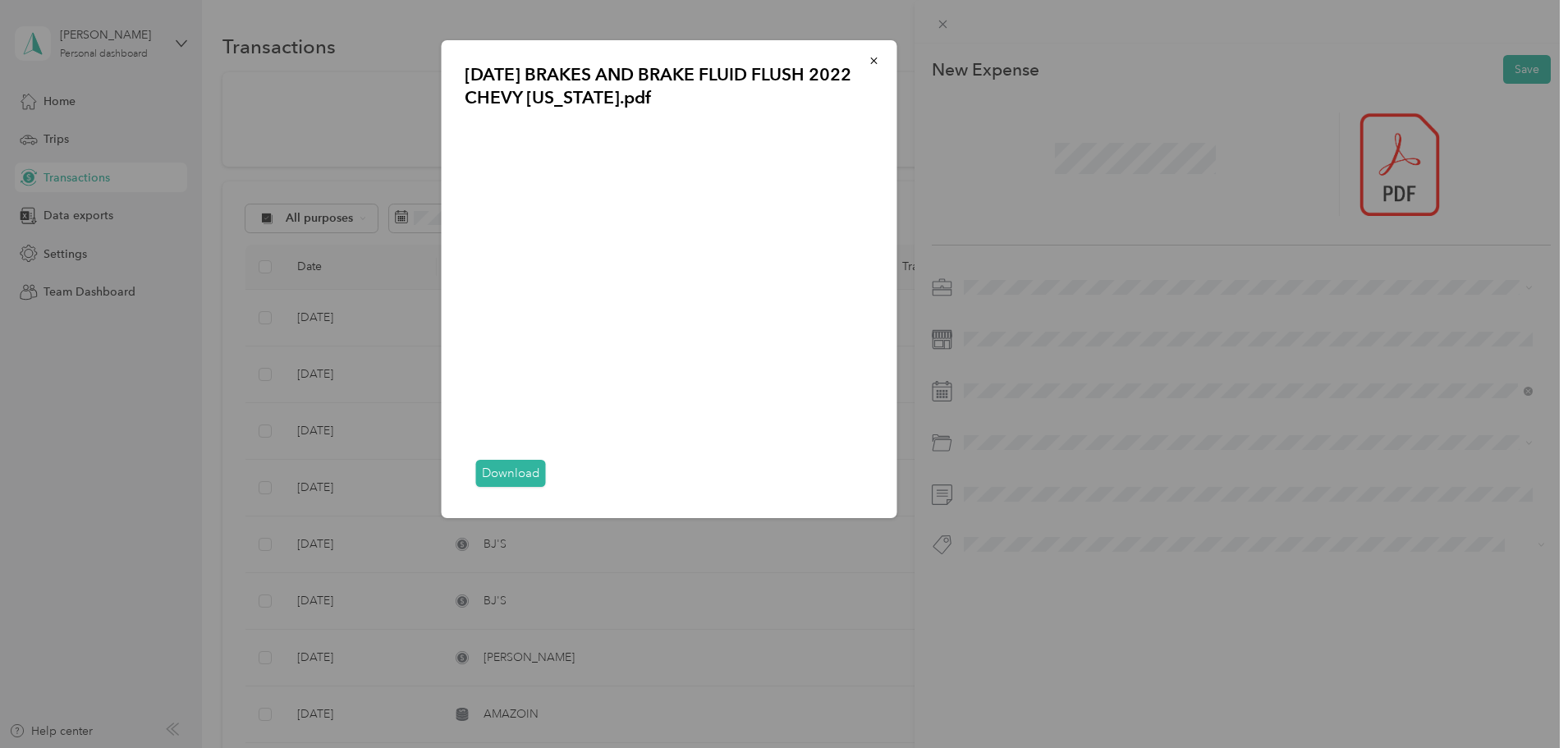
click at [989, 165] on div "08-29-25 BRAKES AND BRAKE FLUID FLUSH 2022 CHEVY COLORADO.pdf Download" at bounding box center [1011, 282] width 455 height 483
click at [869, 59] on icon "button" at bounding box center [874, 61] width 11 height 11
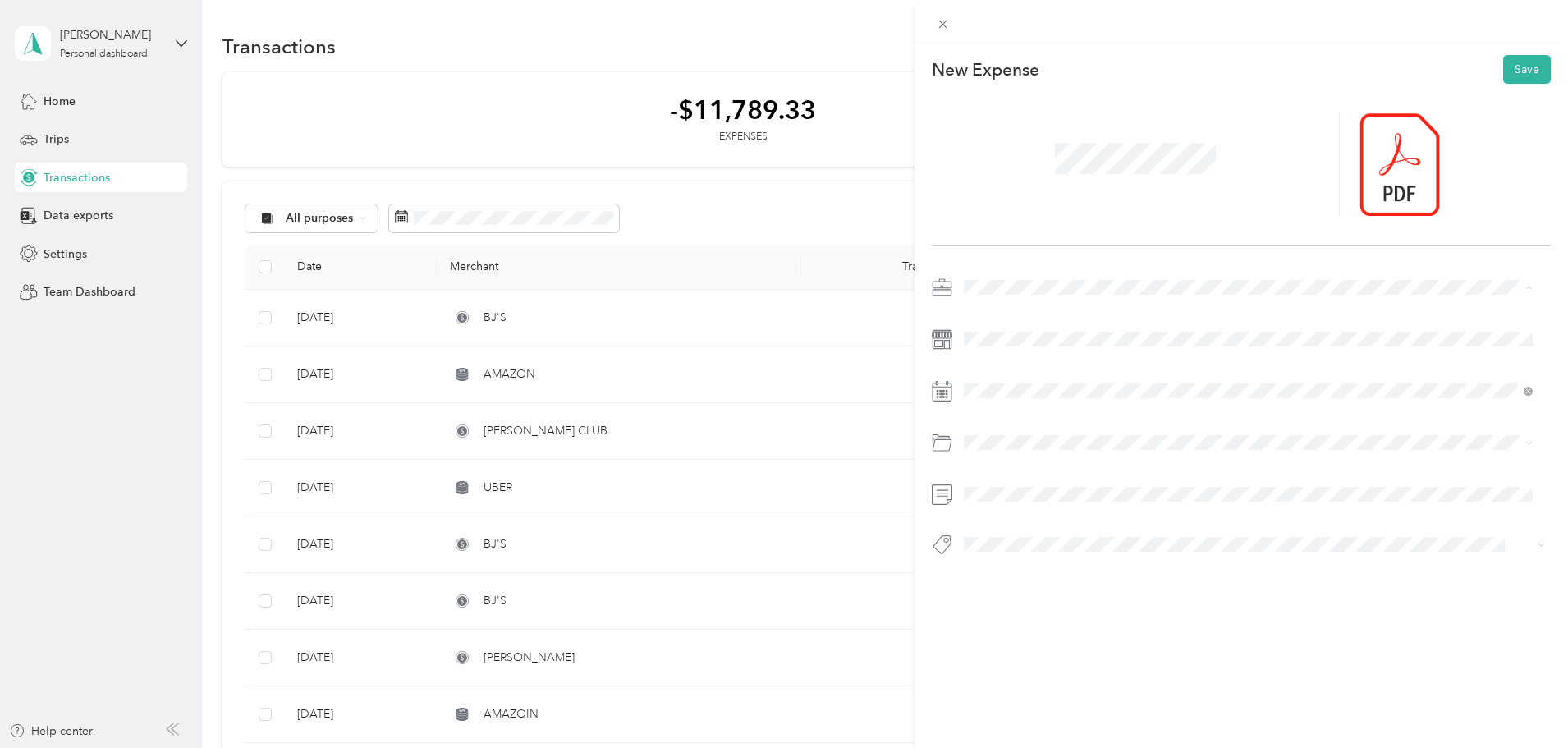
click at [1010, 429] on span "BRAKES" at bounding box center [991, 431] width 42 height 14
click at [1103, 641] on div "29" at bounding box center [1103, 644] width 21 height 20
click at [1036, 541] on li "Car Maintenance and Repairs" at bounding box center [1248, 531] width 581 height 29
click at [1515, 69] on button "Save" at bounding box center [1527, 69] width 48 height 29
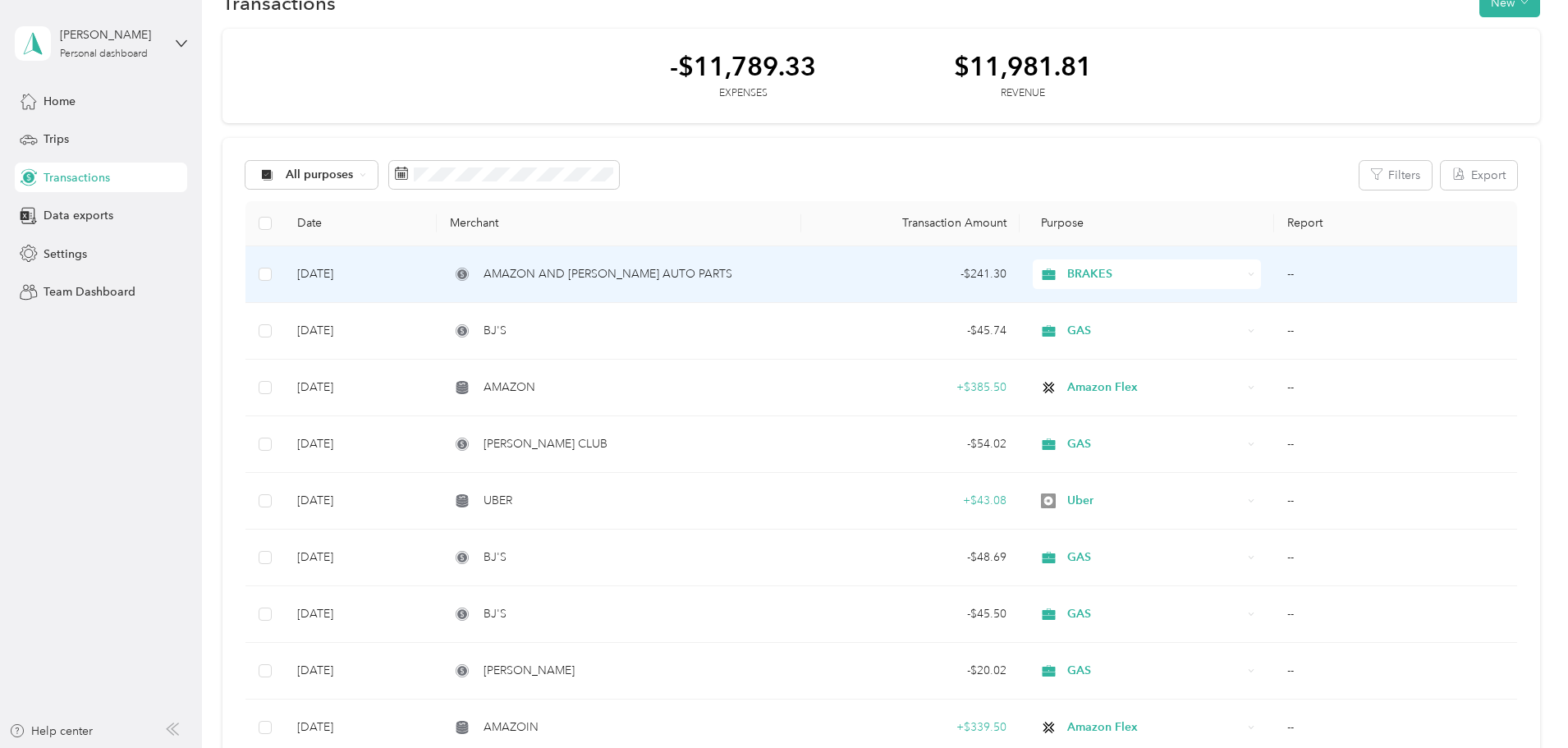
scroll to position [82, 0]
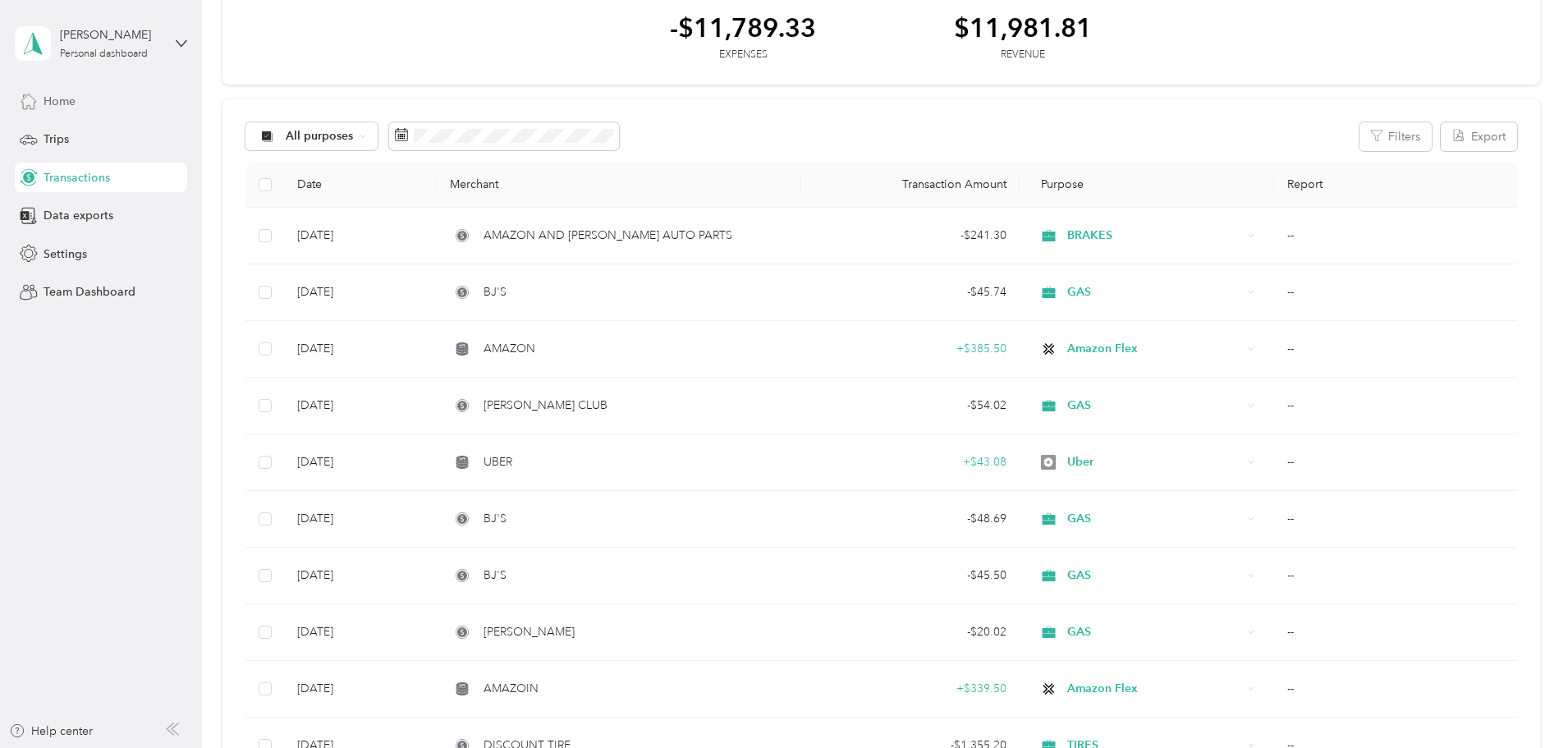
click at [71, 94] on span "Home" at bounding box center [59, 101] width 32 height 18
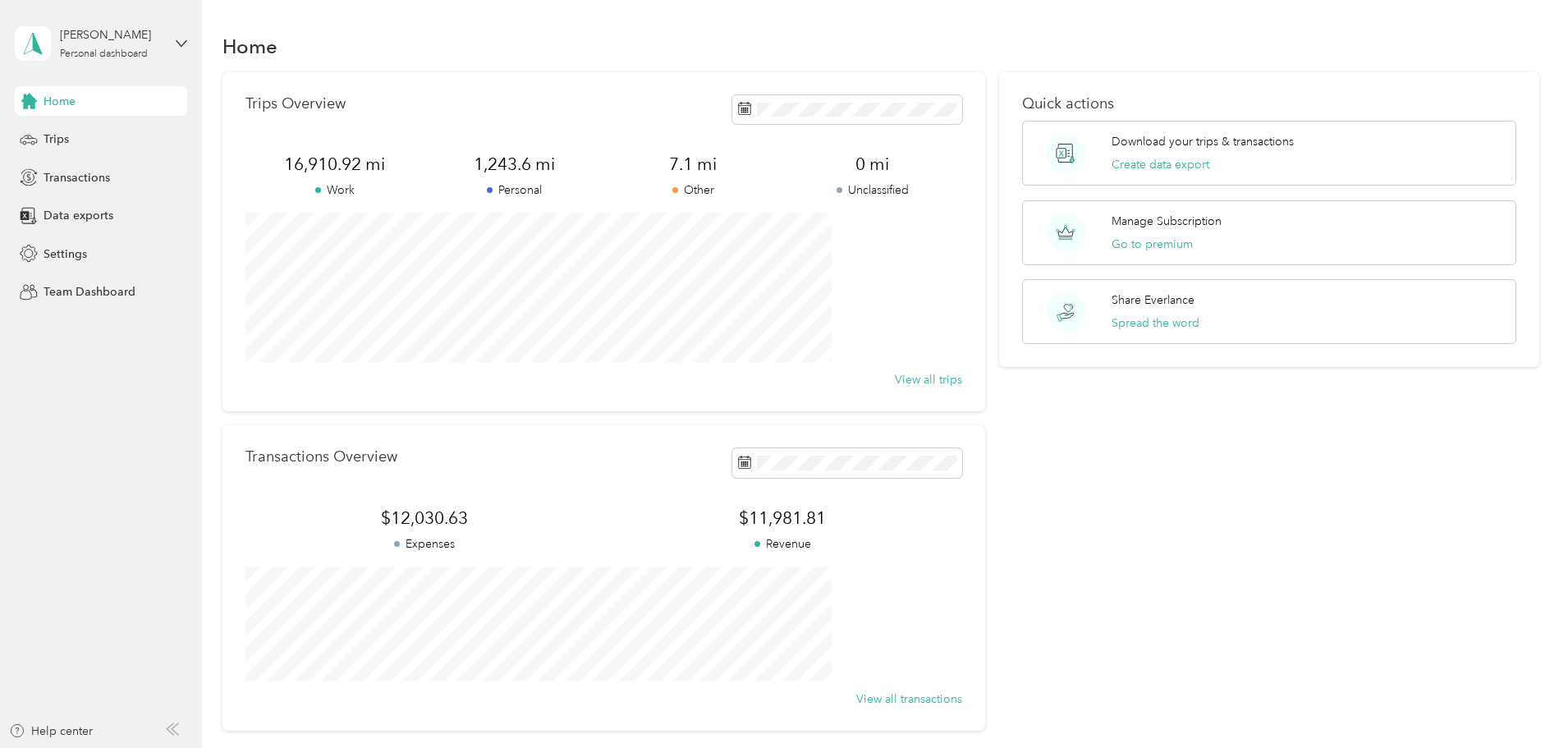
scroll to position [82, 0]
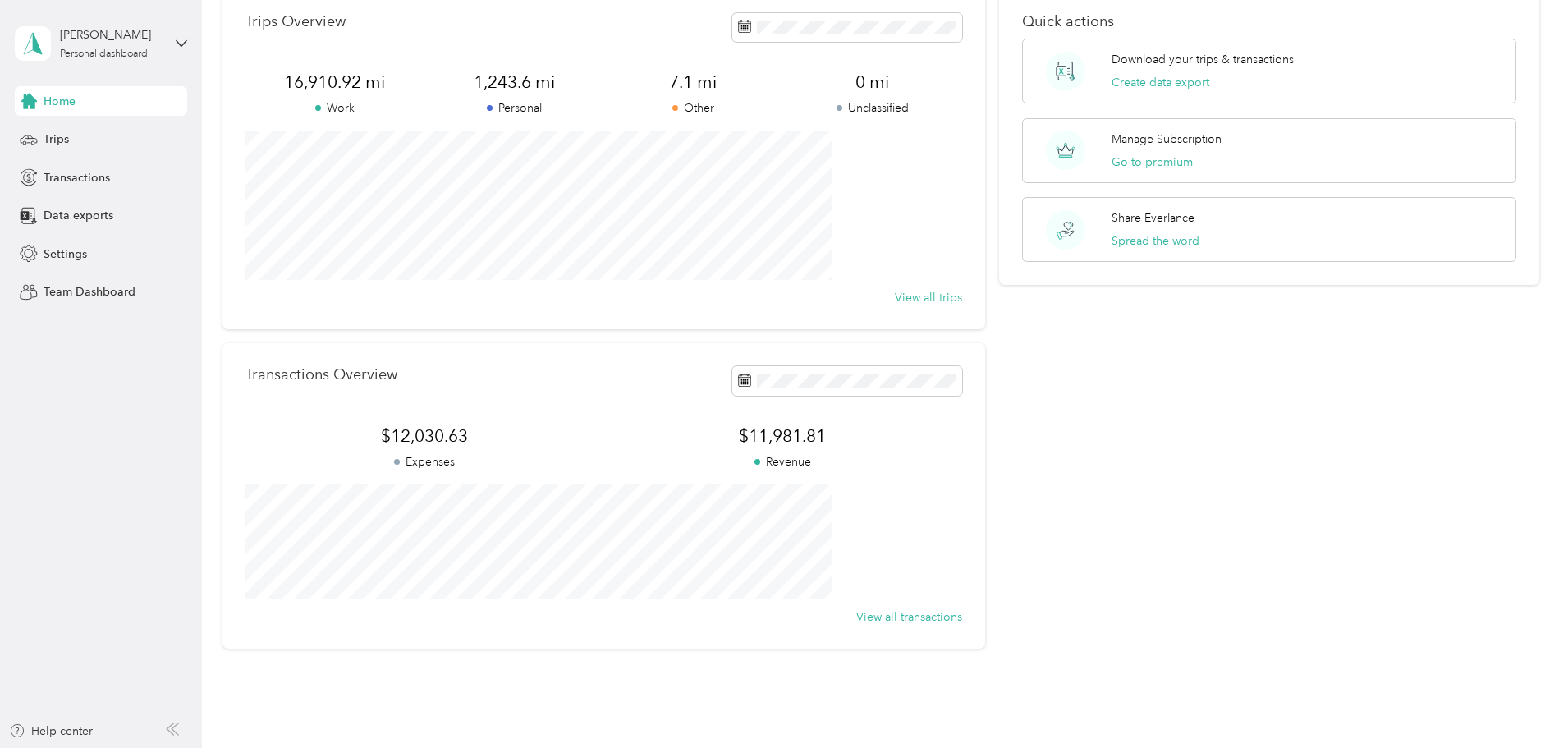
click at [71, 101] on span "Home" at bounding box center [59, 101] width 32 height 18
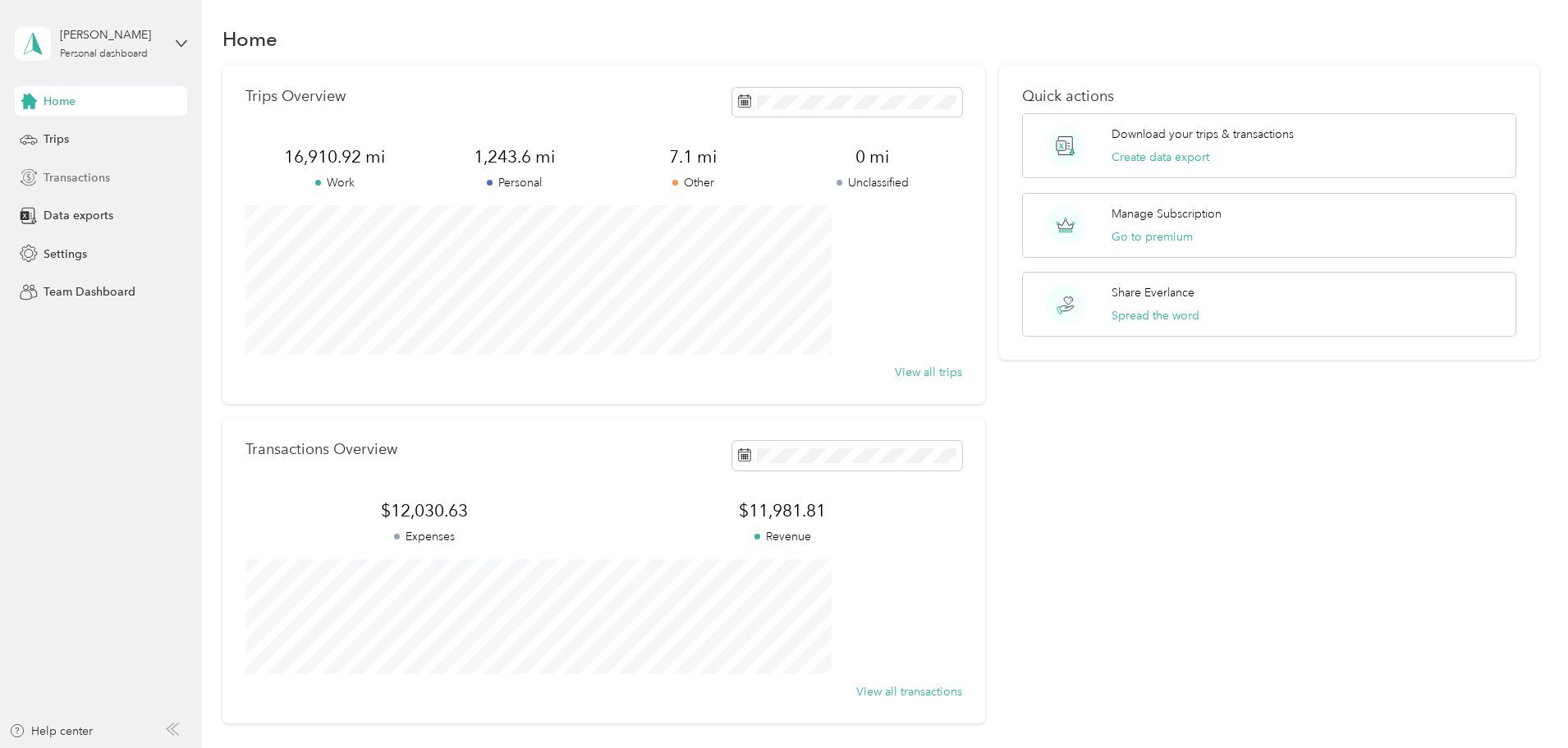
scroll to position [0, 0]
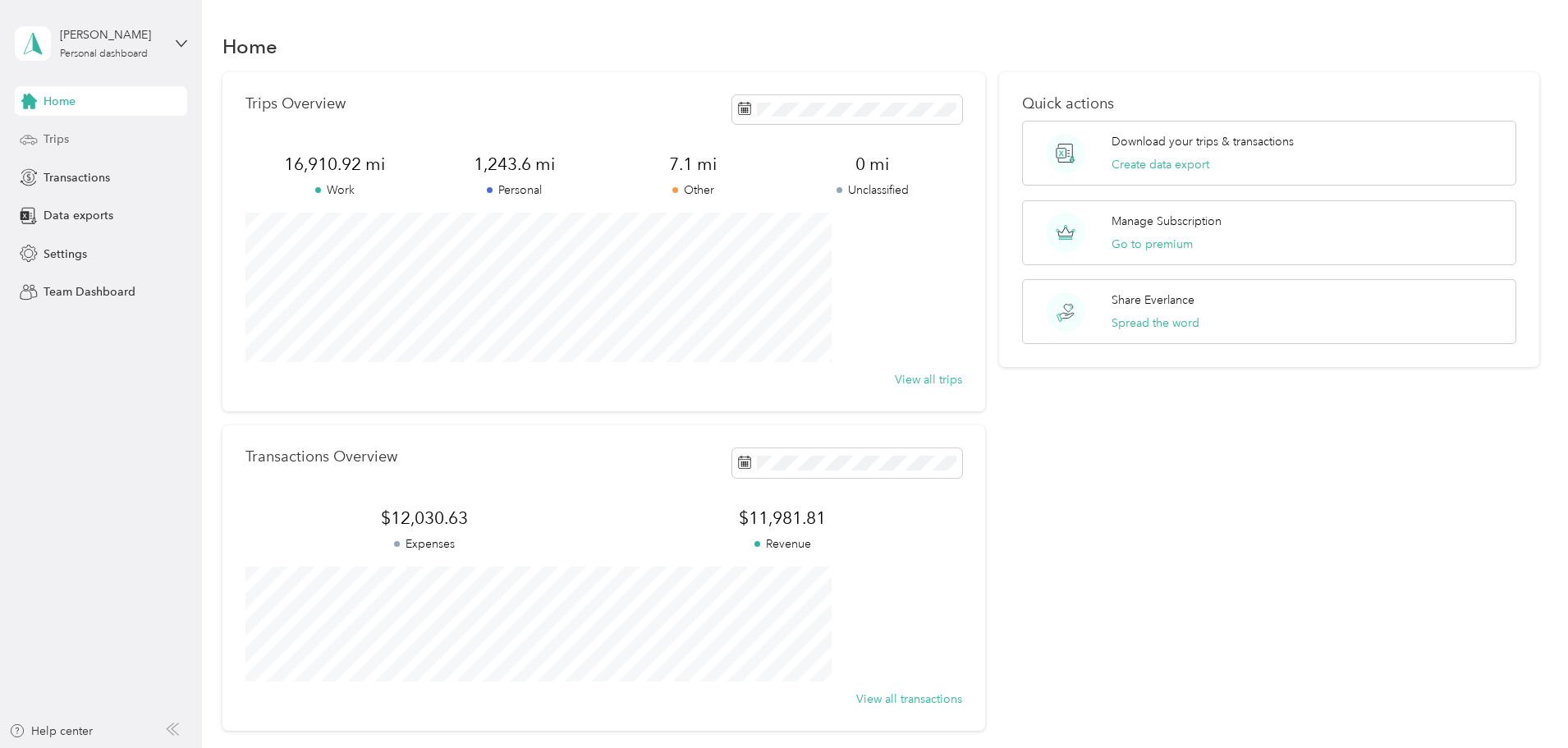
click at [85, 134] on div "Trips" at bounding box center [100, 139] width 172 height 30
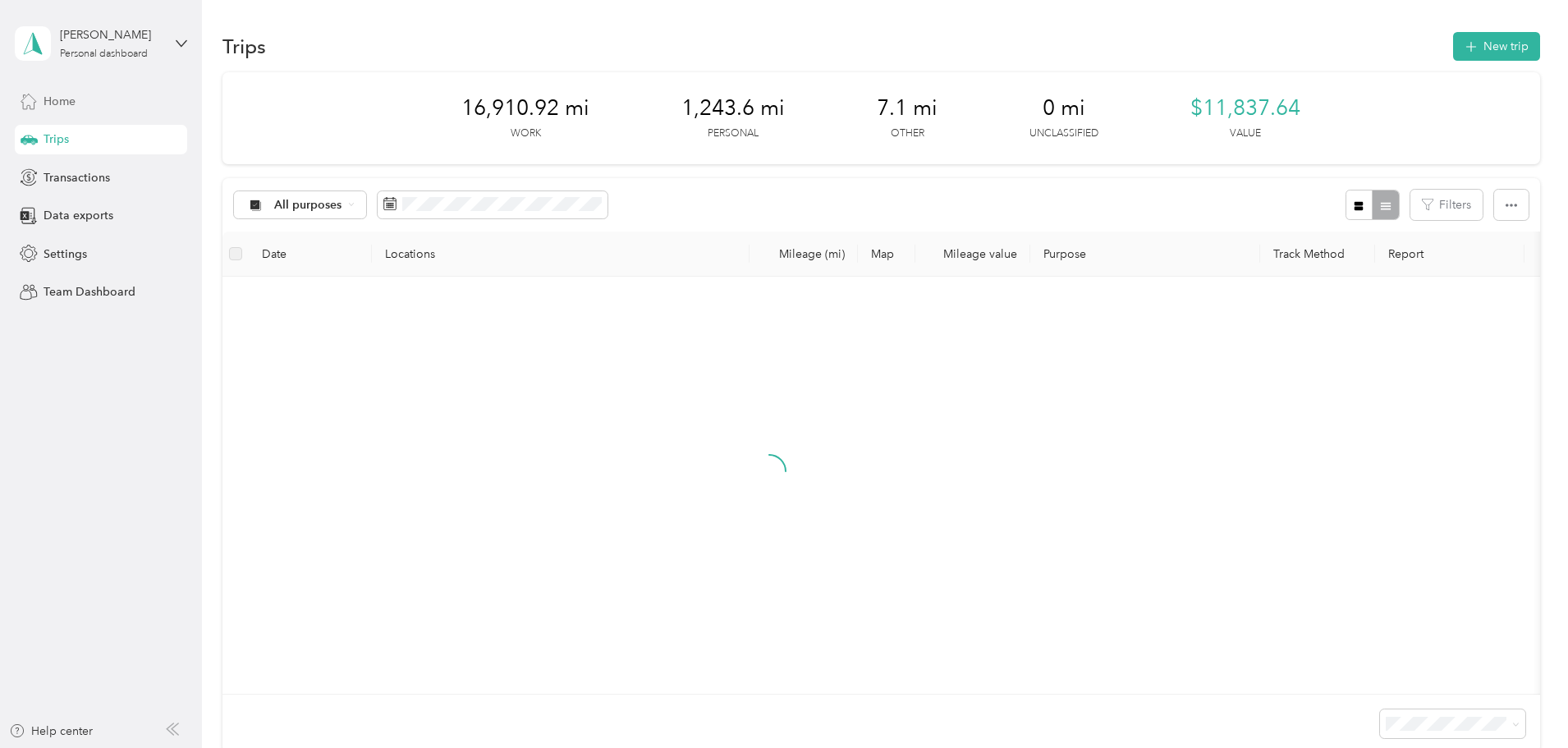
click at [76, 96] on span "Home" at bounding box center [59, 101] width 32 height 18
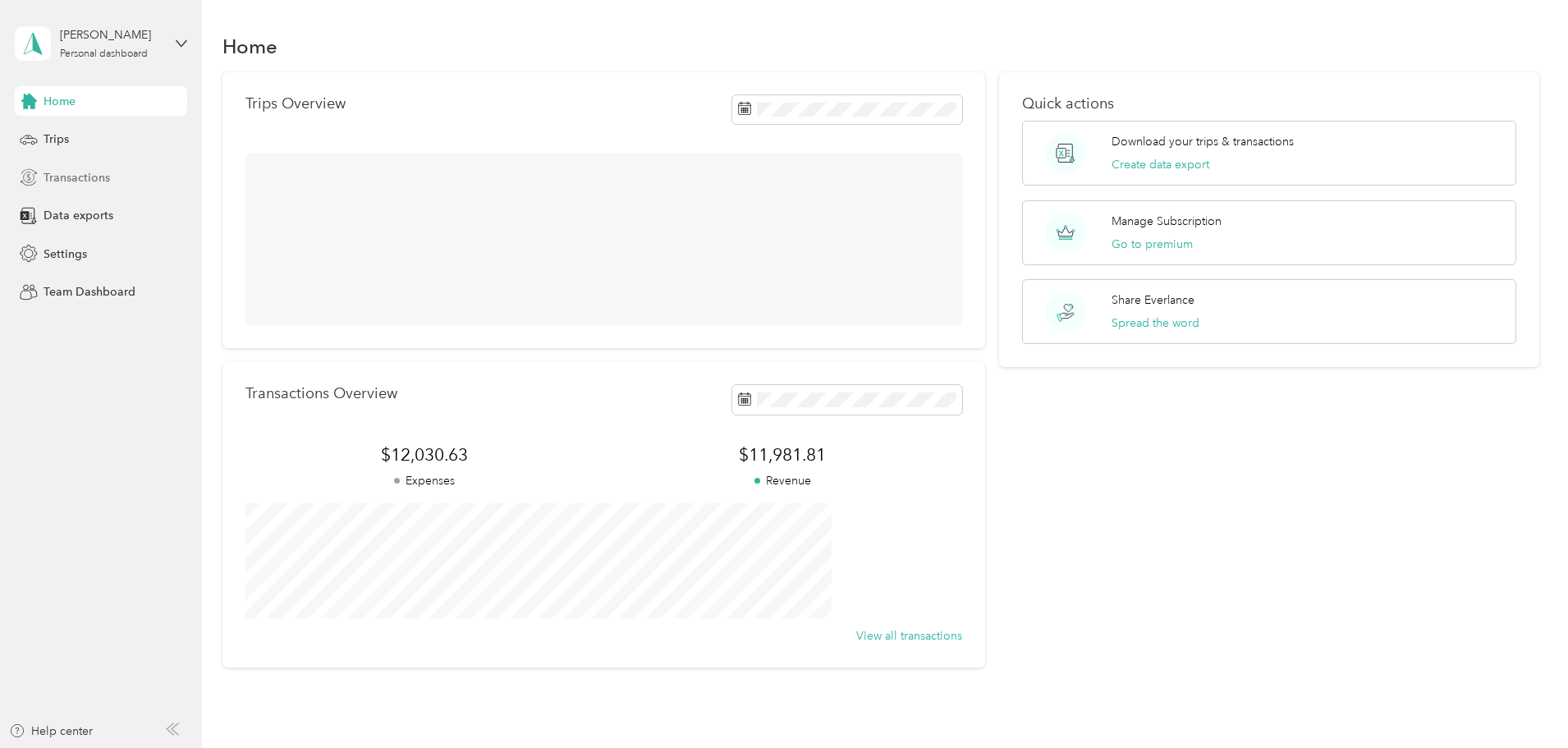
click at [71, 172] on span "Transactions" at bounding box center [77, 177] width 66 height 18
